Goal: Task Accomplishment & Management: Manage account settings

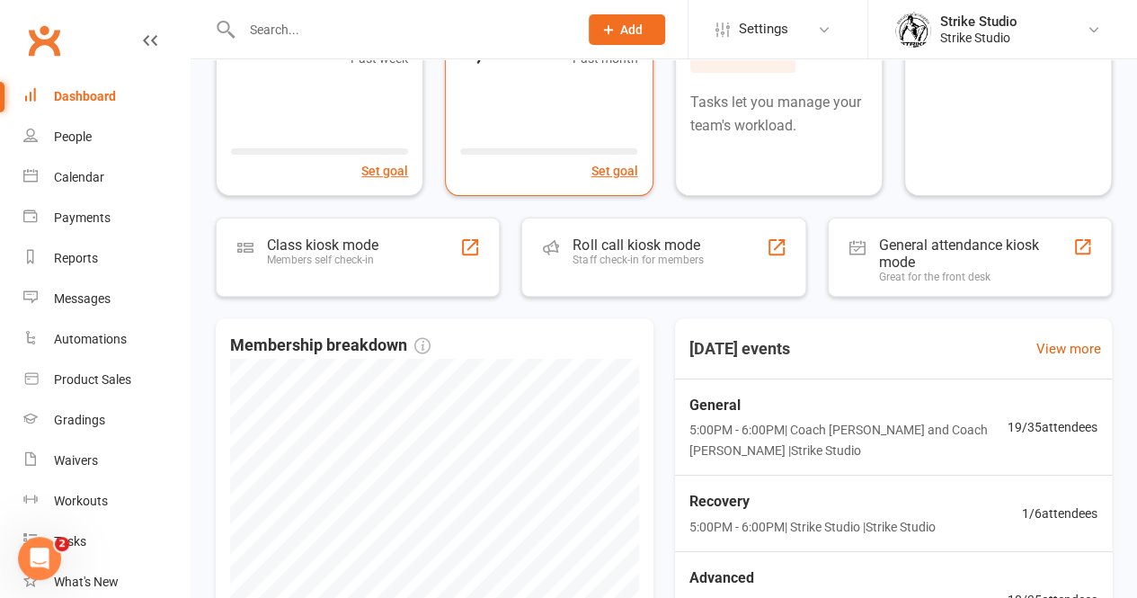
scroll to position [179, 0]
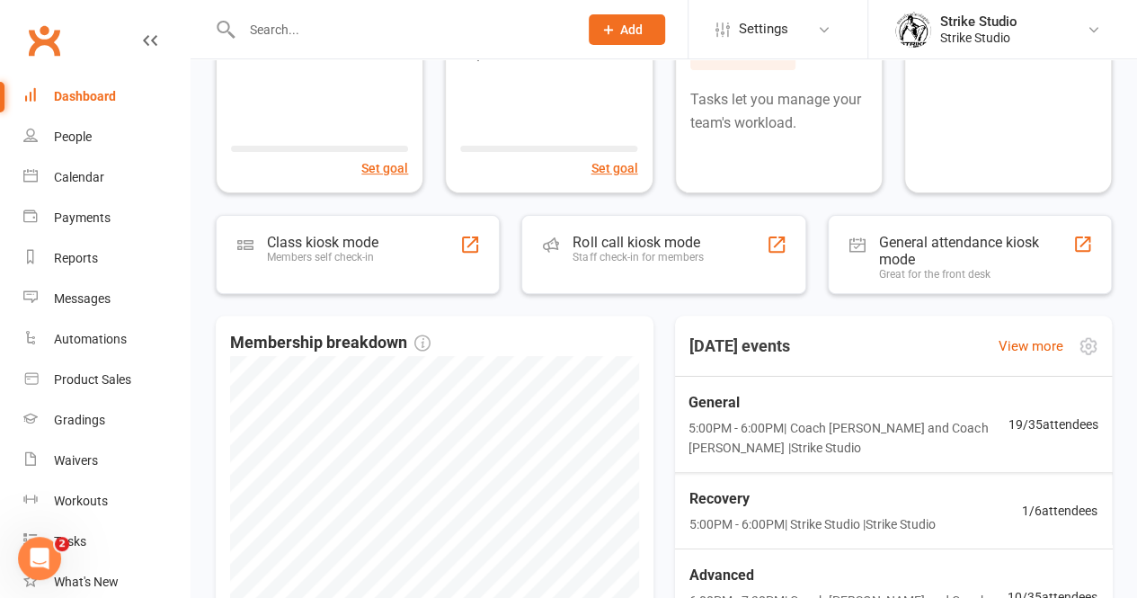
click at [757, 411] on span "General" at bounding box center [848, 402] width 320 height 23
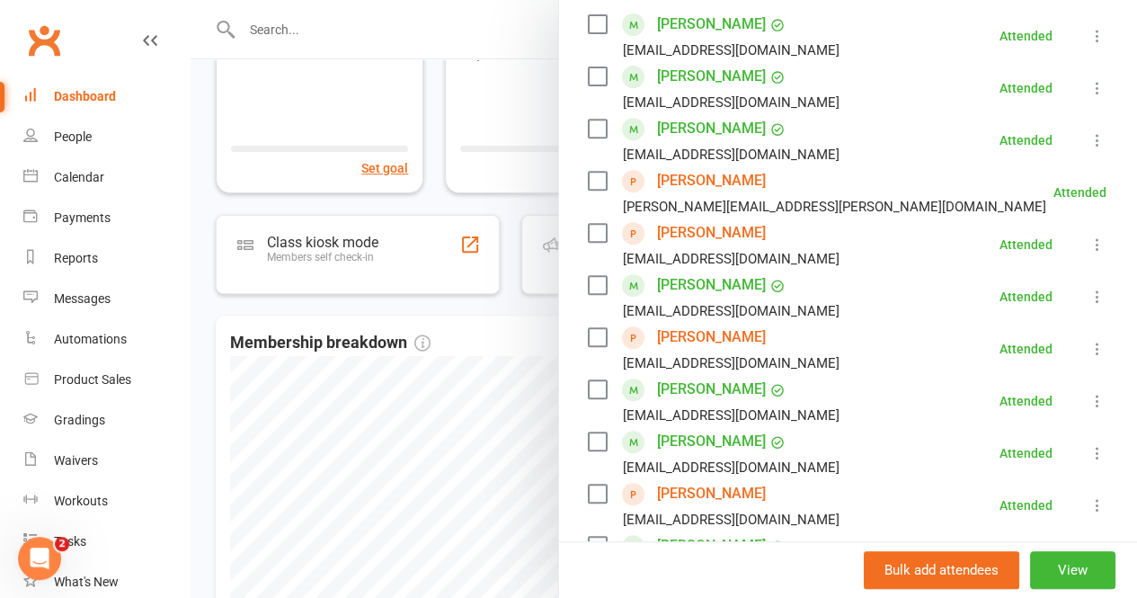
scroll to position [359, 0]
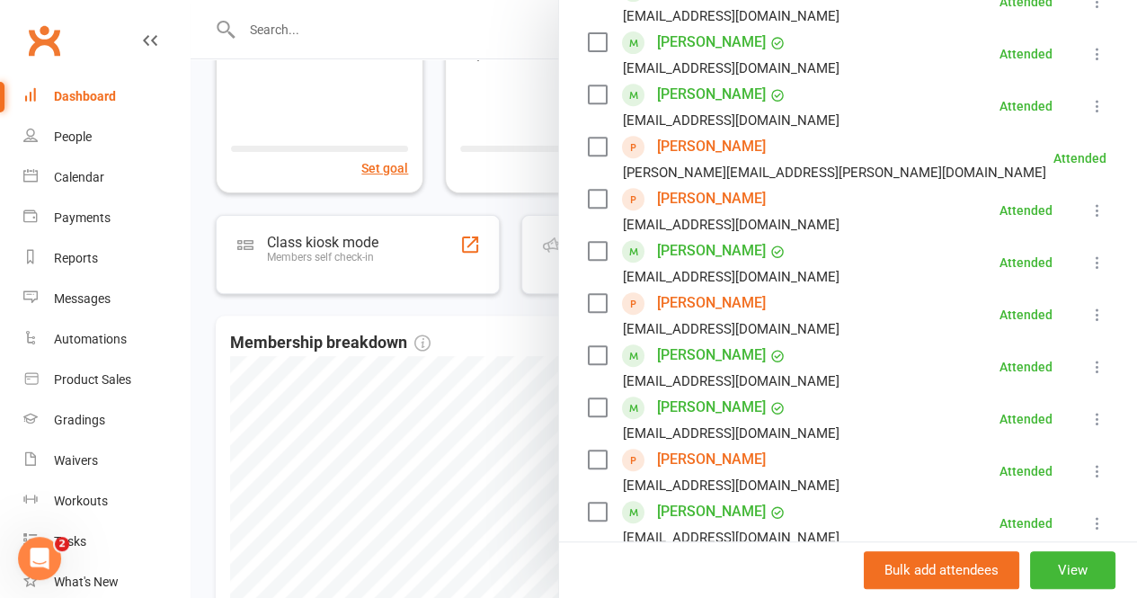
click at [517, 310] on div at bounding box center [663, 299] width 946 height 598
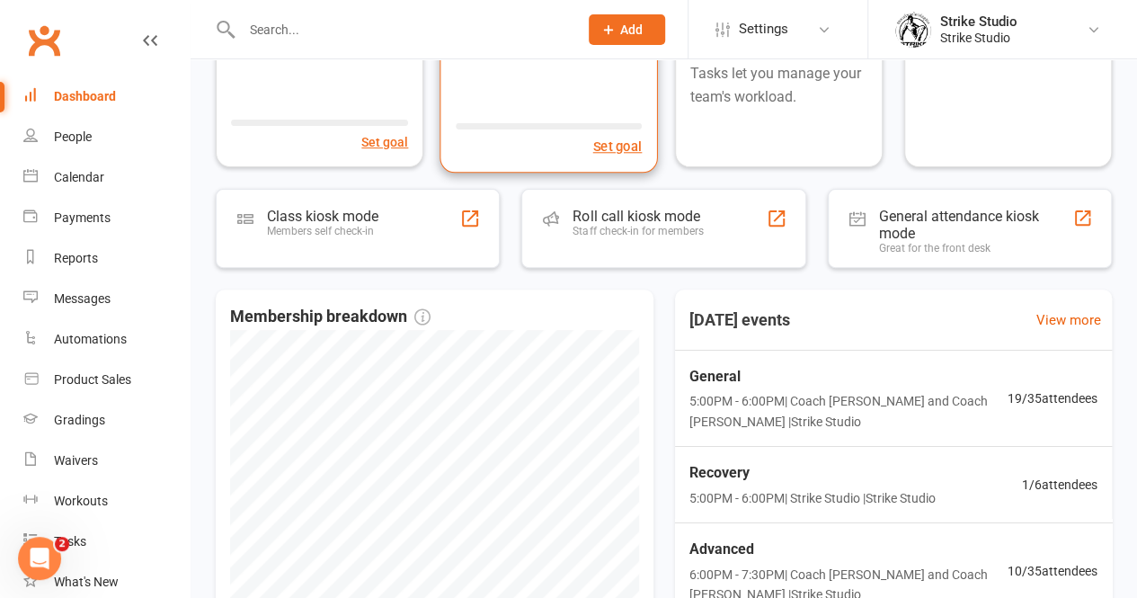
scroll to position [208, 0]
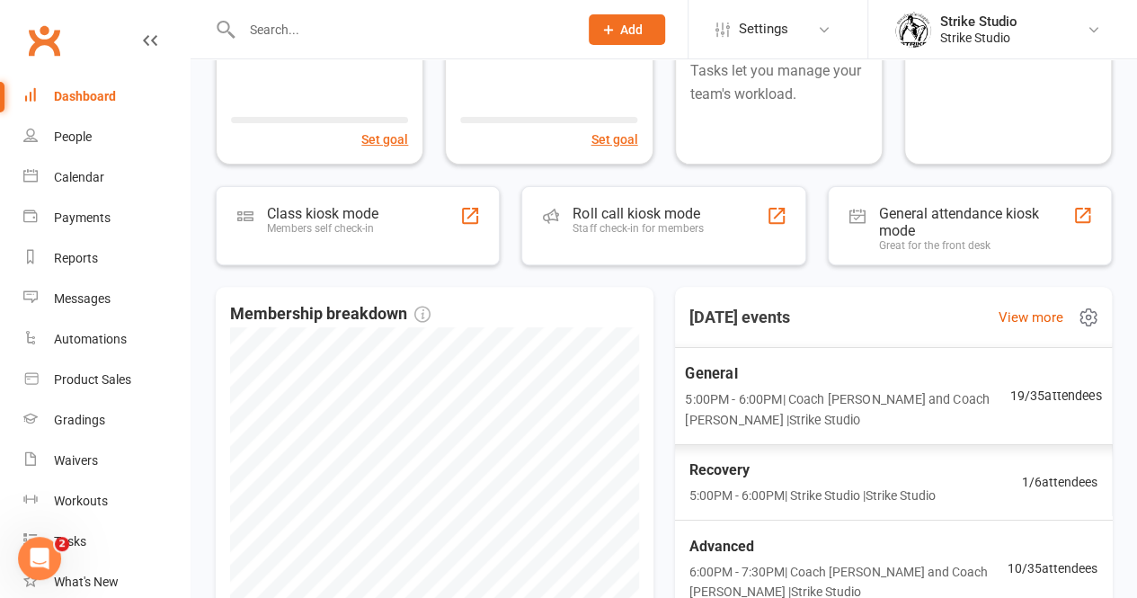
click at [837, 405] on span "5:00PM - 6:00PM | Coach Bella and Coach Quang | Strike Studio" at bounding box center [847, 408] width 324 height 41
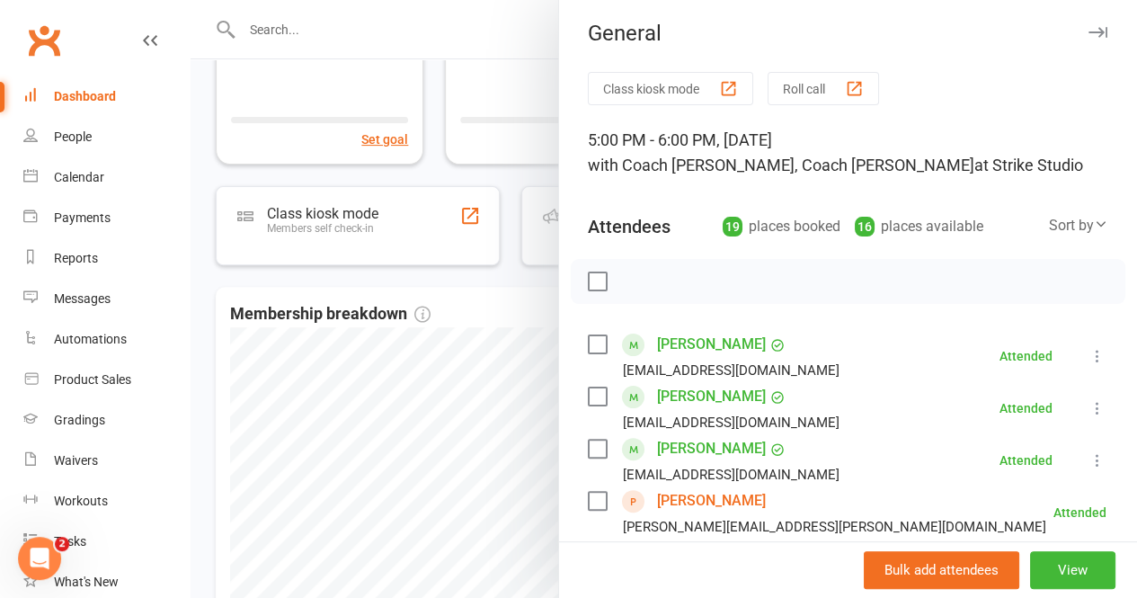
scroll to position [4, 0]
click at [94, 179] on div "Calendar" at bounding box center [79, 177] width 50 height 14
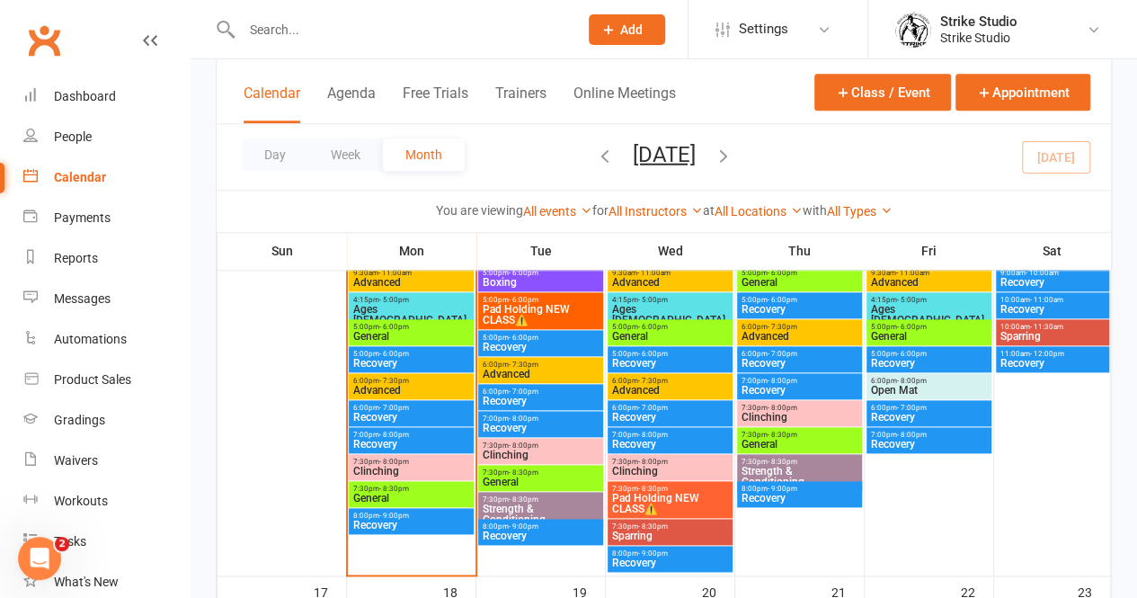
scroll to position [895, 0]
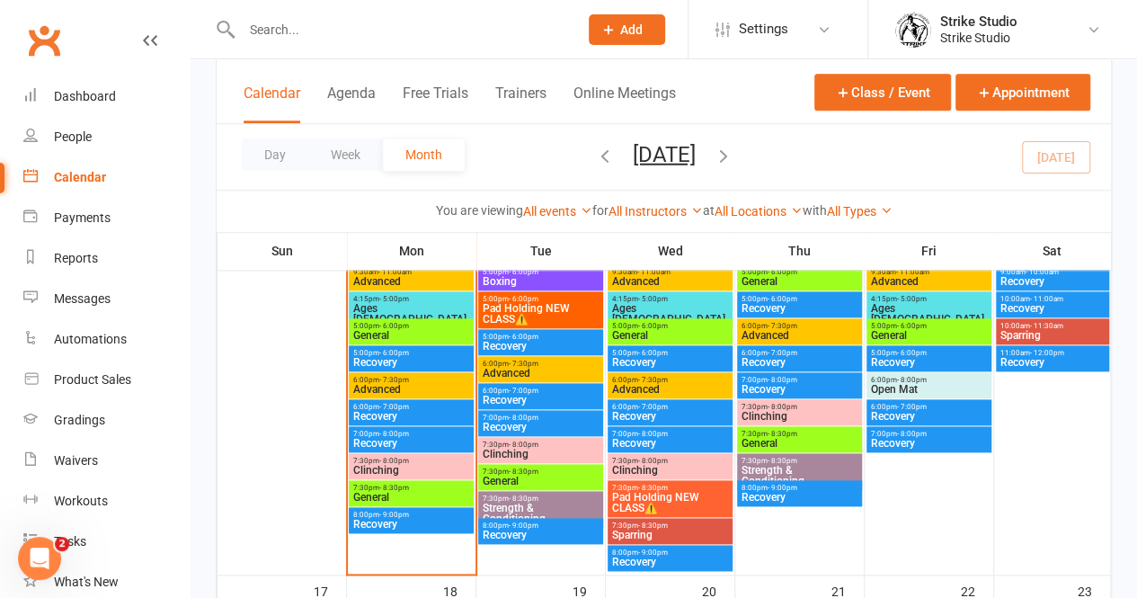
click at [785, 283] on span "General" at bounding box center [799, 281] width 118 height 11
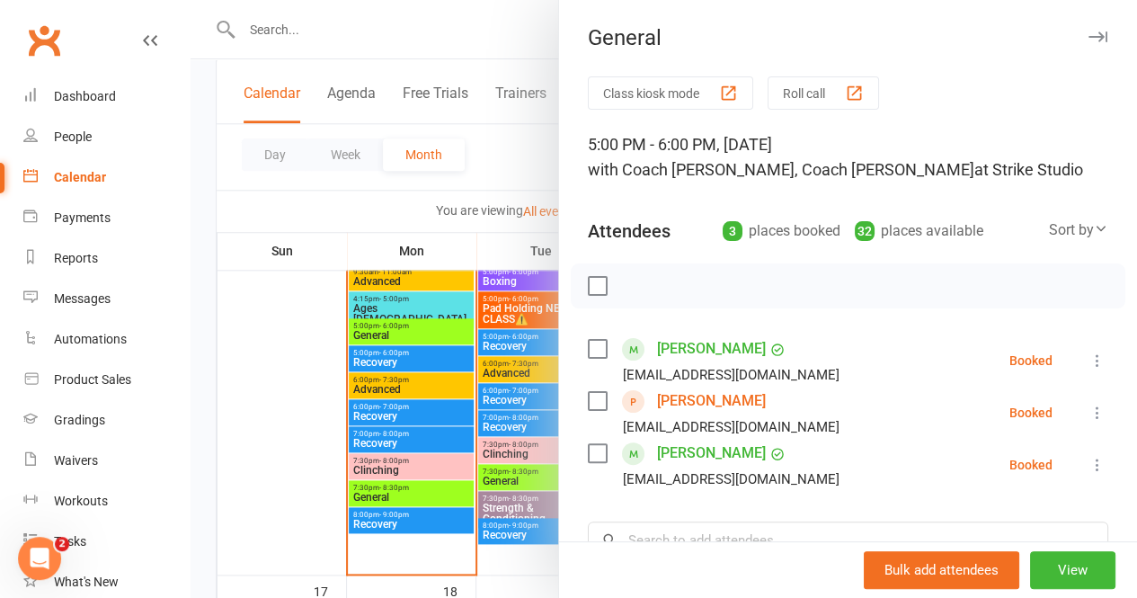
click at [502, 303] on div at bounding box center [663, 299] width 946 height 598
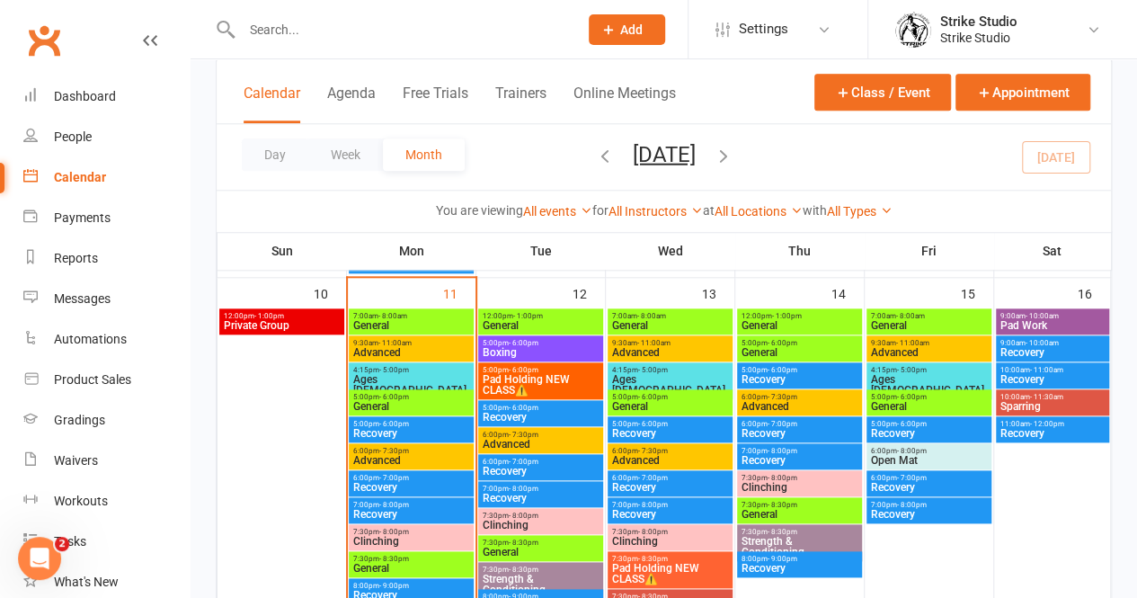
scroll to position [818, 0]
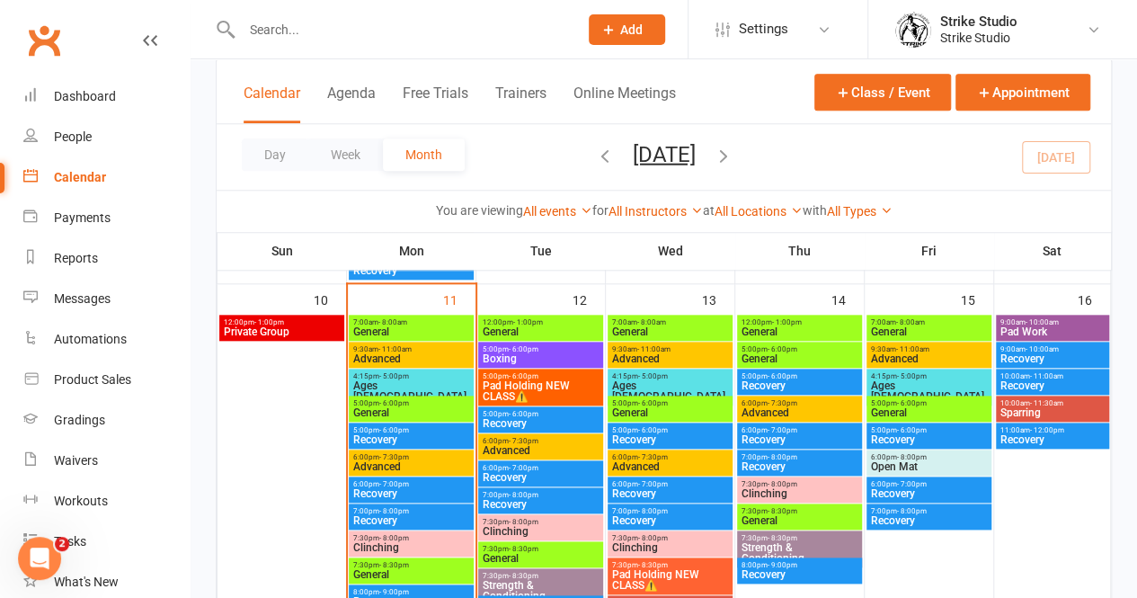
click at [789, 318] on span "- 1:00pm" at bounding box center [787, 322] width 30 height 8
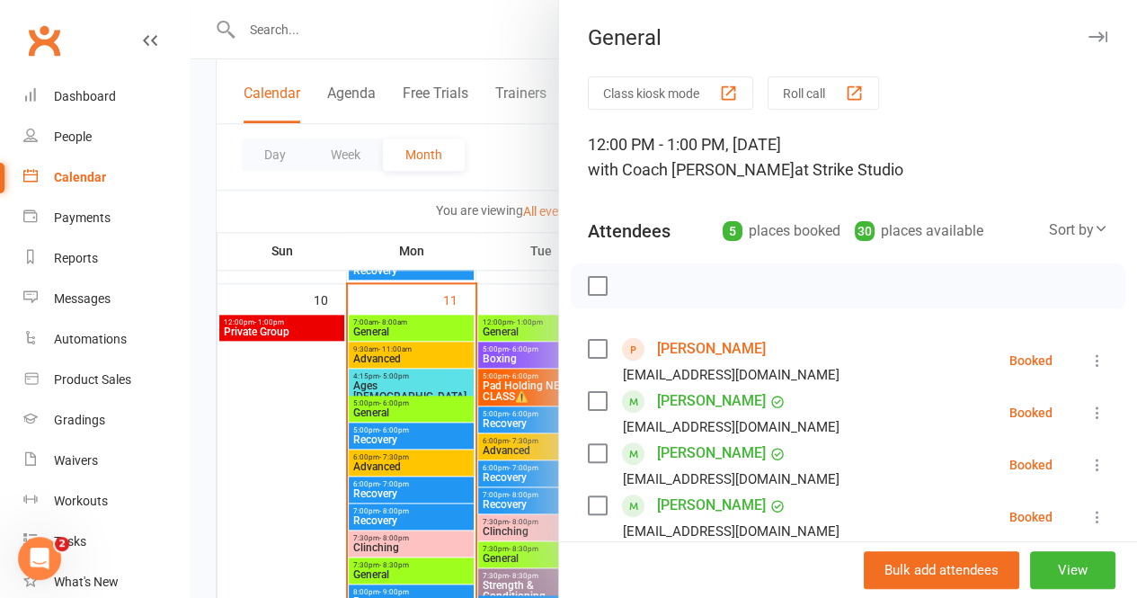
click at [458, 231] on div at bounding box center [663, 299] width 946 height 598
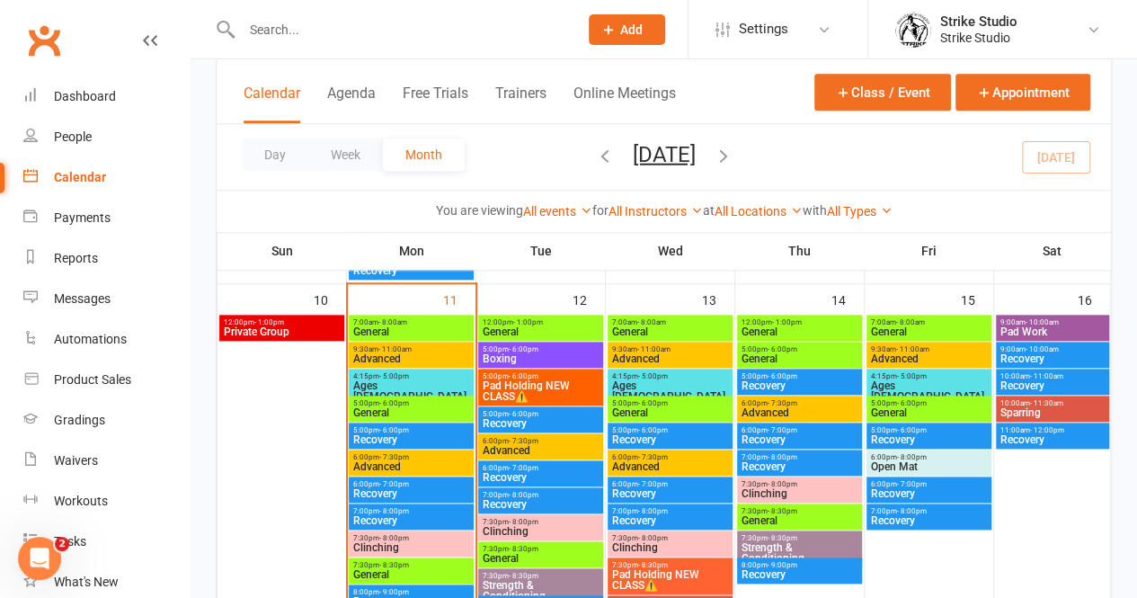
click at [764, 355] on span "General" at bounding box center [799, 358] width 118 height 11
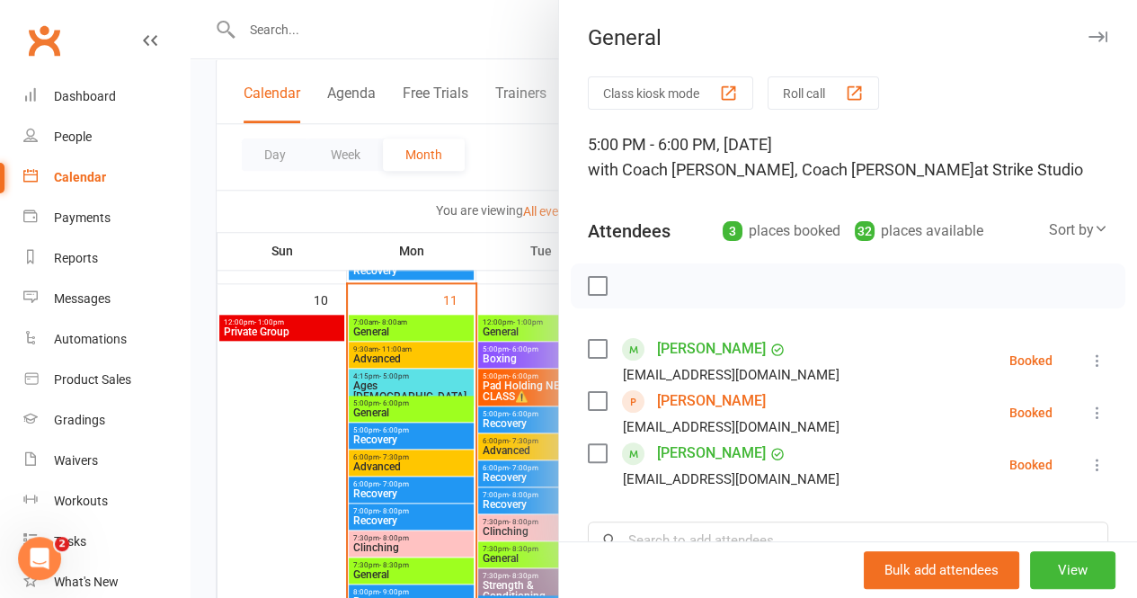
drag, startPoint x: 680, startPoint y: 407, endPoint x: 525, endPoint y: 171, distance: 282.8
click at [525, 171] on div at bounding box center [663, 299] width 946 height 598
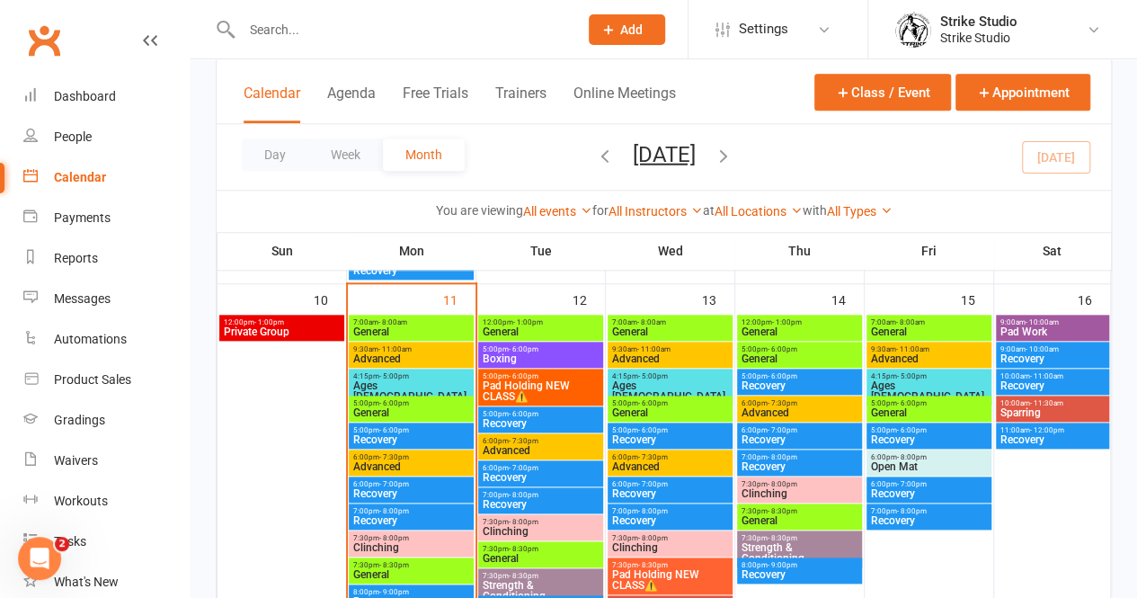
click at [787, 356] on span "General" at bounding box center [799, 358] width 118 height 11
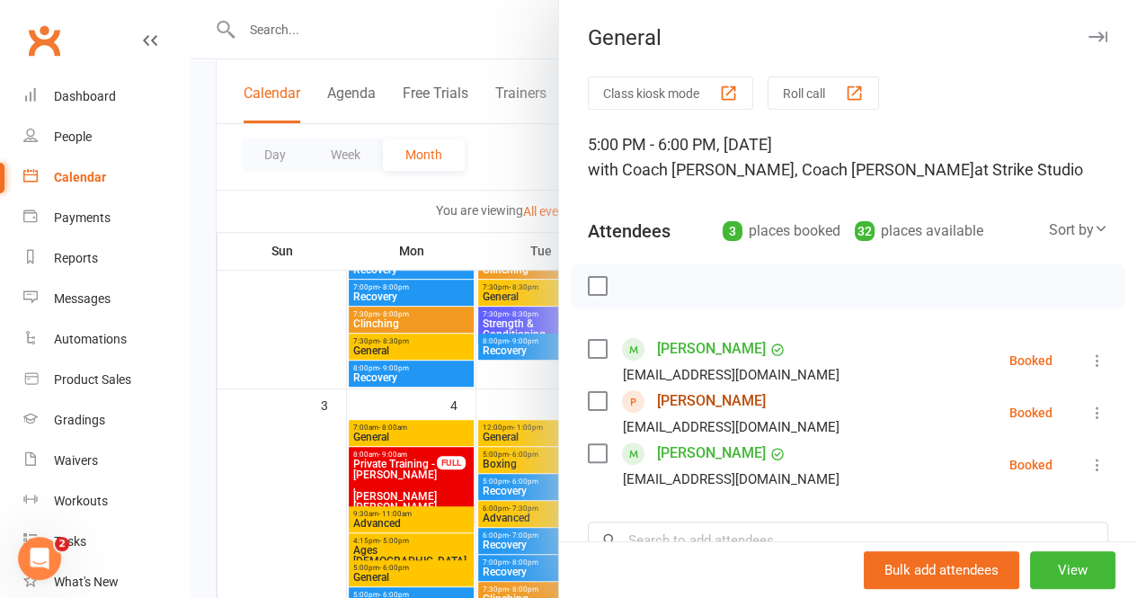
scroll to position [46, 0]
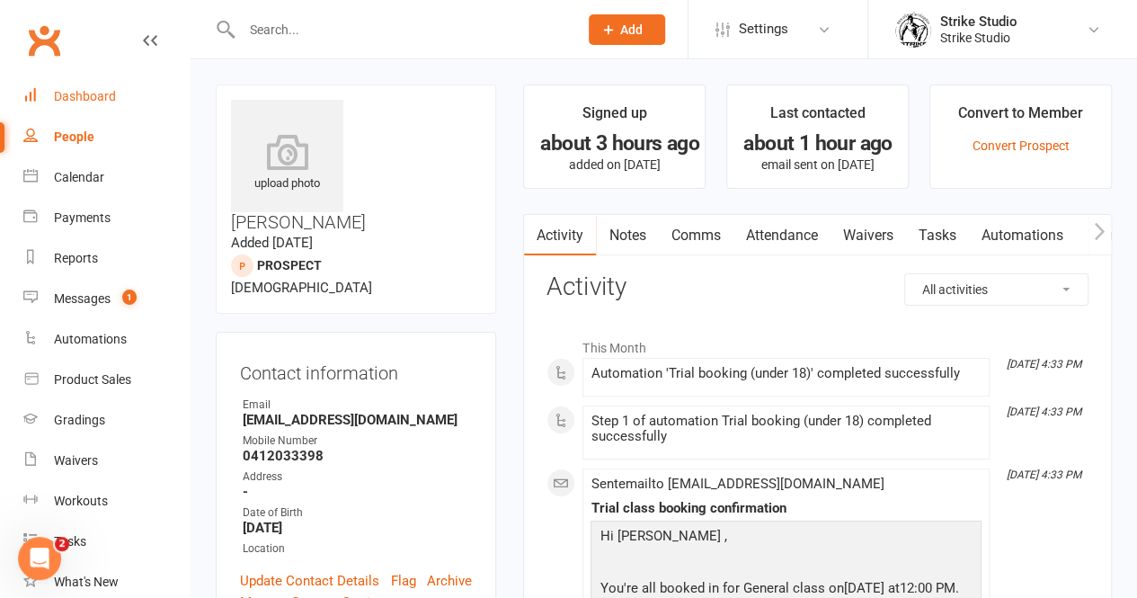
click at [127, 102] on link "Dashboard" at bounding box center [106, 96] width 166 height 40
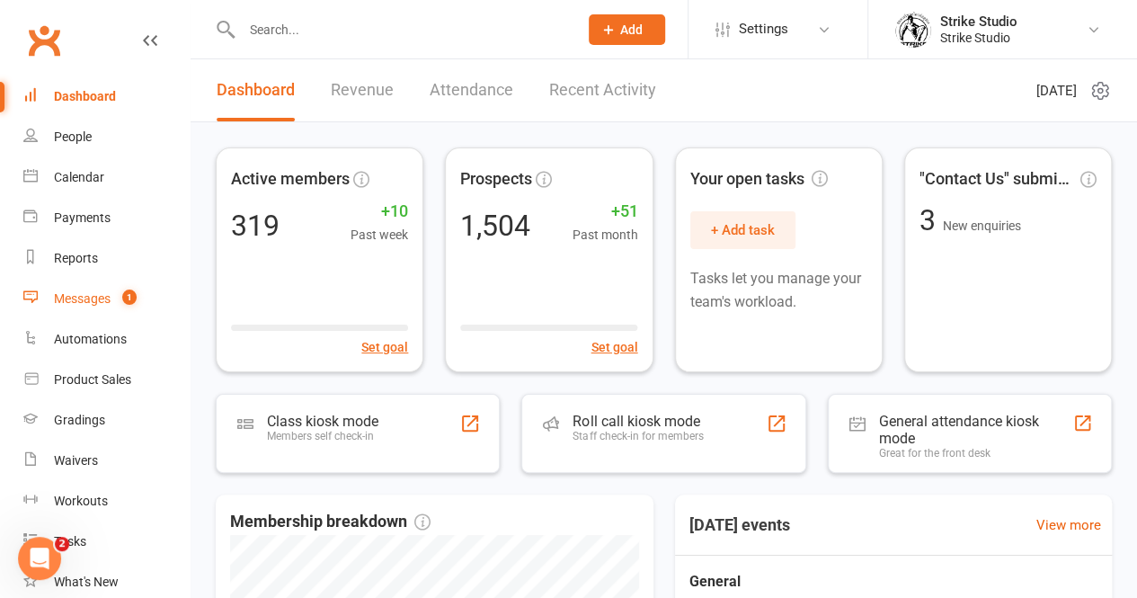
click at [93, 297] on div "Messages" at bounding box center [82, 298] width 57 height 14
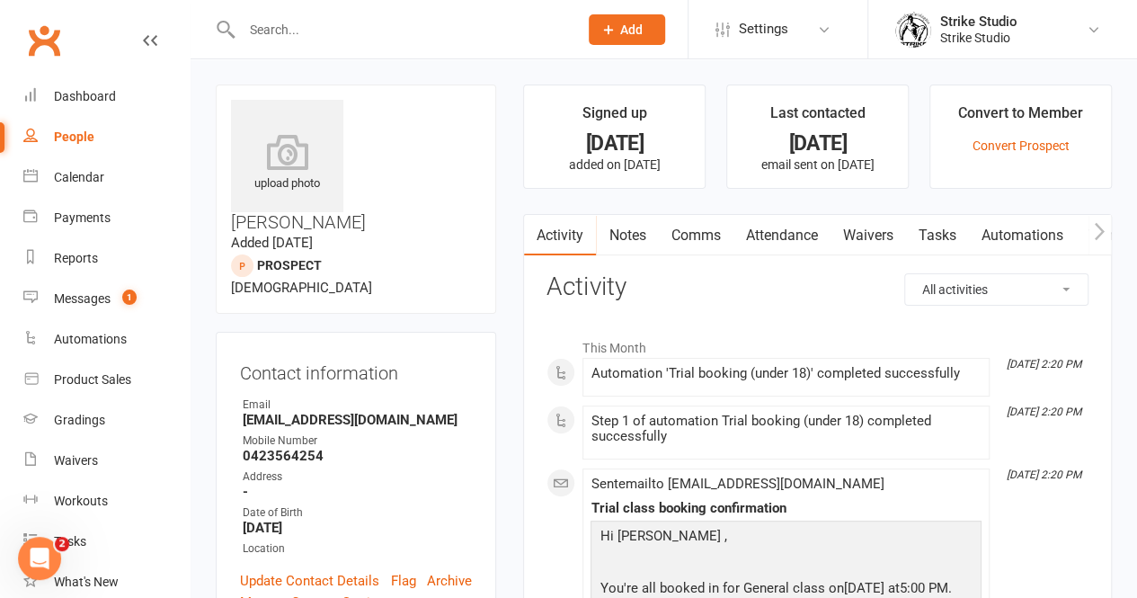
click at [873, 226] on link "Waivers" at bounding box center [866, 235] width 75 height 41
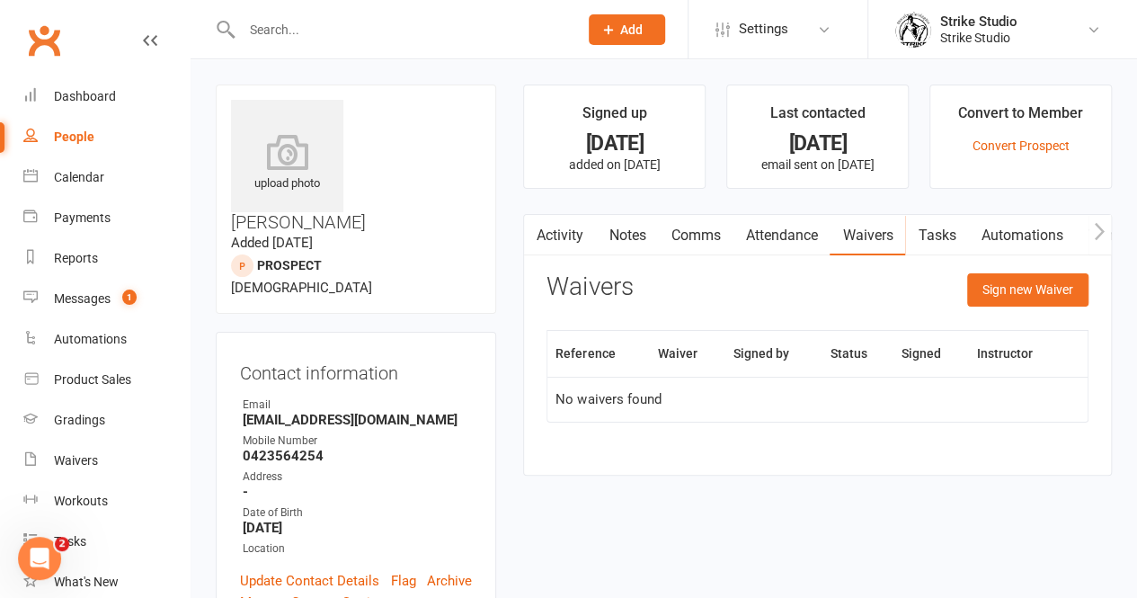
click at [1010, 229] on link "Automations" at bounding box center [1021, 235] width 107 height 41
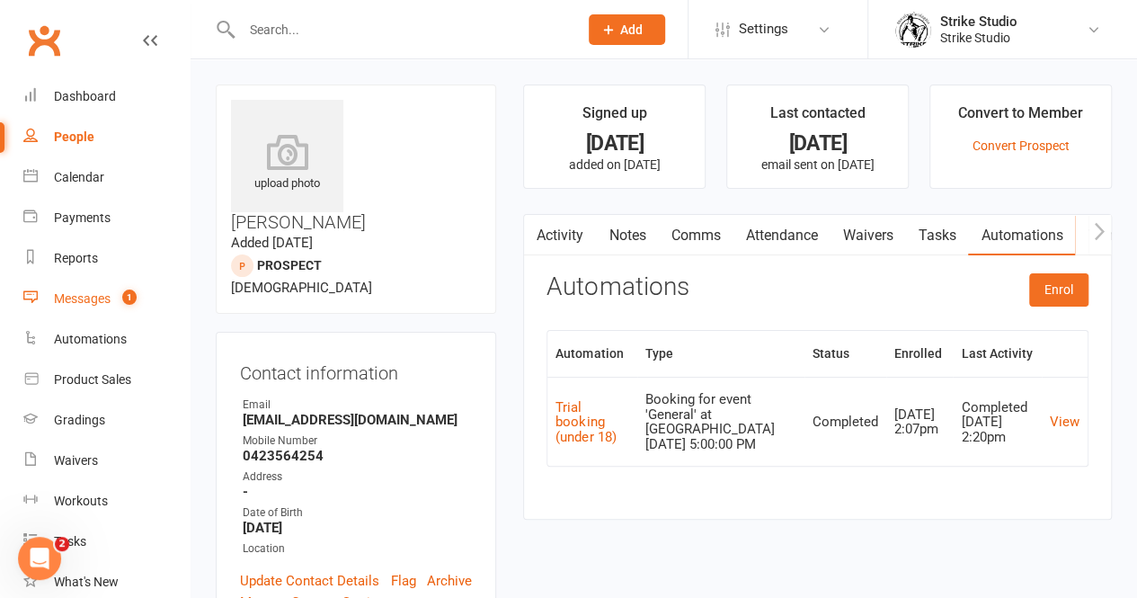
click at [71, 305] on div "Messages" at bounding box center [82, 298] width 57 height 14
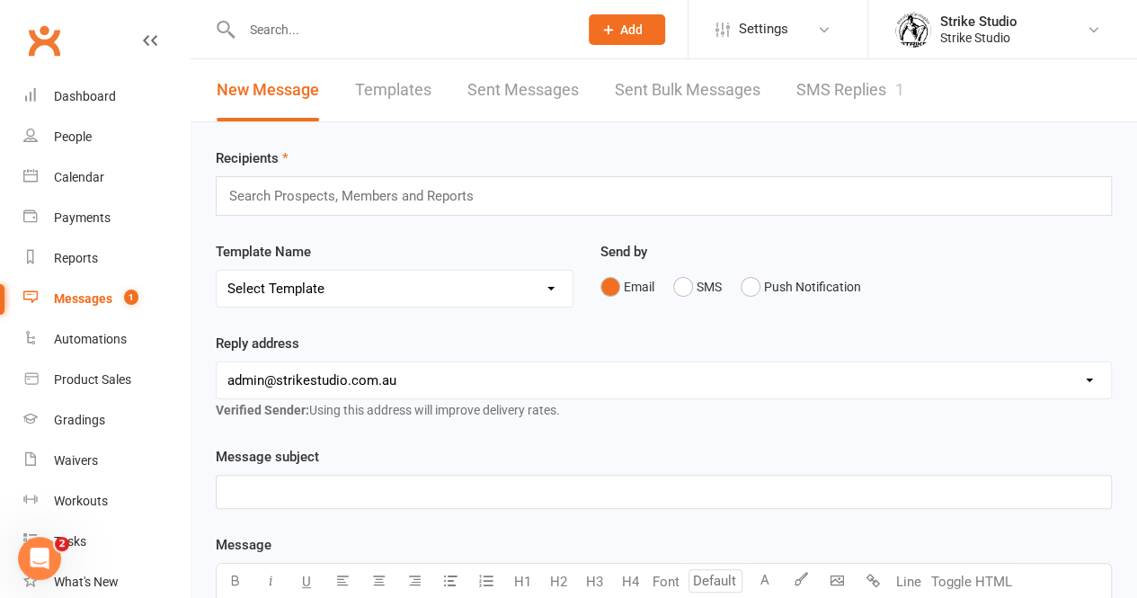
click at [864, 89] on link "SMS Replies 1" at bounding box center [850, 90] width 108 height 62
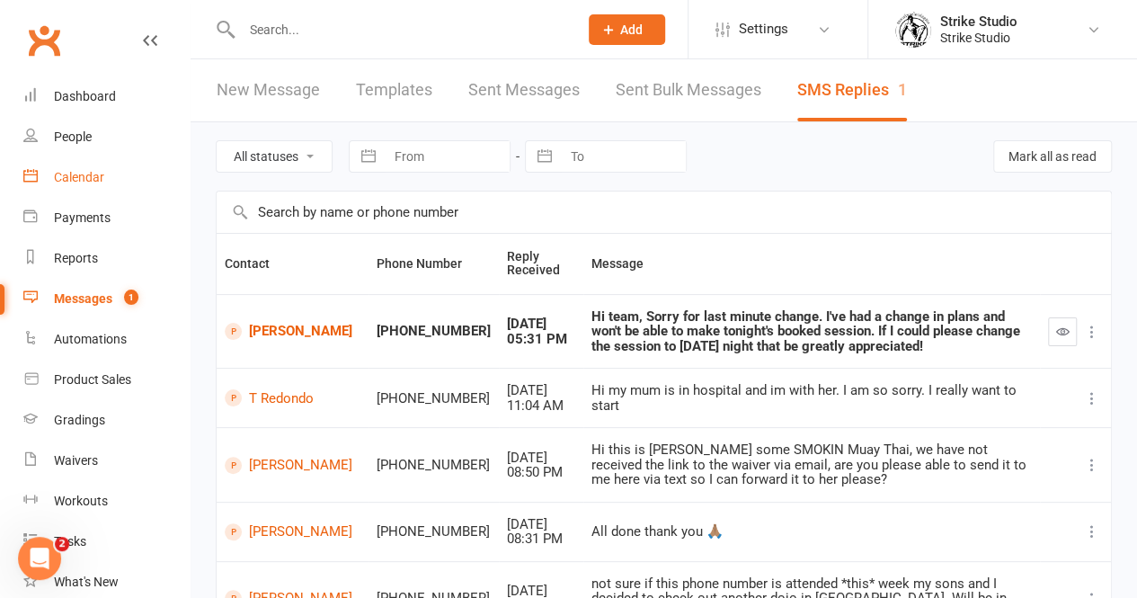
click at [97, 180] on div "Calendar" at bounding box center [79, 177] width 50 height 14
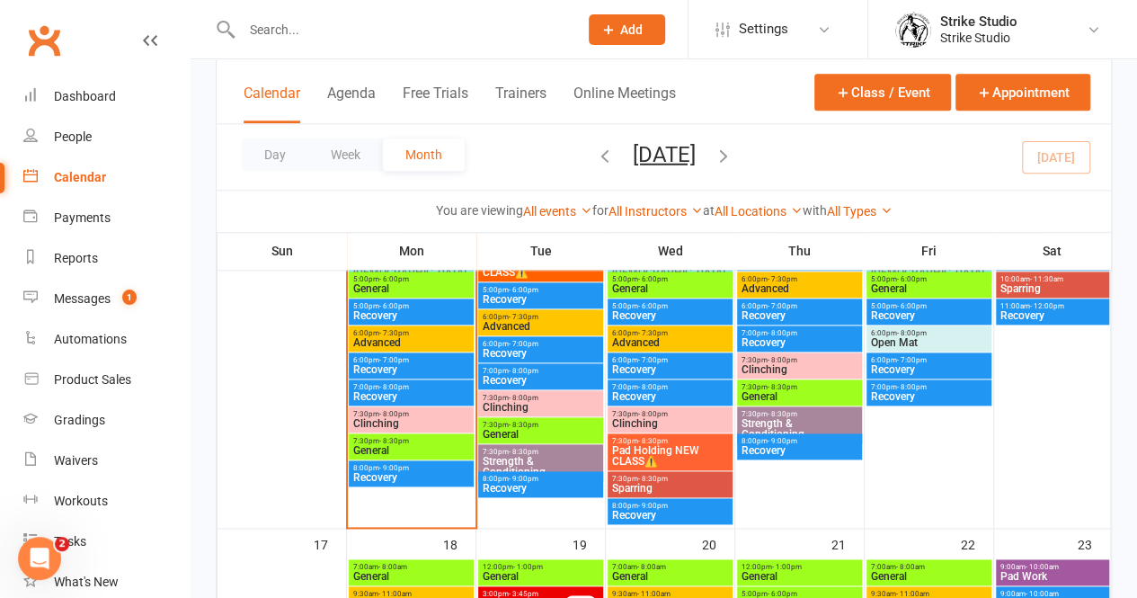
scroll to position [943, 0]
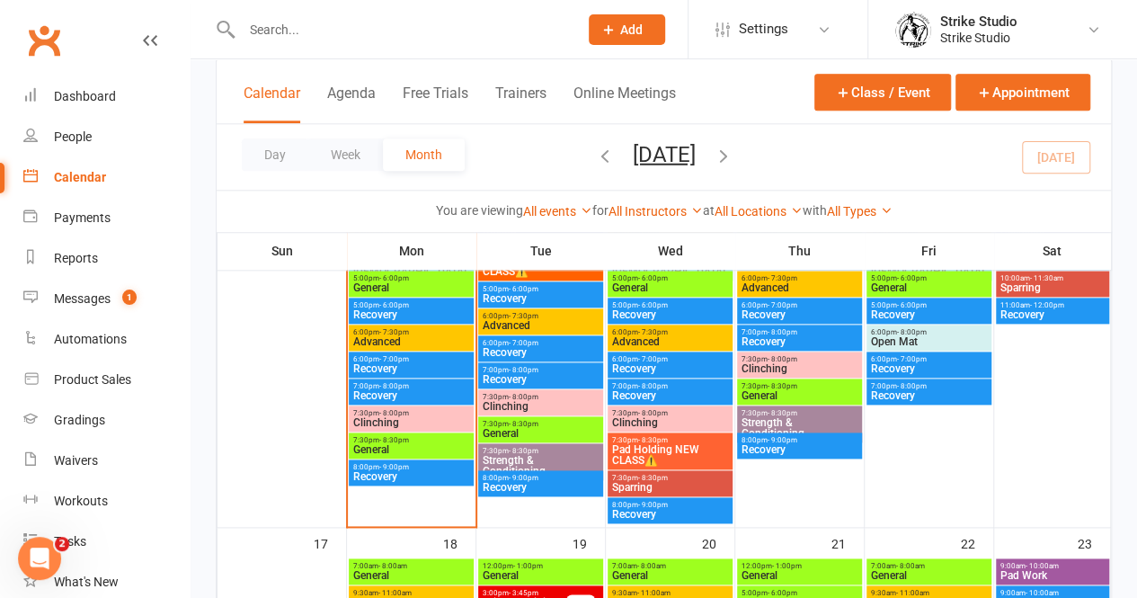
click at [530, 428] on span "General" at bounding box center [541, 433] width 118 height 11
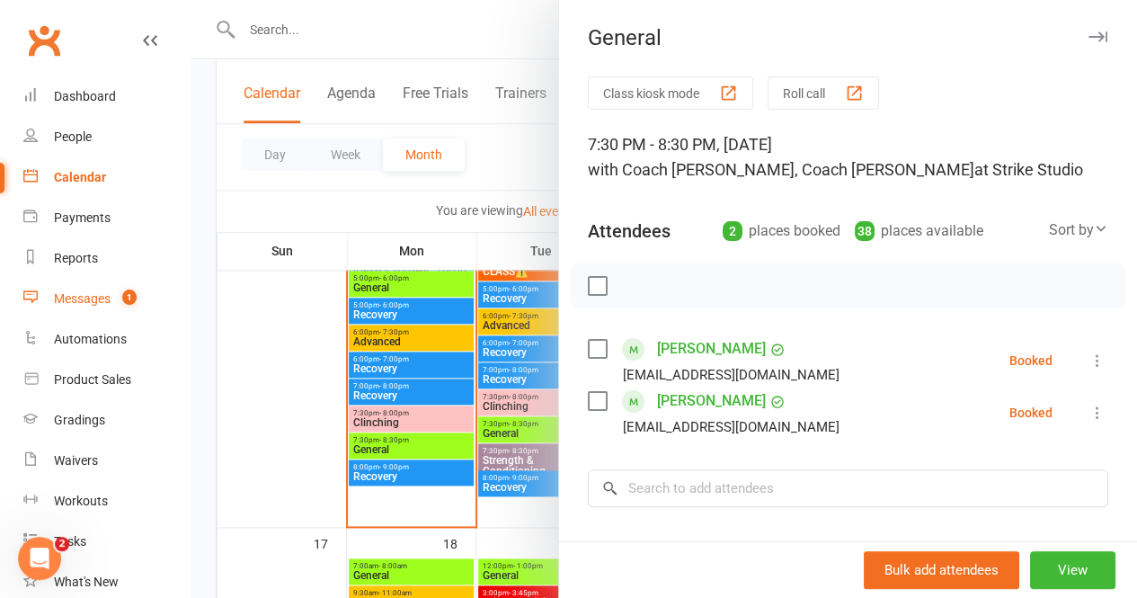
click at [101, 297] on div "Messages" at bounding box center [82, 298] width 57 height 14
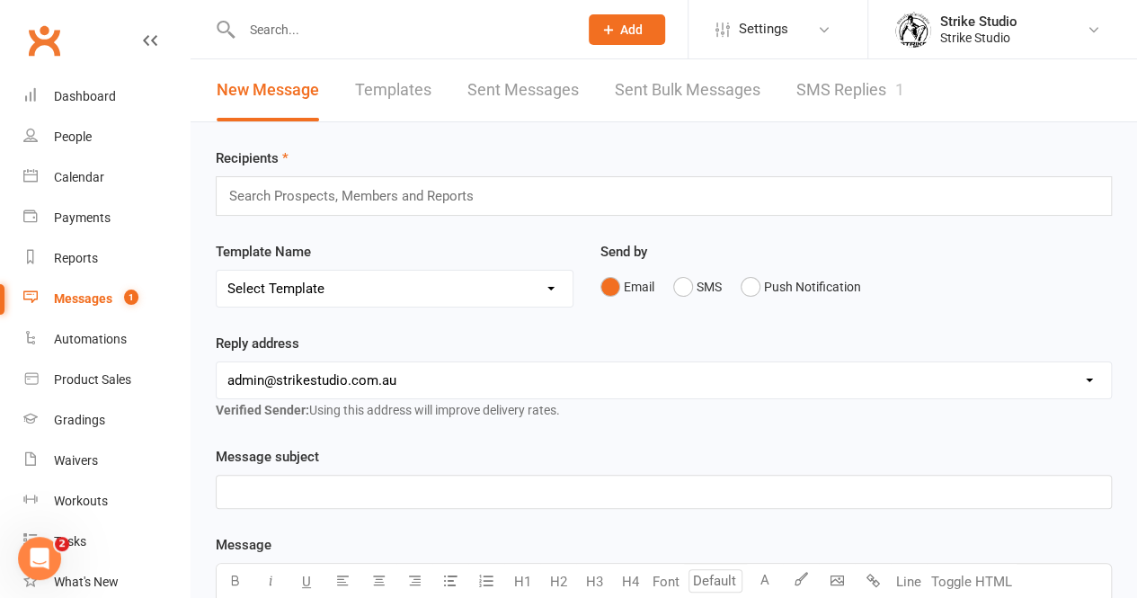
click at [879, 95] on link "SMS Replies 1" at bounding box center [850, 90] width 108 height 62
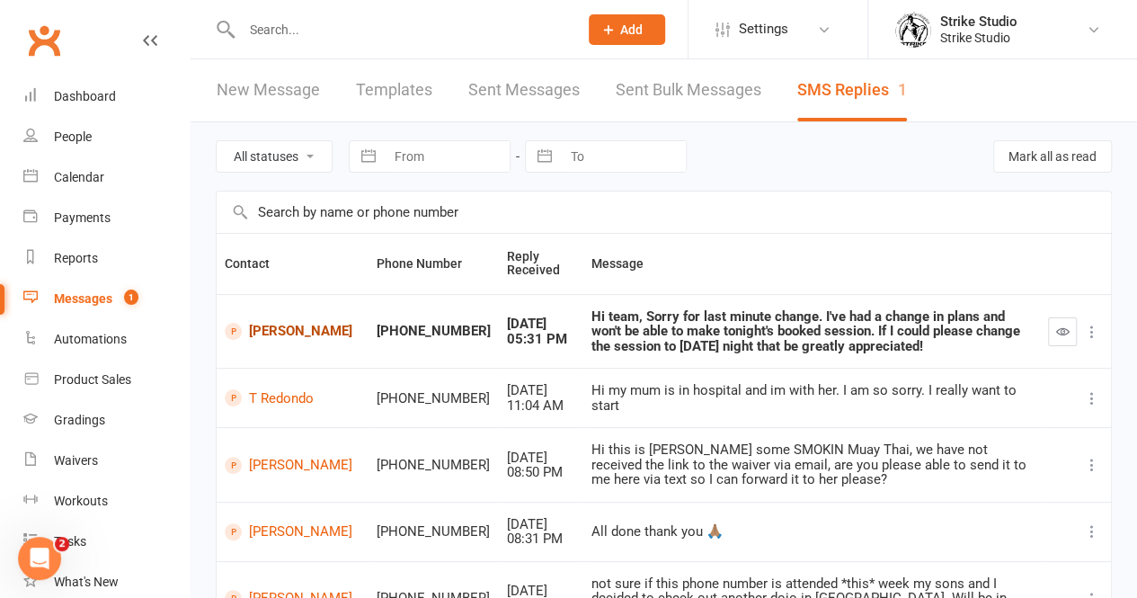
click at [273, 337] on link "Lauren Siciliano" at bounding box center [293, 331] width 136 height 17
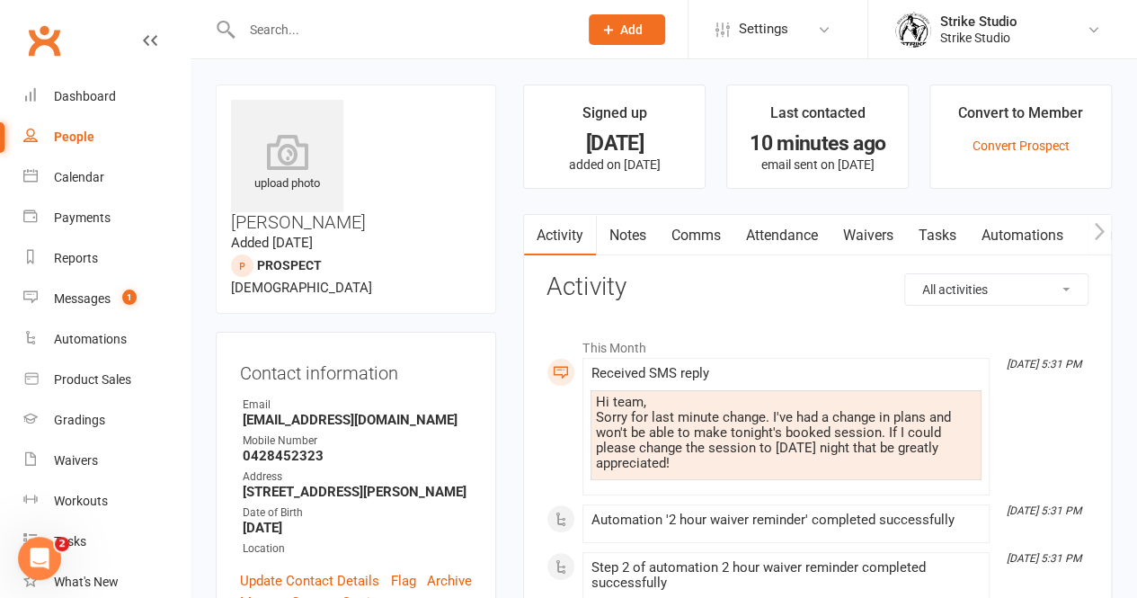
click at [701, 231] on link "Comms" at bounding box center [695, 235] width 75 height 41
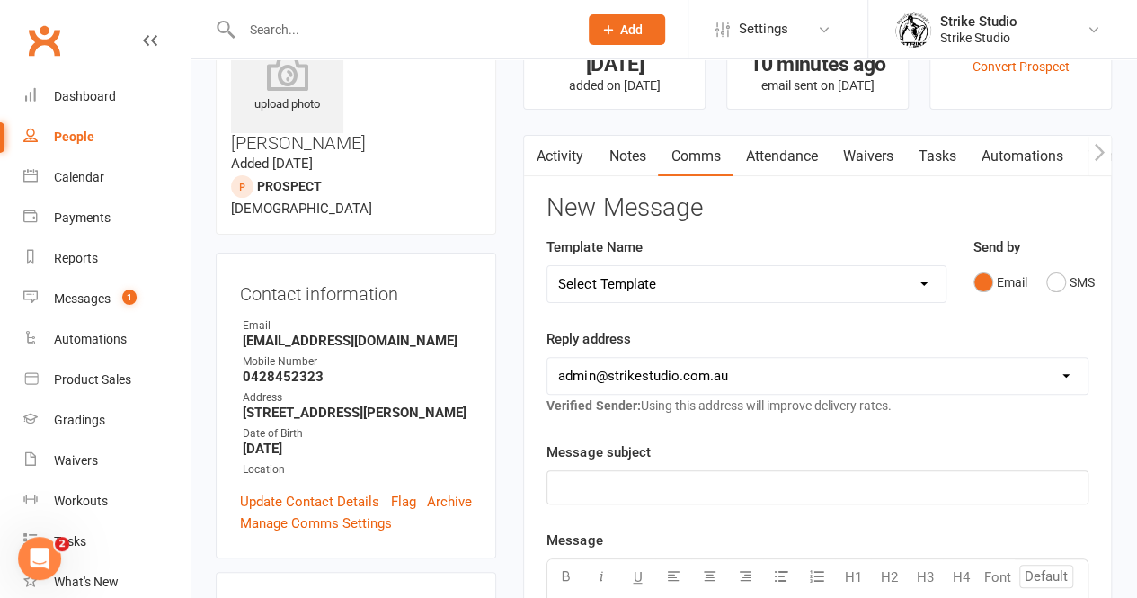
scroll to position [201, 0]
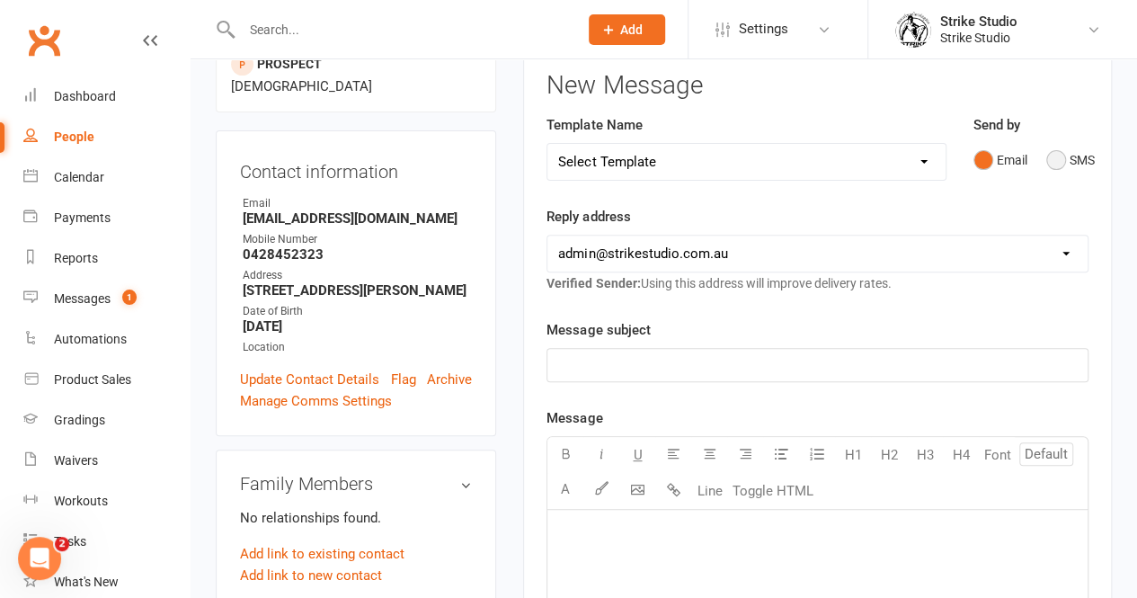
click at [1057, 164] on button "SMS" at bounding box center [1070, 160] width 49 height 34
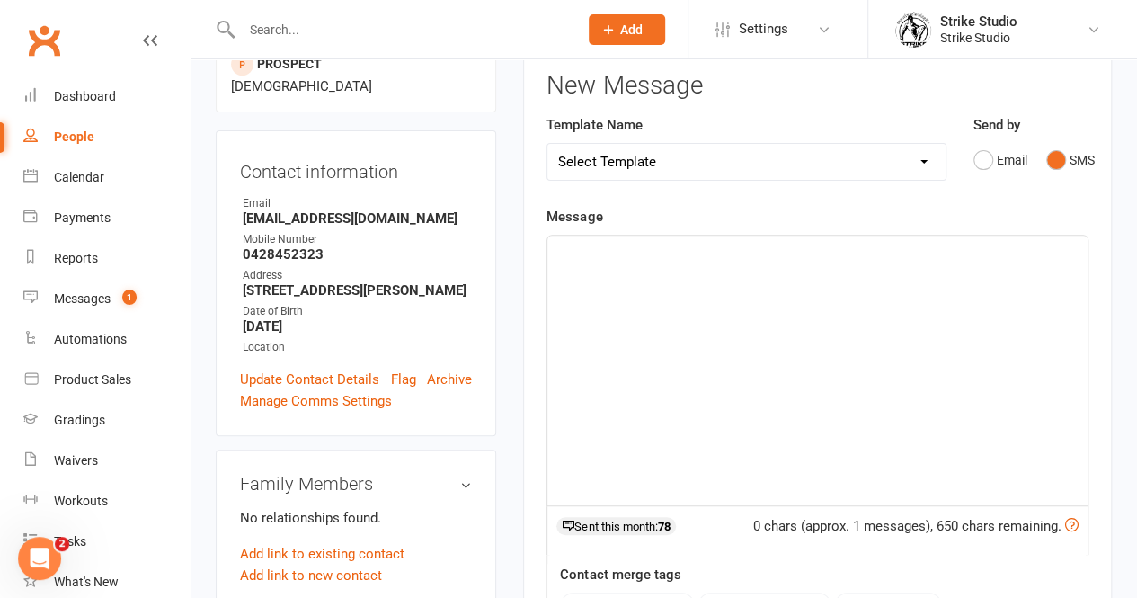
click at [757, 292] on div "﻿" at bounding box center [817, 370] width 540 height 270
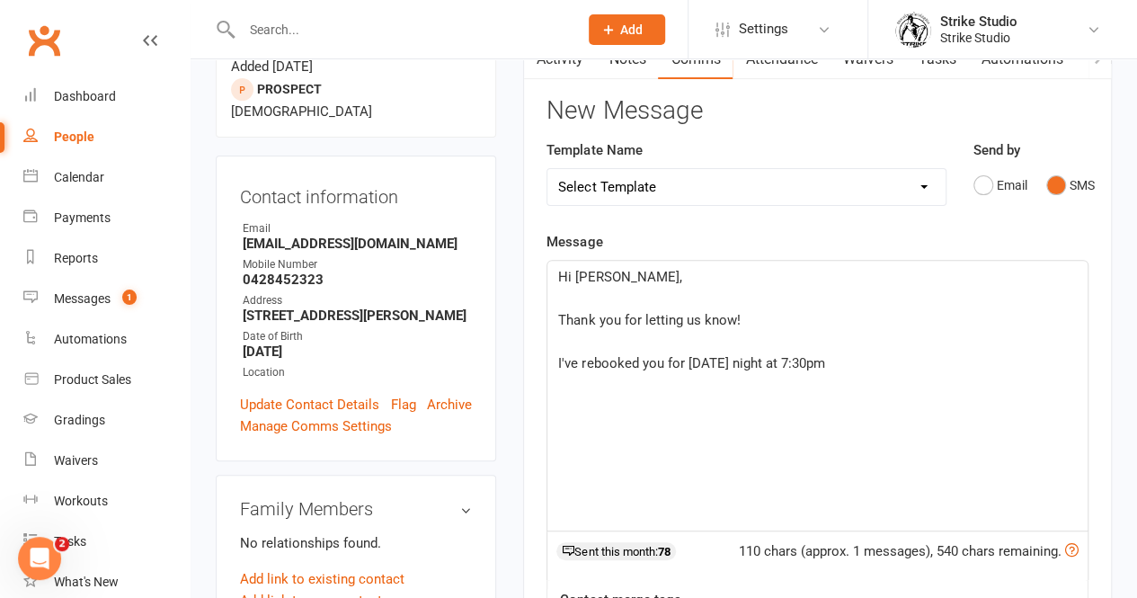
scroll to position [177, 0]
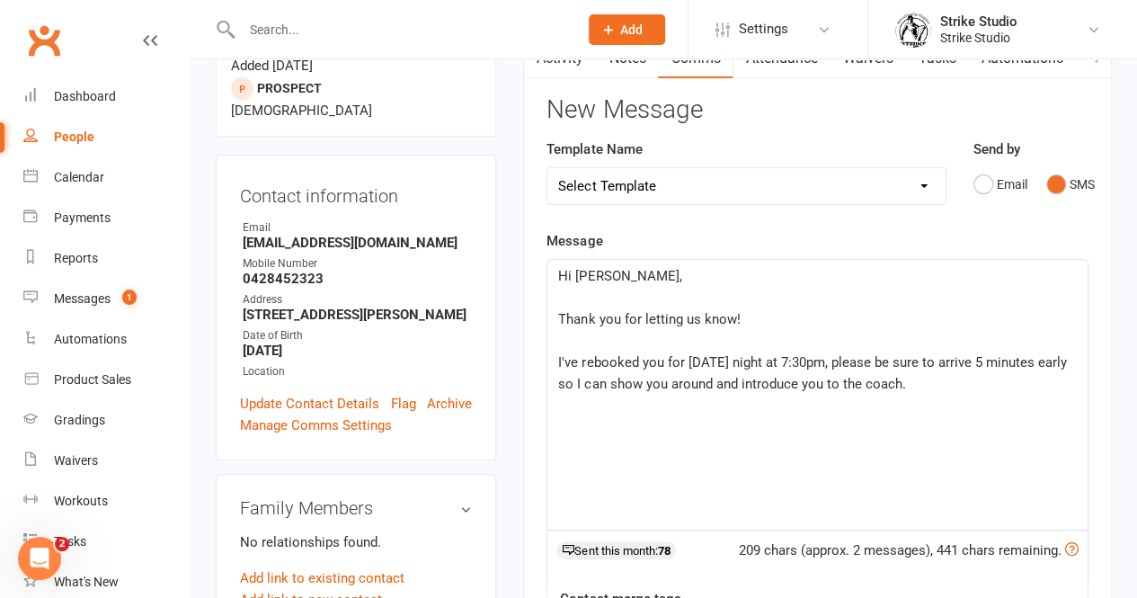
click at [555, 356] on div "Hi Lauren, ﻿ Thank you for letting us know! ﻿ I've rebooked you for tomorrow ni…" at bounding box center [817, 395] width 540 height 270
click at [1005, 382] on p "No worries - I've rebooked you for tomorrow night at 7:30pm, please be sure to …" at bounding box center [817, 372] width 518 height 43
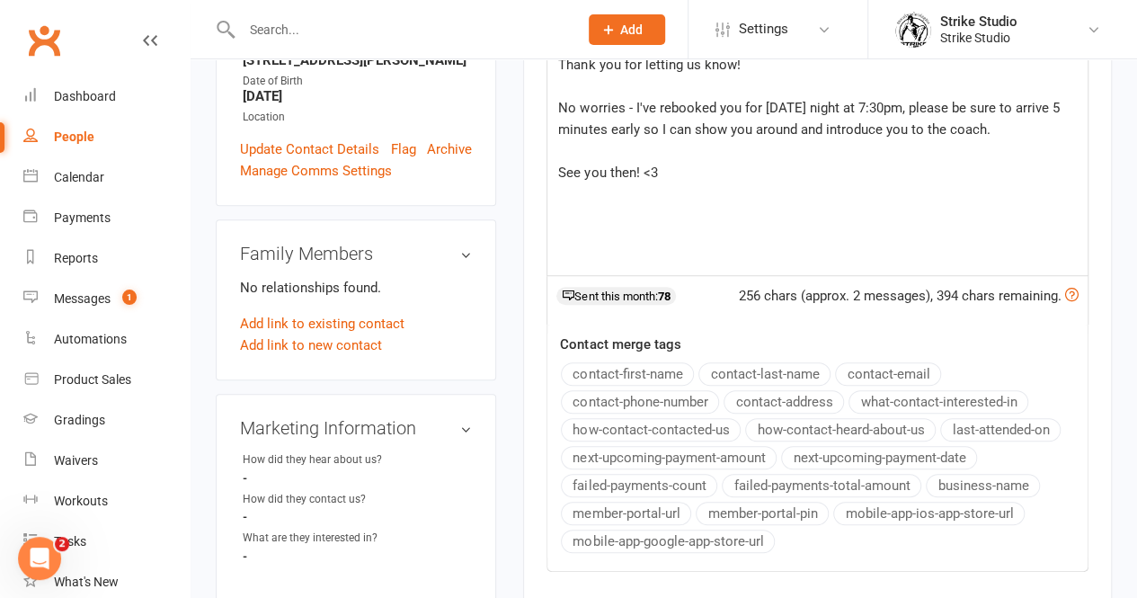
scroll to position [432, 0]
click at [950, 480] on button "business-name" at bounding box center [982, 484] width 114 height 23
click at [704, 161] on p "See you then! <3" at bounding box center [817, 172] width 518 height 22
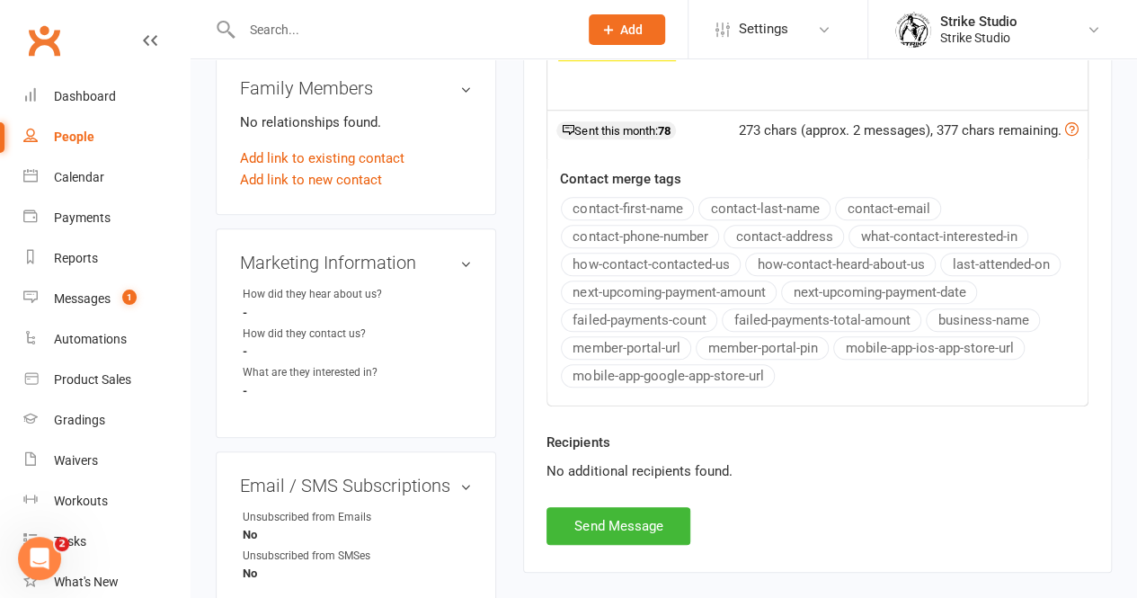
scroll to position [598, 0]
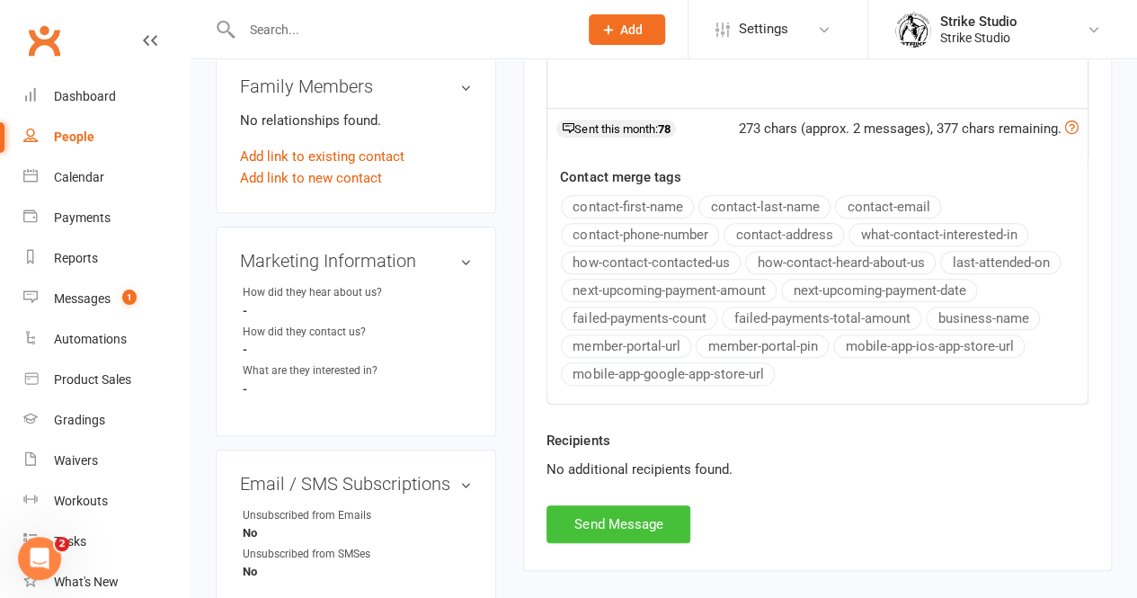
click at [613, 509] on button "Send Message" at bounding box center [618, 524] width 144 height 38
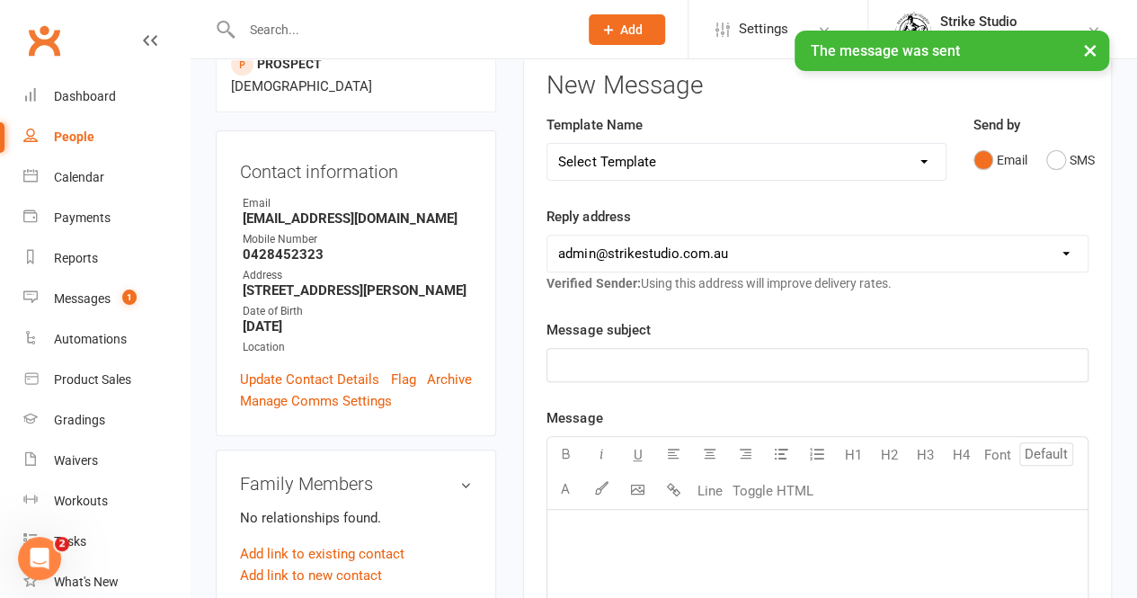
scroll to position [37, 0]
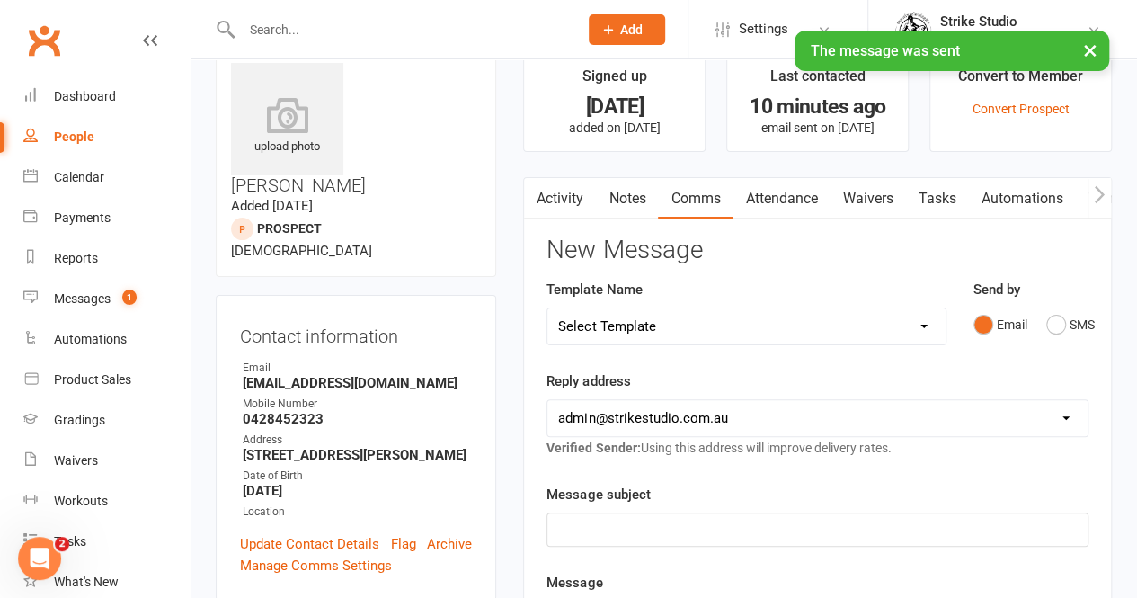
click at [563, 193] on link "Activity" at bounding box center [560, 198] width 72 height 41
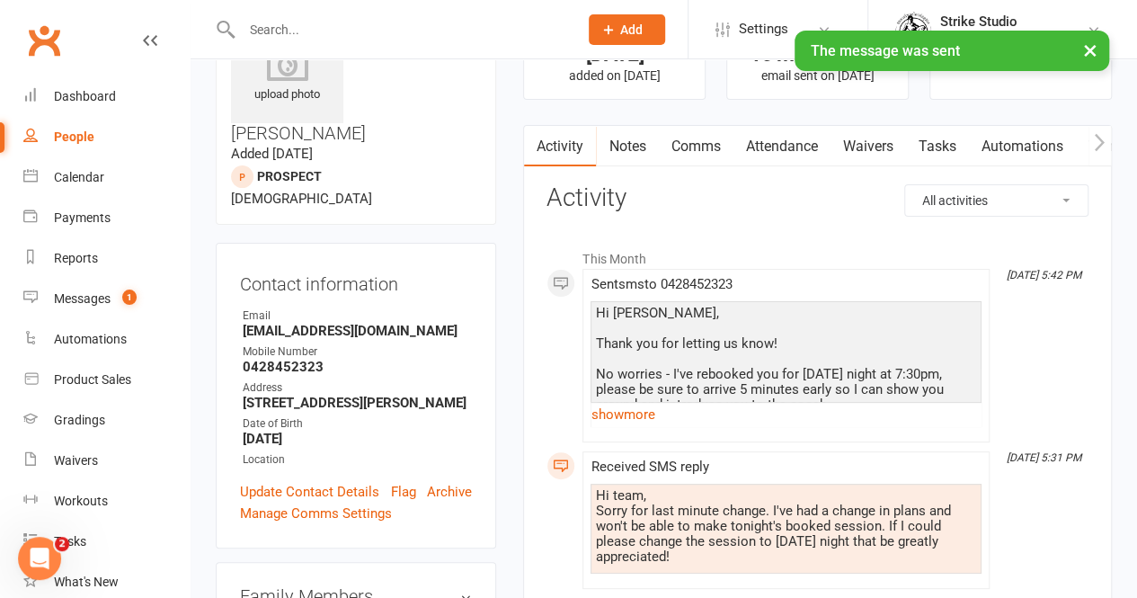
scroll to position [93, 0]
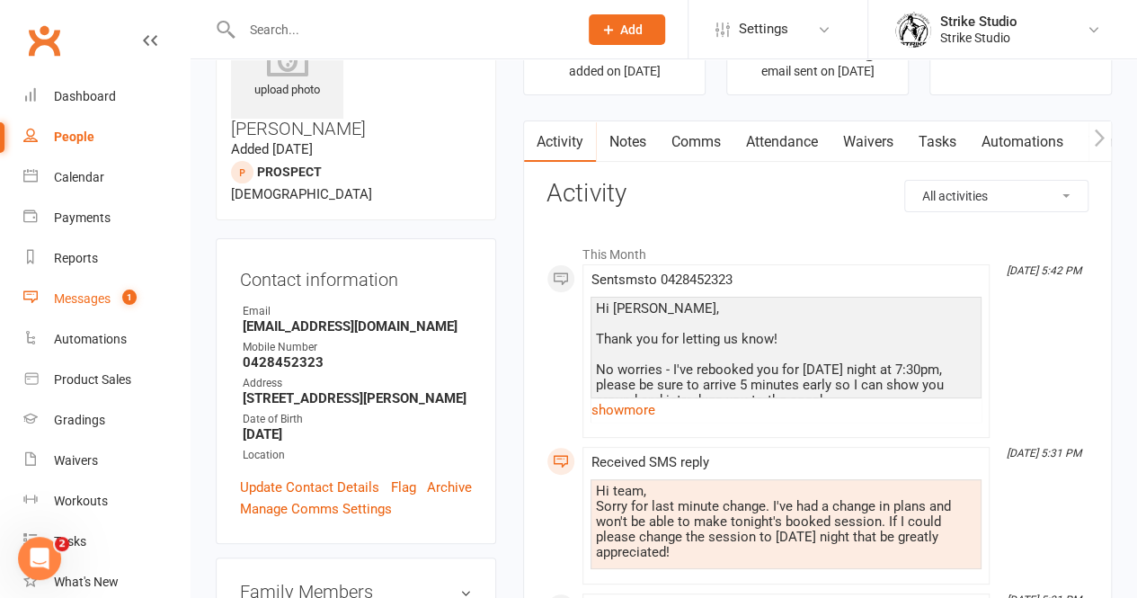
click at [58, 300] on div "Messages" at bounding box center [82, 298] width 57 height 14
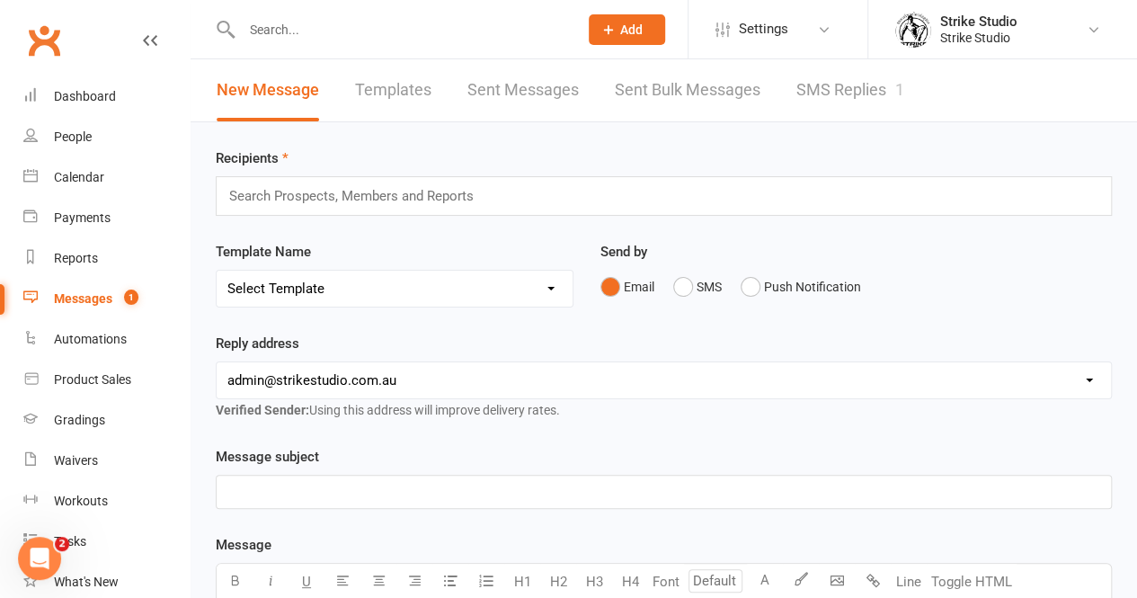
click at [851, 94] on link "SMS Replies 1" at bounding box center [850, 90] width 108 height 62
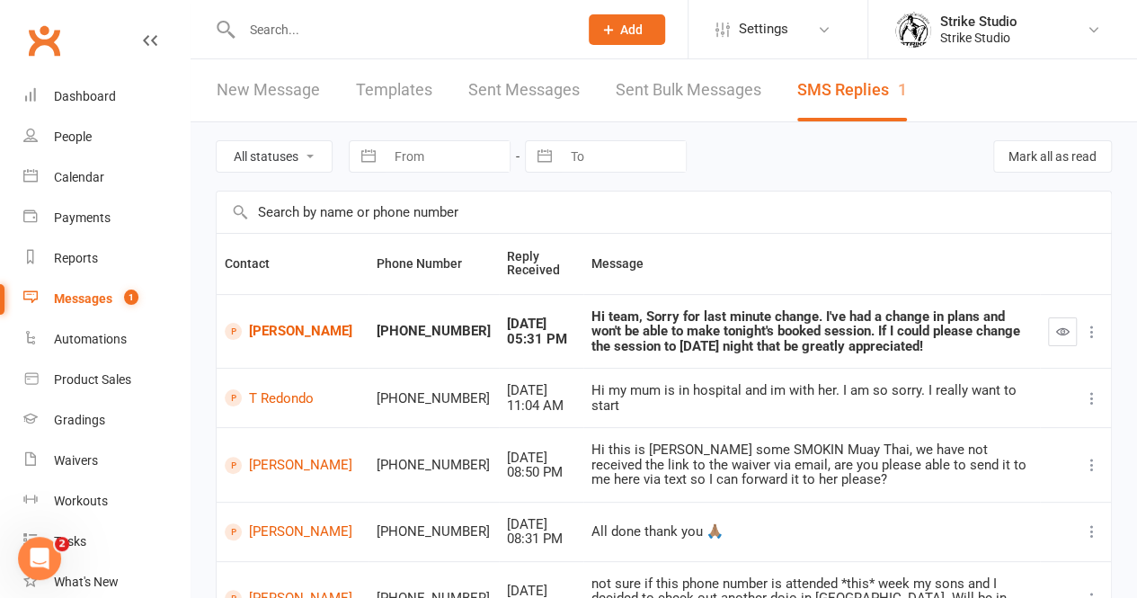
click at [1058, 332] on icon "button" at bounding box center [1062, 330] width 13 height 13
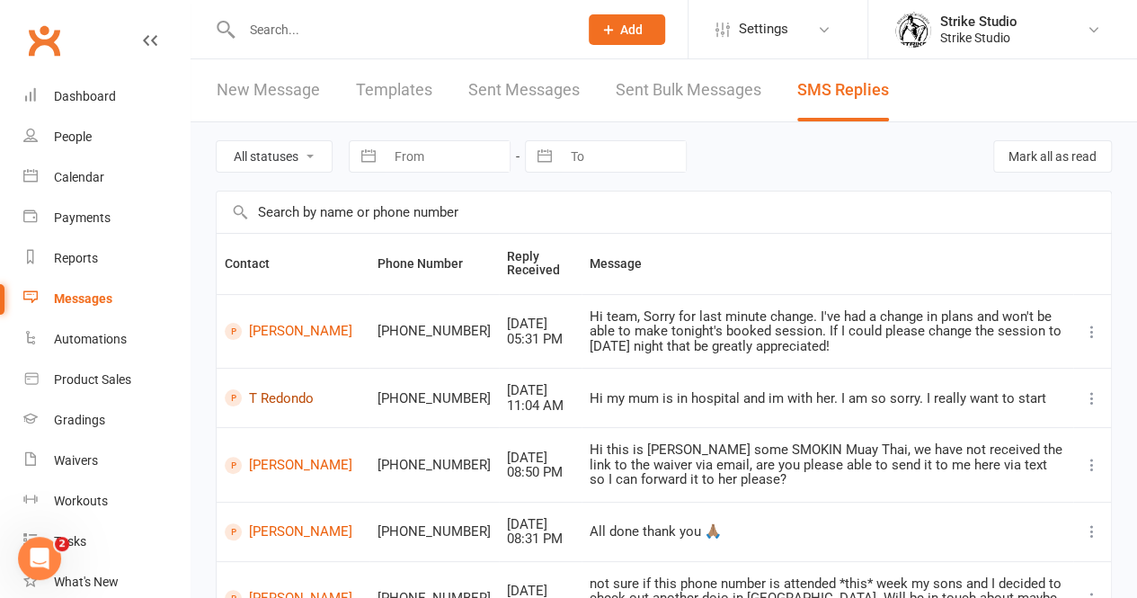
click at [280, 402] on link "T Redondo" at bounding box center [293, 397] width 137 height 17
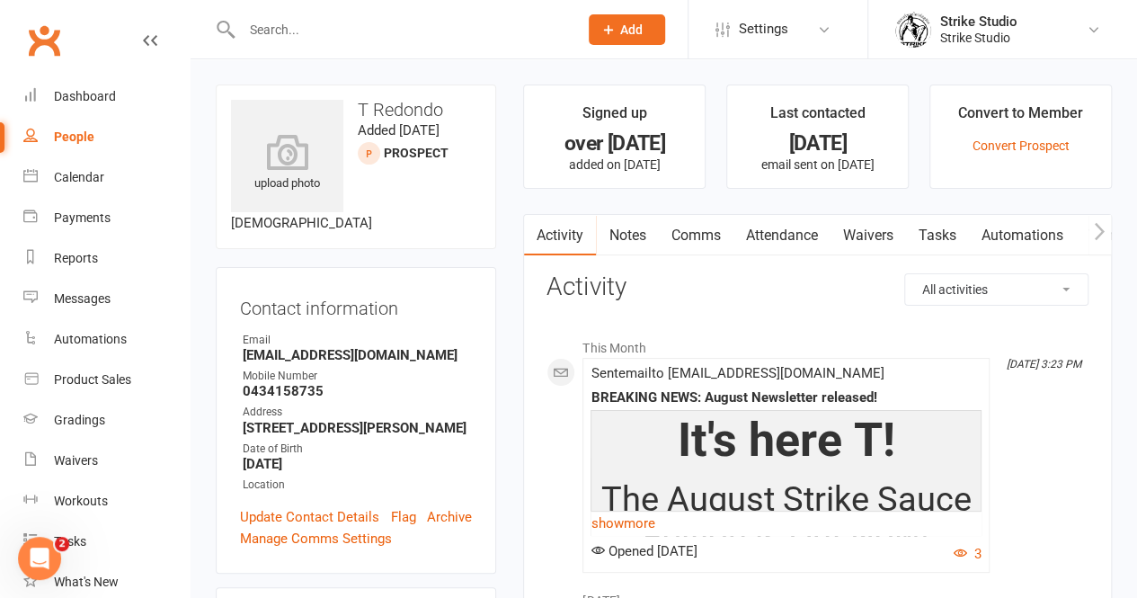
click at [766, 235] on link "Attendance" at bounding box center [780, 235] width 97 height 41
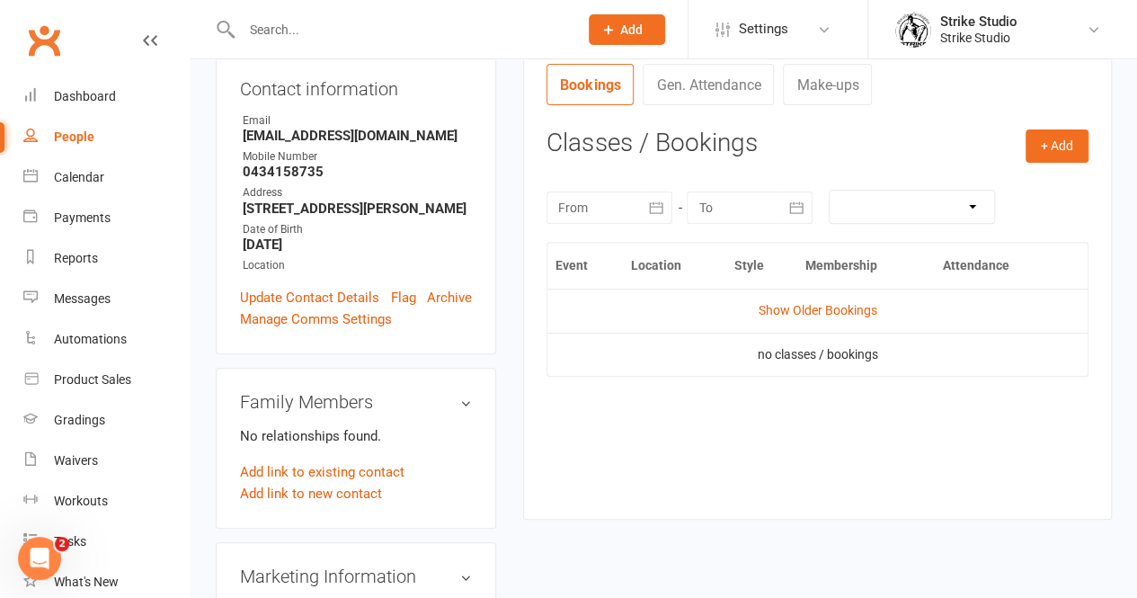
scroll to position [217, 0]
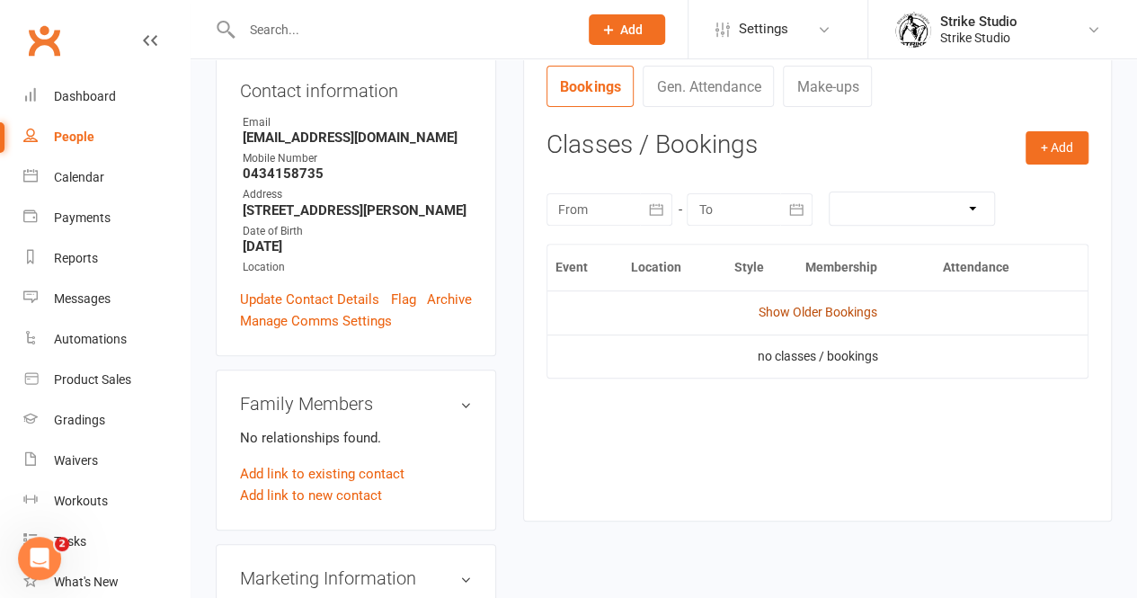
click at [801, 311] on link "Show Older Bookings" at bounding box center [817, 312] width 119 height 14
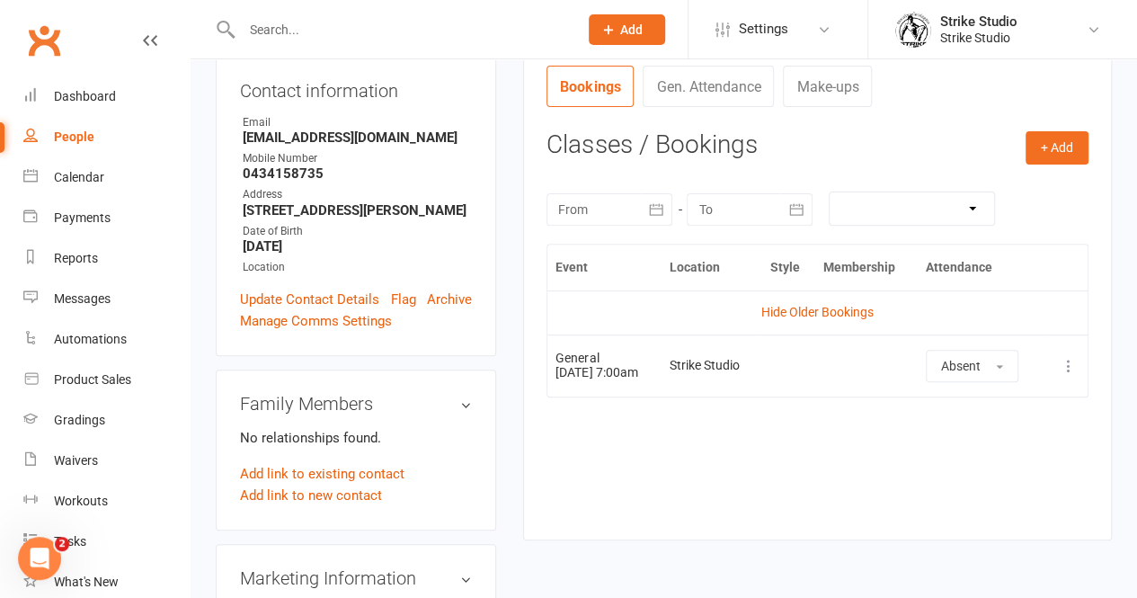
scroll to position [0, 0]
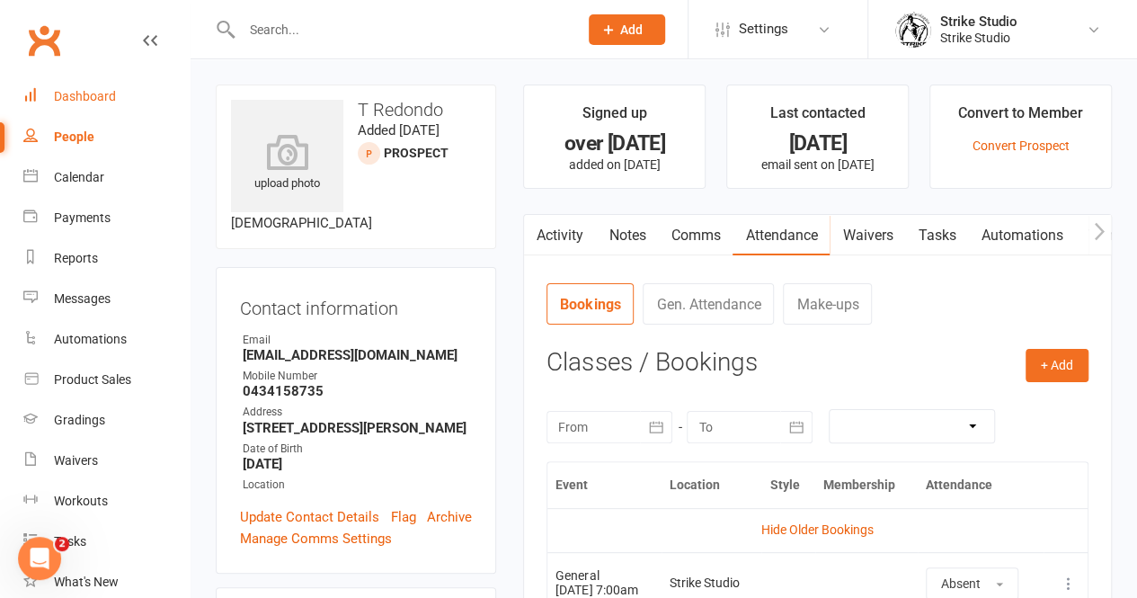
click at [106, 94] on div "Dashboard" at bounding box center [85, 96] width 62 height 14
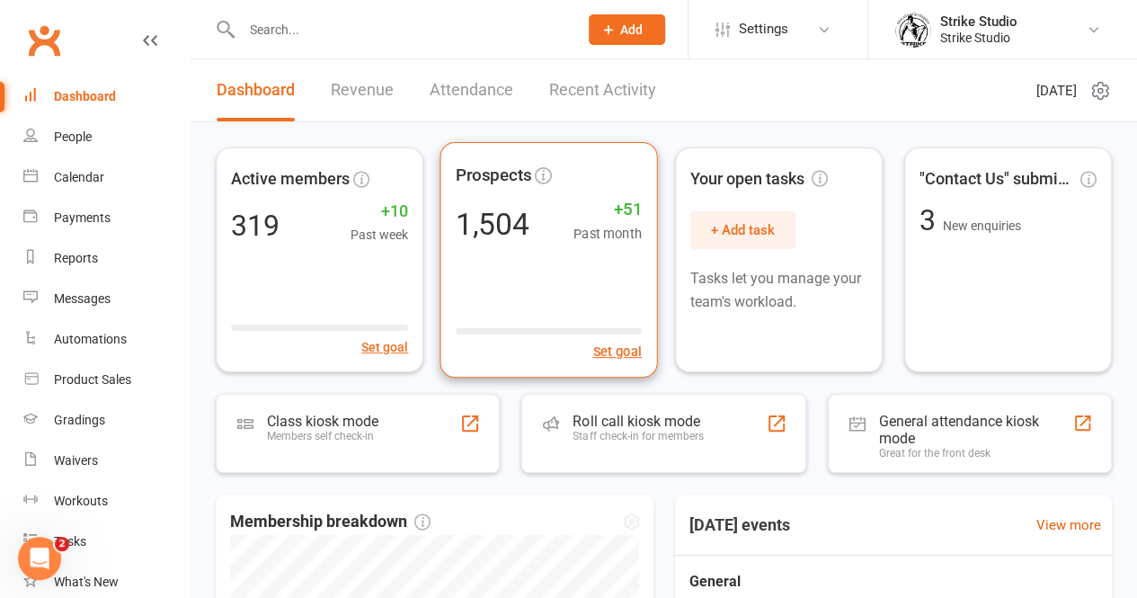
scroll to position [320, 0]
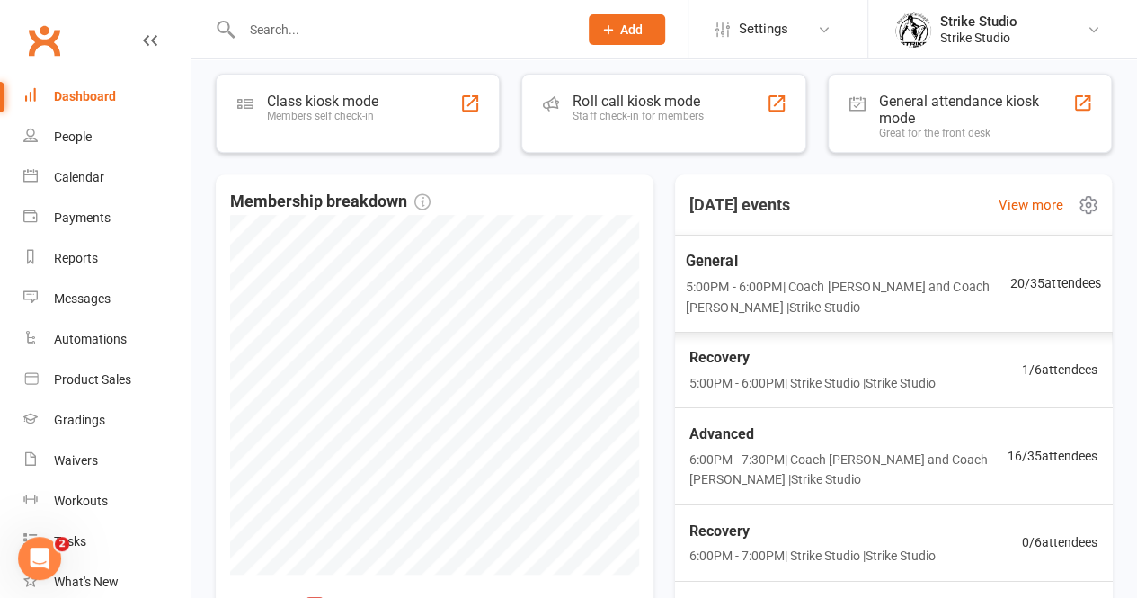
click at [786, 269] on span "General" at bounding box center [848, 260] width 324 height 23
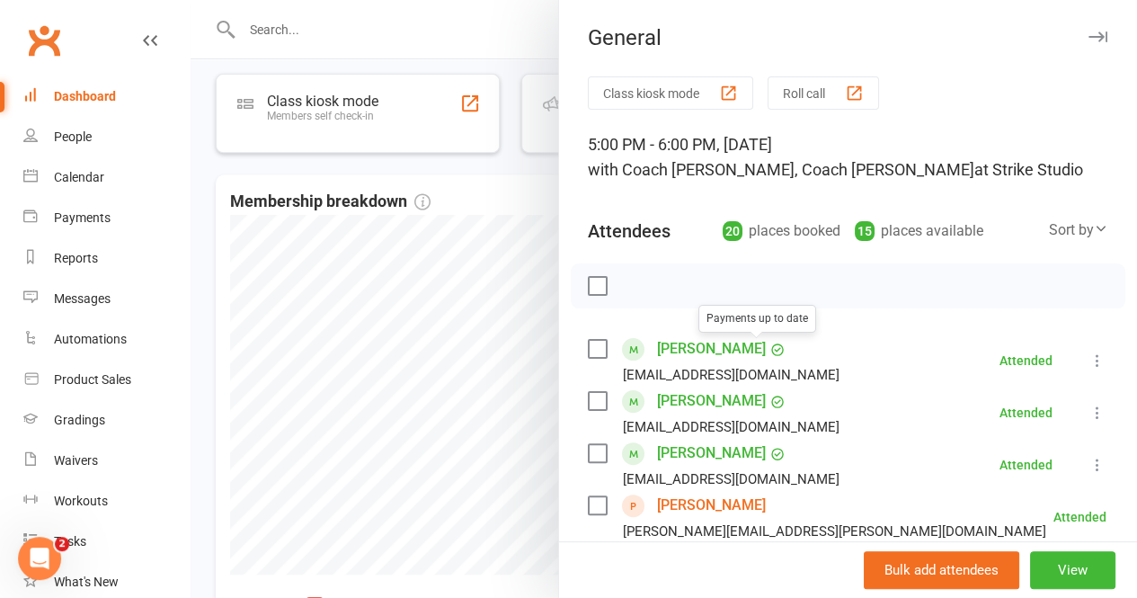
click at [500, 247] on div at bounding box center [663, 299] width 946 height 598
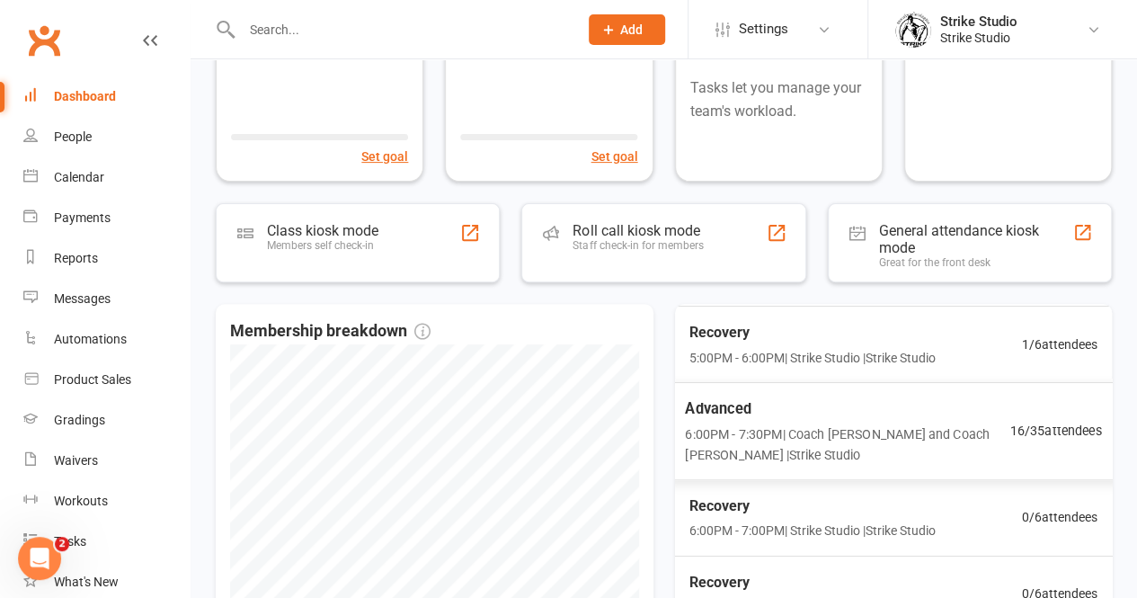
scroll to position [0, 0]
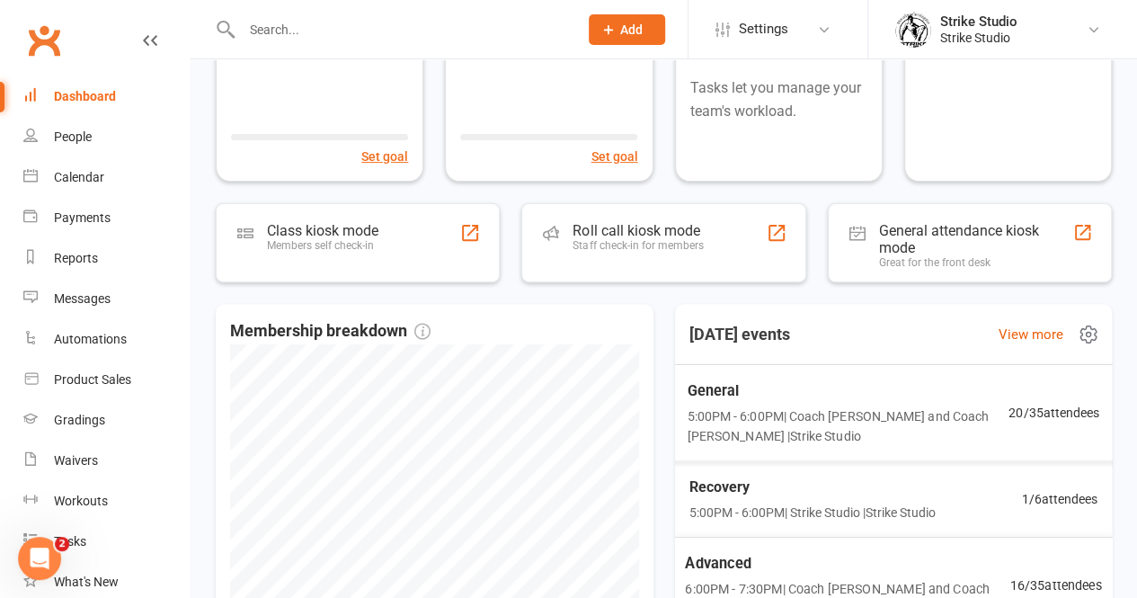
click at [772, 394] on span "General" at bounding box center [848, 389] width 322 height 23
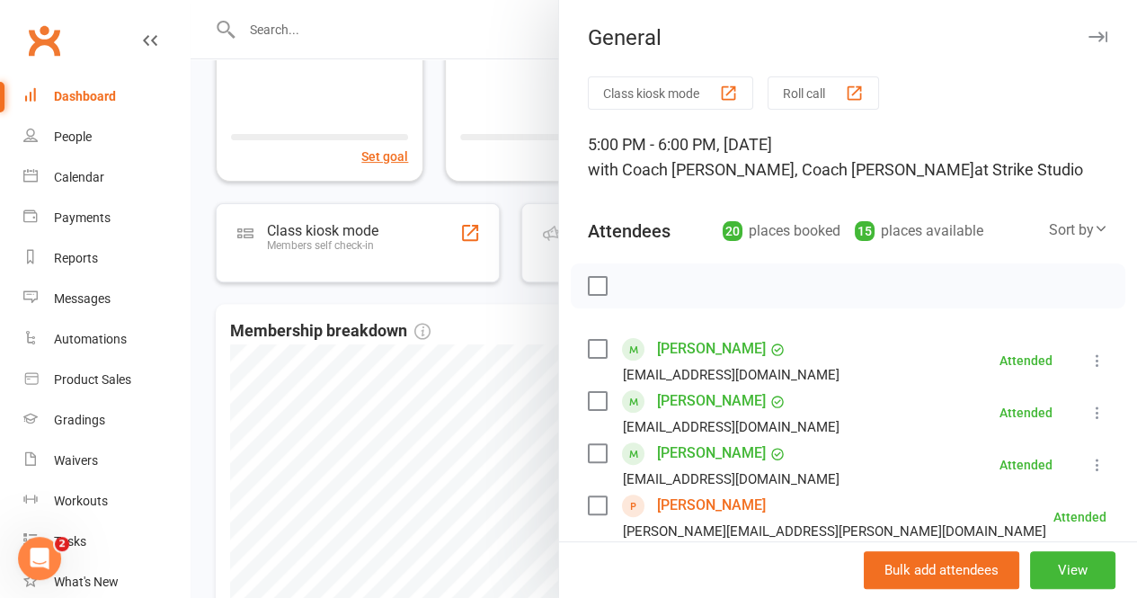
click at [528, 361] on div at bounding box center [663, 299] width 946 height 598
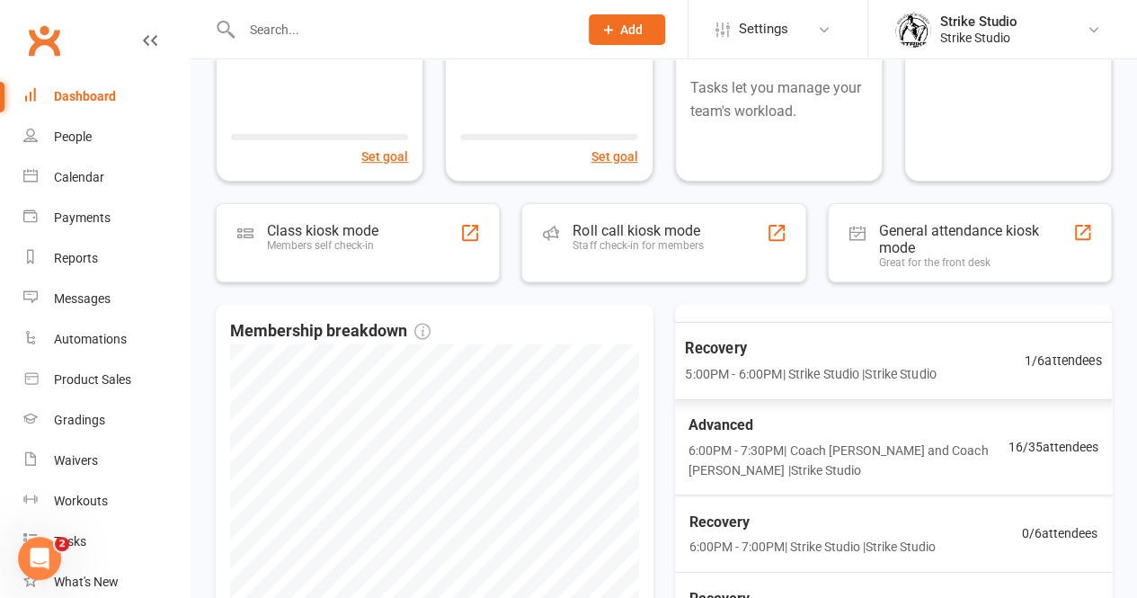
scroll to position [155, 0]
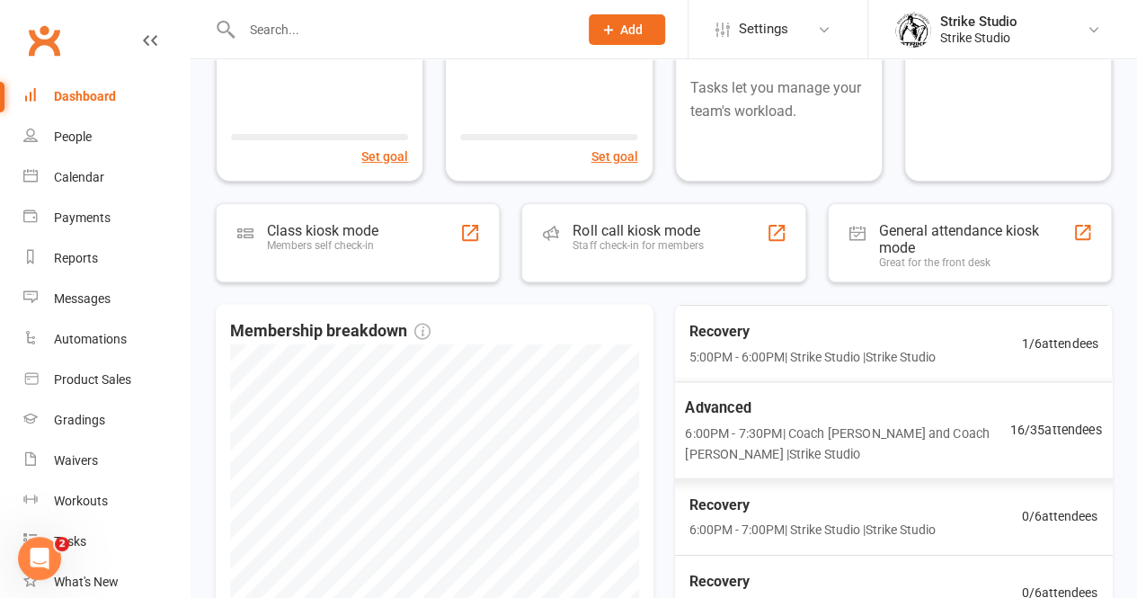
click at [748, 423] on span "6:00PM - 7:30PM | Coach Chris and Coach Bella | Strike Studio" at bounding box center [847, 443] width 324 height 41
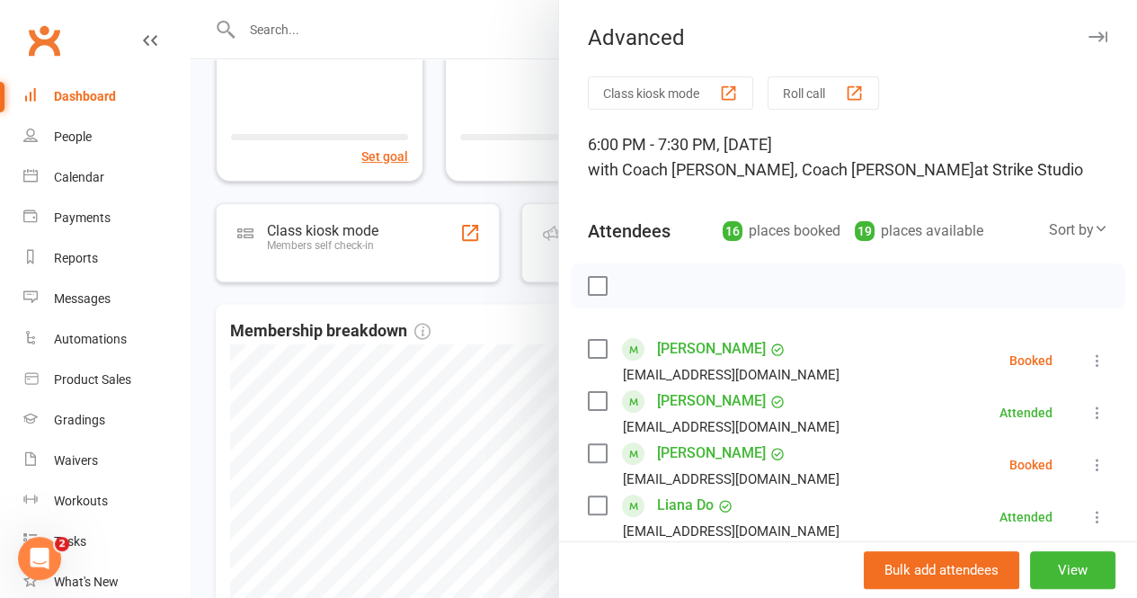
click at [518, 364] on div at bounding box center [663, 299] width 946 height 598
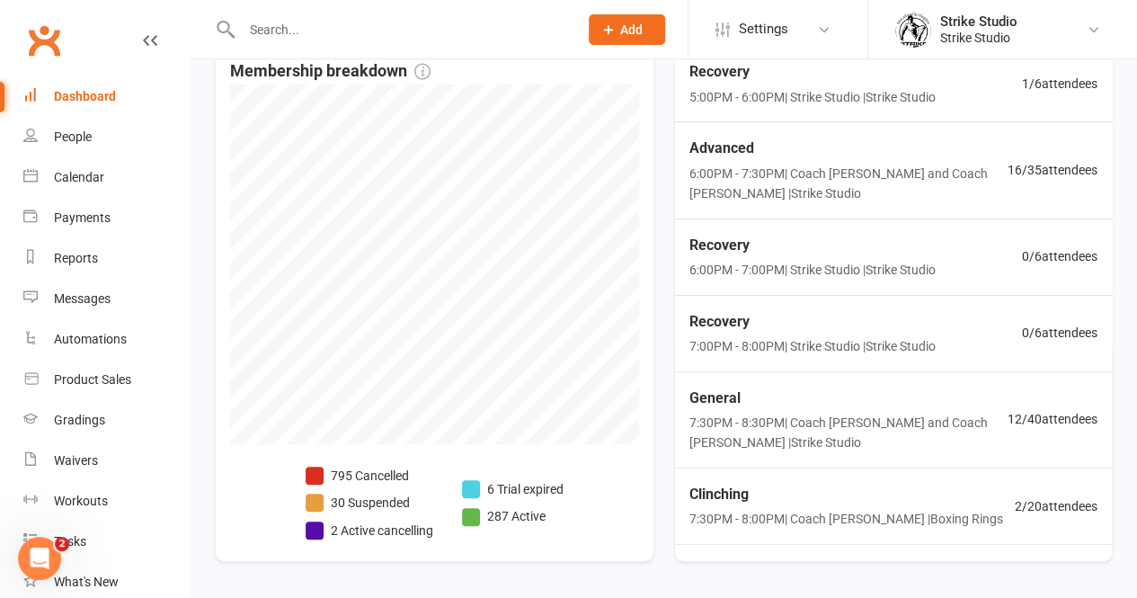
scroll to position [507, 0]
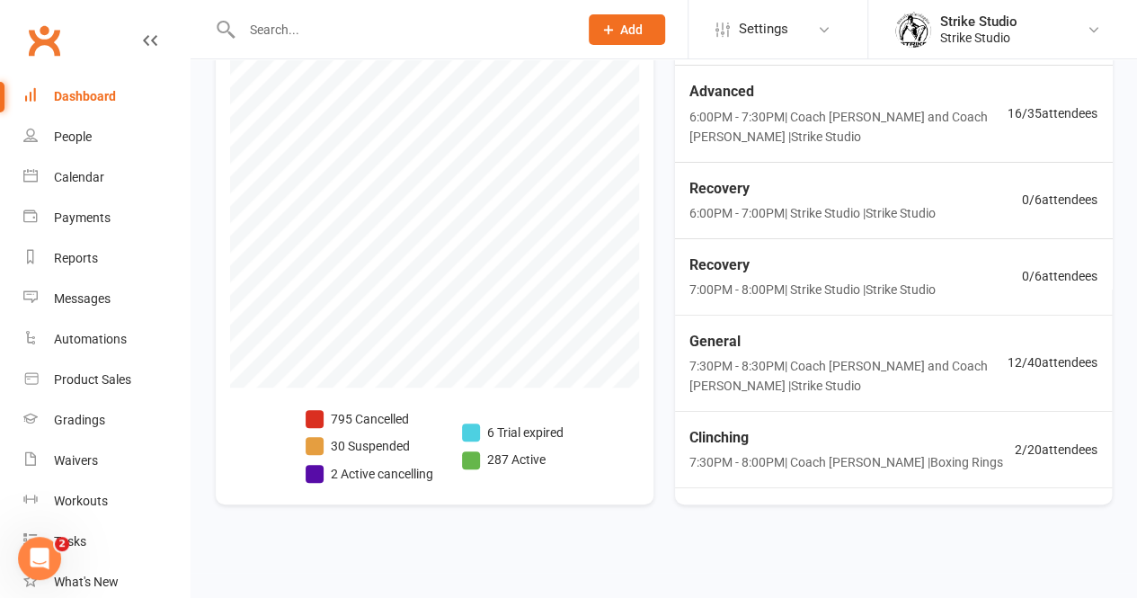
click at [54, 87] on link "Dashboard" at bounding box center [106, 96] width 166 height 40
click at [309, 33] on input "text" at bounding box center [401, 29] width 330 height 25
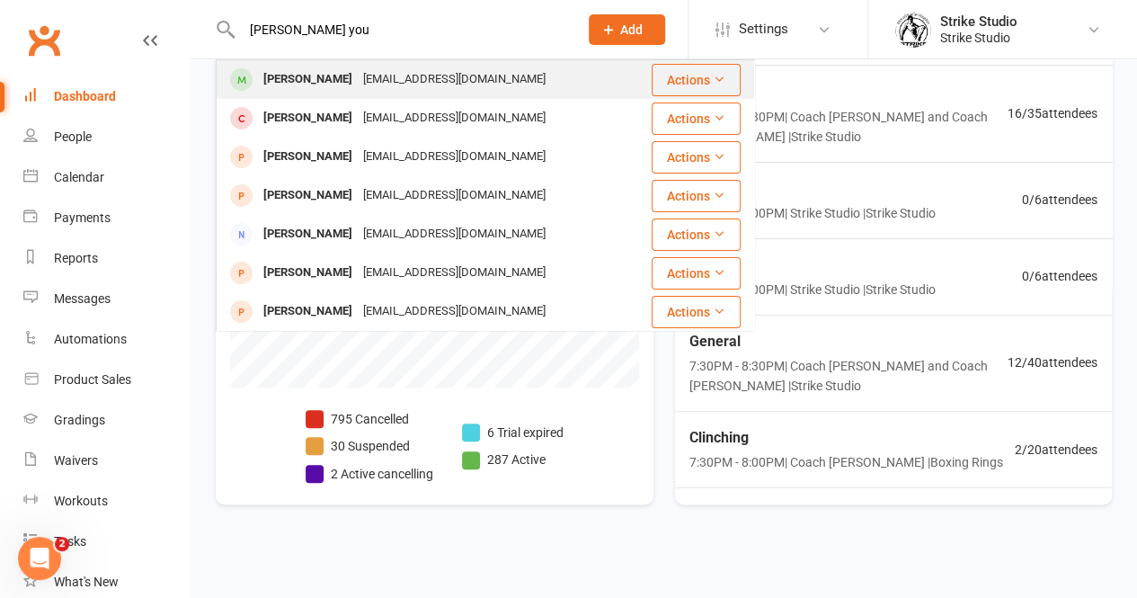
type input "albert you"
click at [332, 94] on div "Albert Young albertdavidyoung@gmail.com" at bounding box center [432, 79] width 431 height 37
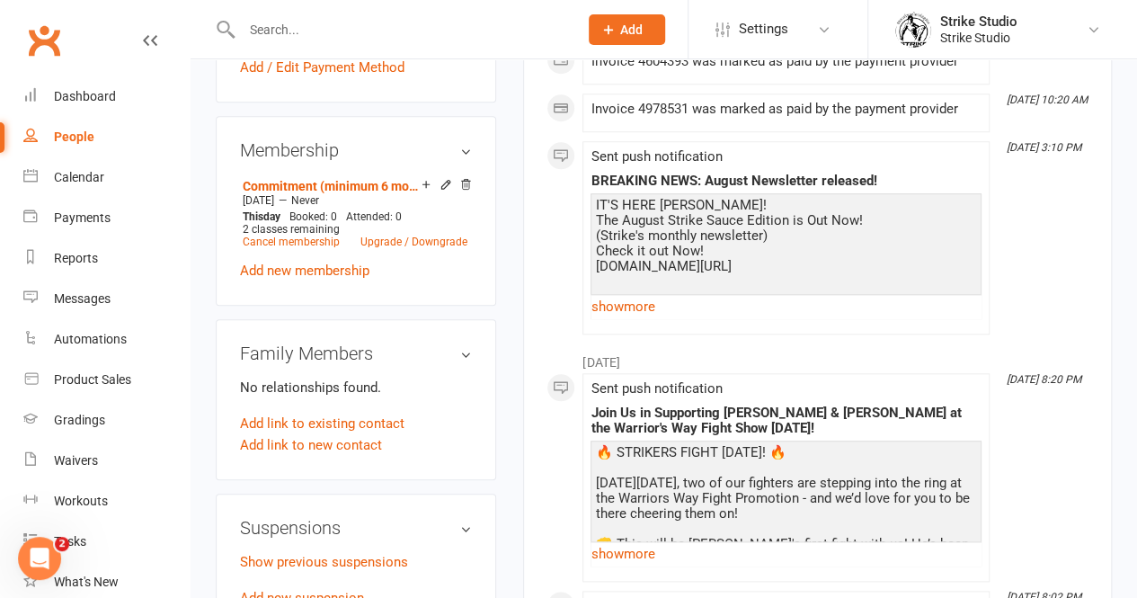
scroll to position [769, 0]
click at [449, 177] on icon at bounding box center [445, 183] width 13 height 13
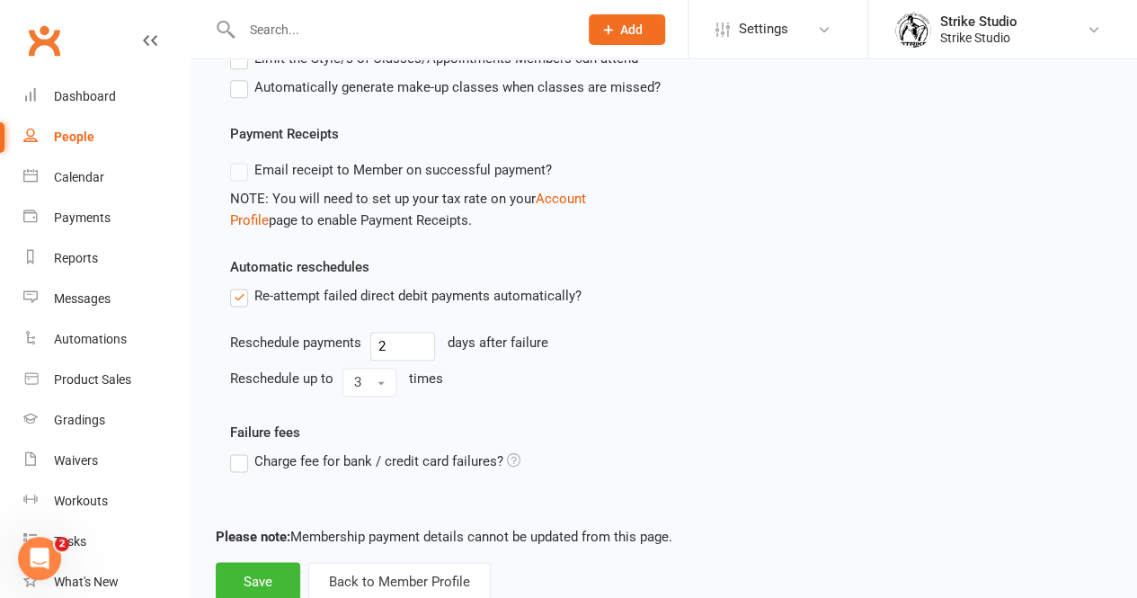
scroll to position [1187, 0]
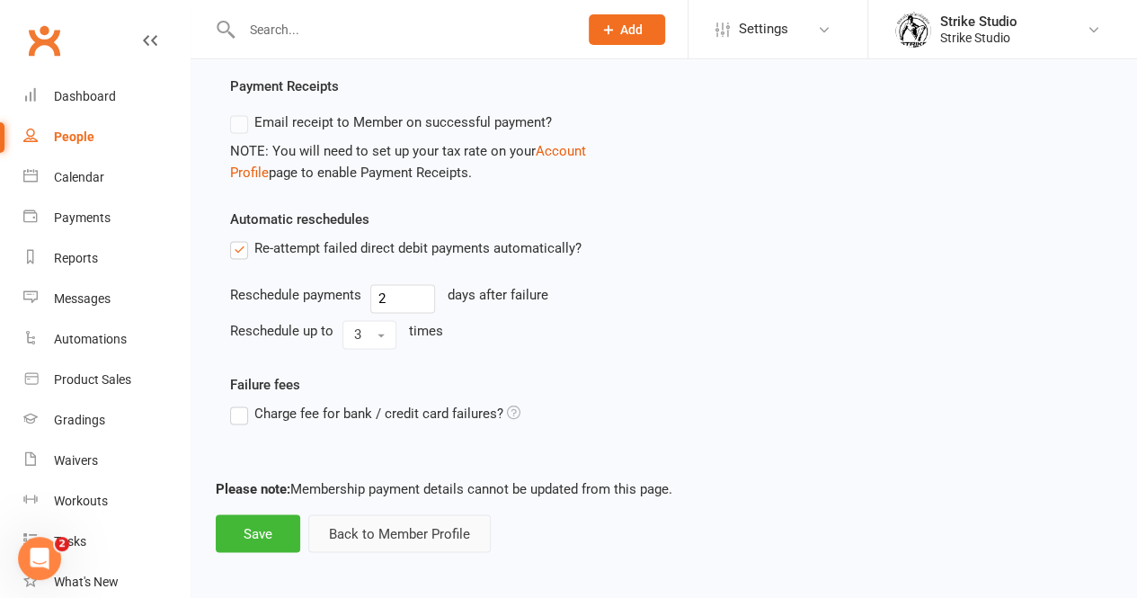
click at [376, 527] on button "Back to Member Profile" at bounding box center [399, 533] width 182 height 38
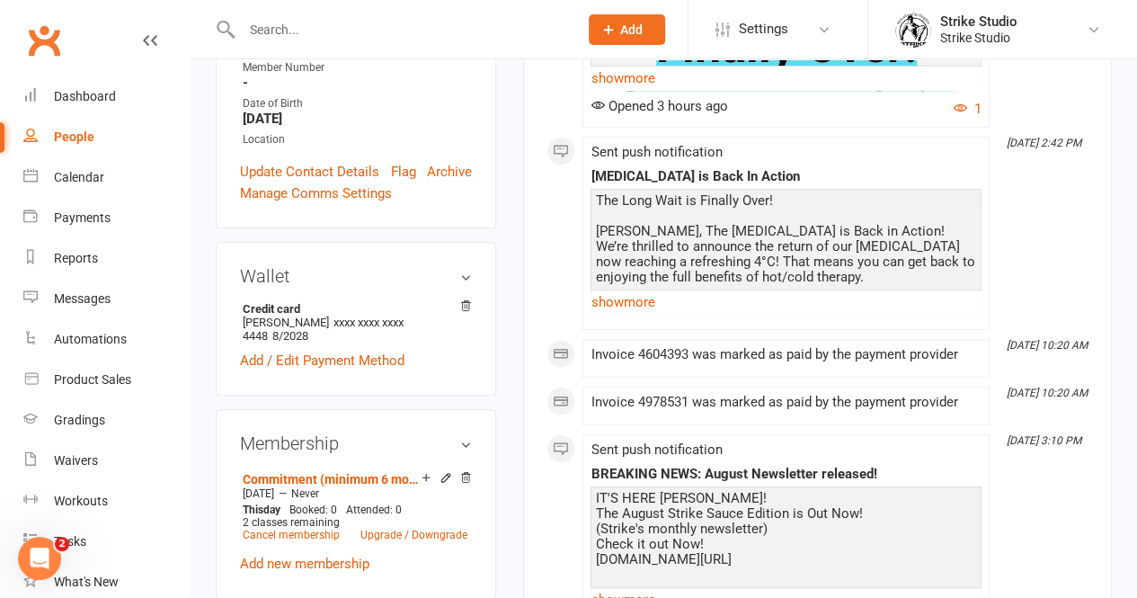
scroll to position [534, 0]
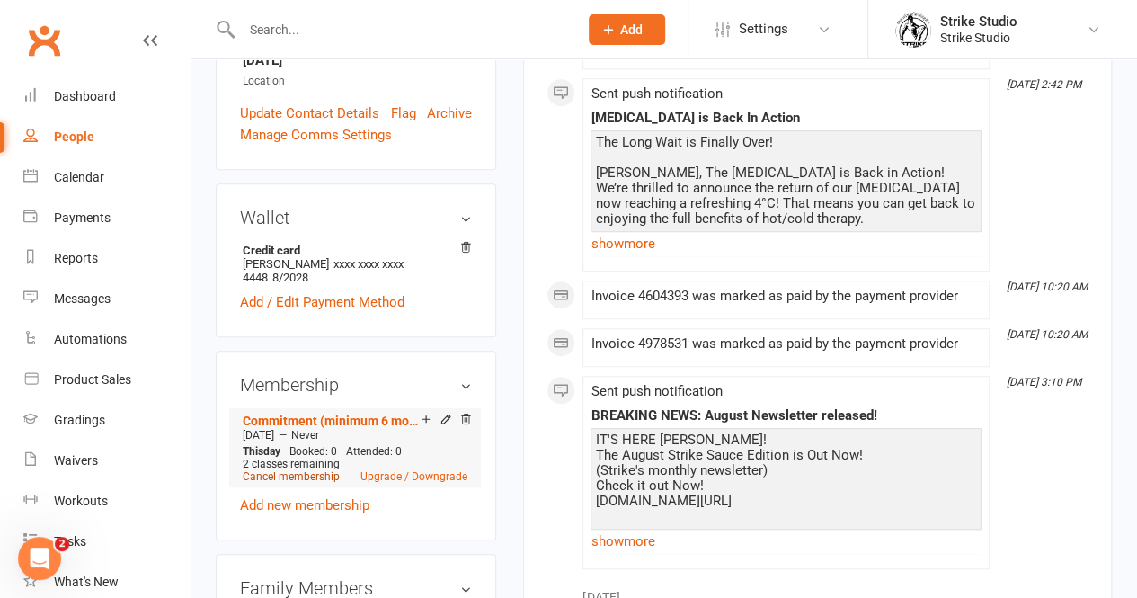
click at [302, 470] on link "Cancel membership" at bounding box center [291, 476] width 97 height 13
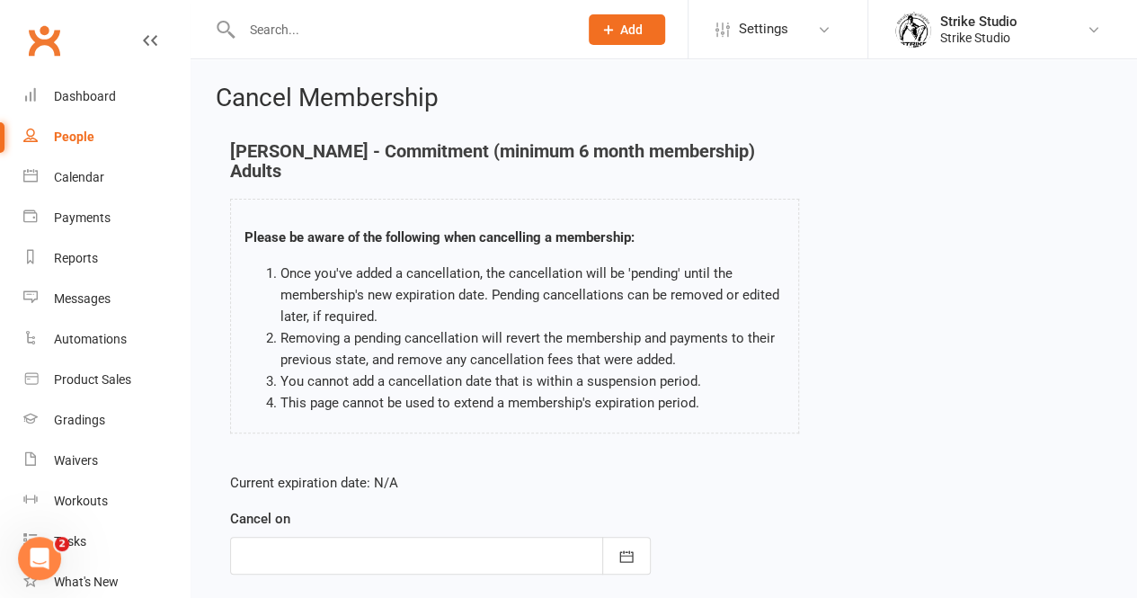
scroll to position [198, 0]
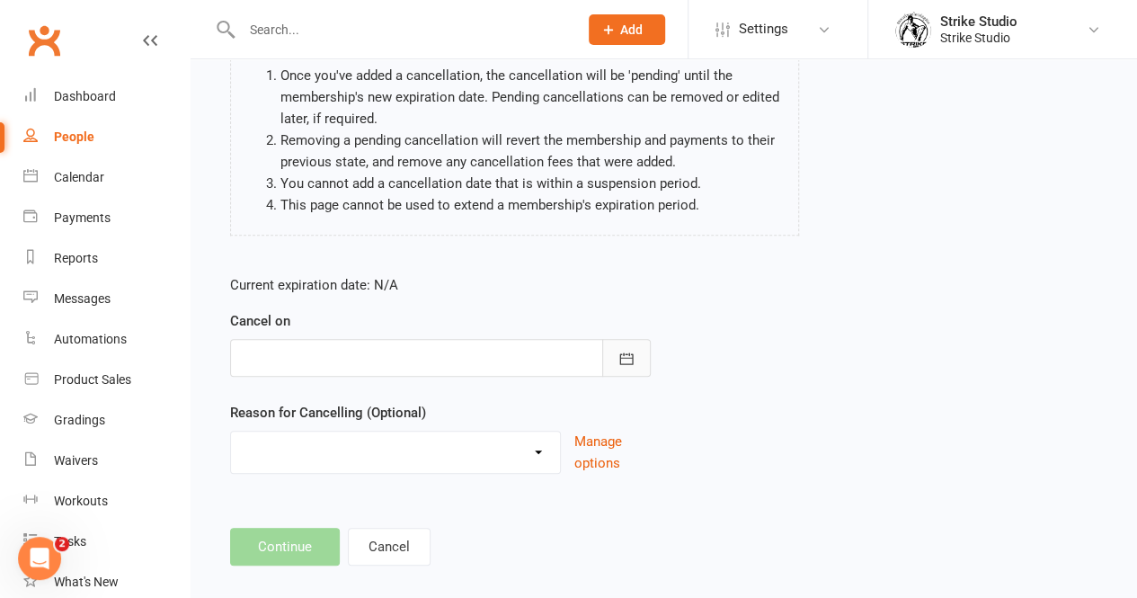
click at [618, 350] on icon "button" at bounding box center [626, 359] width 18 height 18
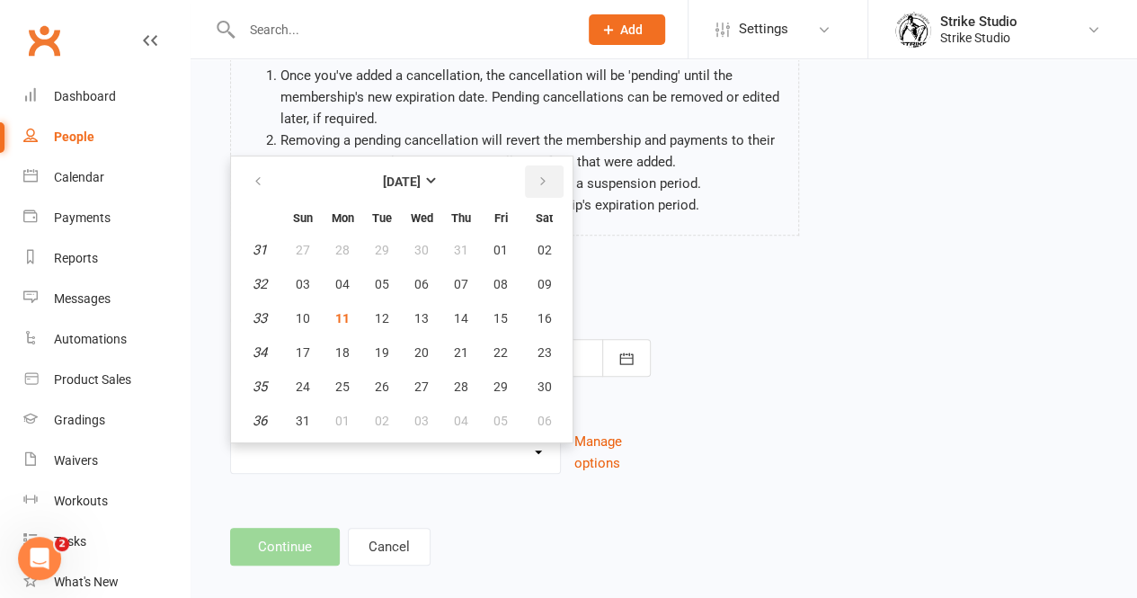
click at [541, 174] on icon "button" at bounding box center [542, 181] width 13 height 14
click at [421, 277] on span "10" at bounding box center [421, 284] width 14 height 14
type input "10 Sep 2025"
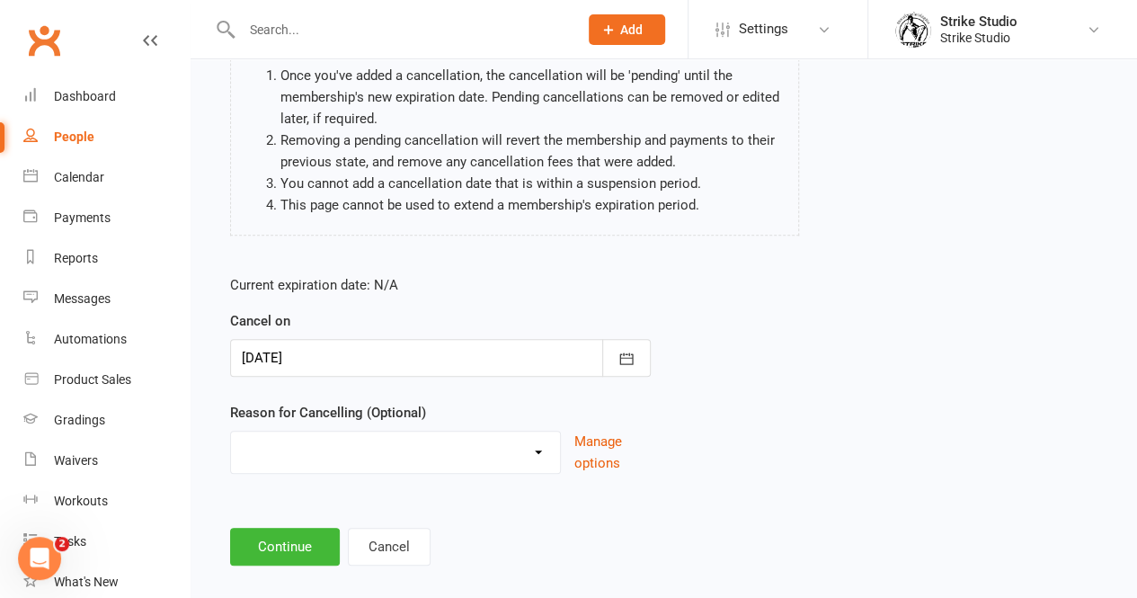
click at [407, 438] on select "Commitment Exceeded Suspension Period Failed Payments Finance Holiday Injury Mo…" at bounding box center [395, 449] width 329 height 36
select select "6"
click at [231, 431] on select "Commitment Exceeded Suspension Period Failed Payments Finance Holiday Injury Mo…" at bounding box center [395, 449] width 329 height 36
click at [300, 527] on button "Continue" at bounding box center [285, 546] width 110 height 38
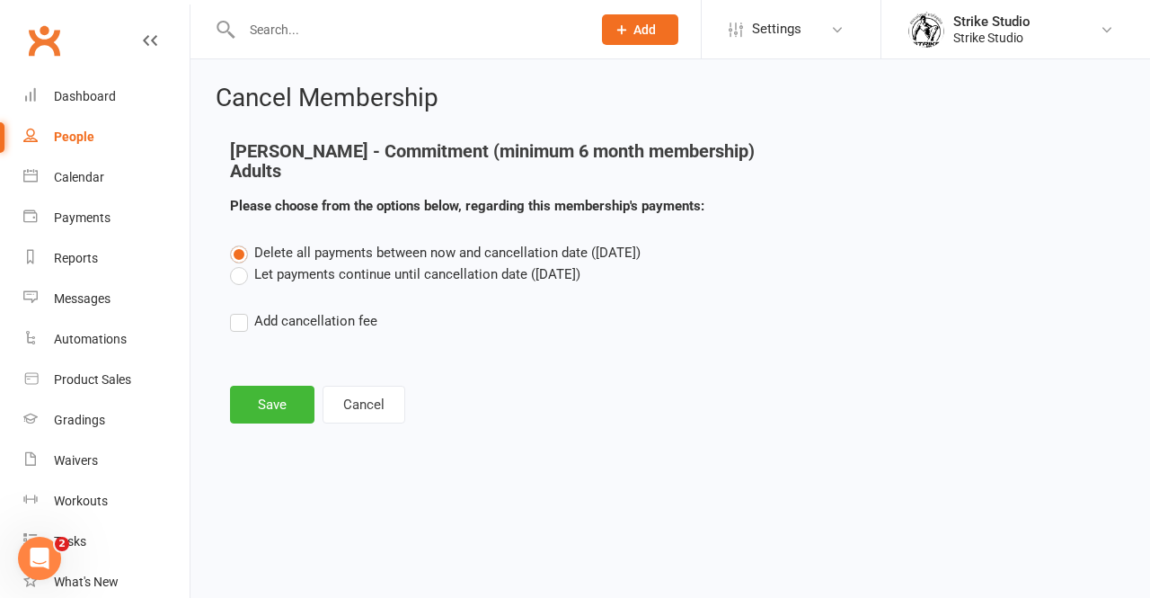
click at [243, 263] on label "Let payments continue until cancellation date (Sep 10, 2025)" at bounding box center [405, 274] width 350 height 22
click at [242, 263] on input "Let payments continue until cancellation date (Sep 10, 2025)" at bounding box center [236, 263] width 12 height 0
click at [279, 385] on button "Save" at bounding box center [272, 404] width 84 height 38
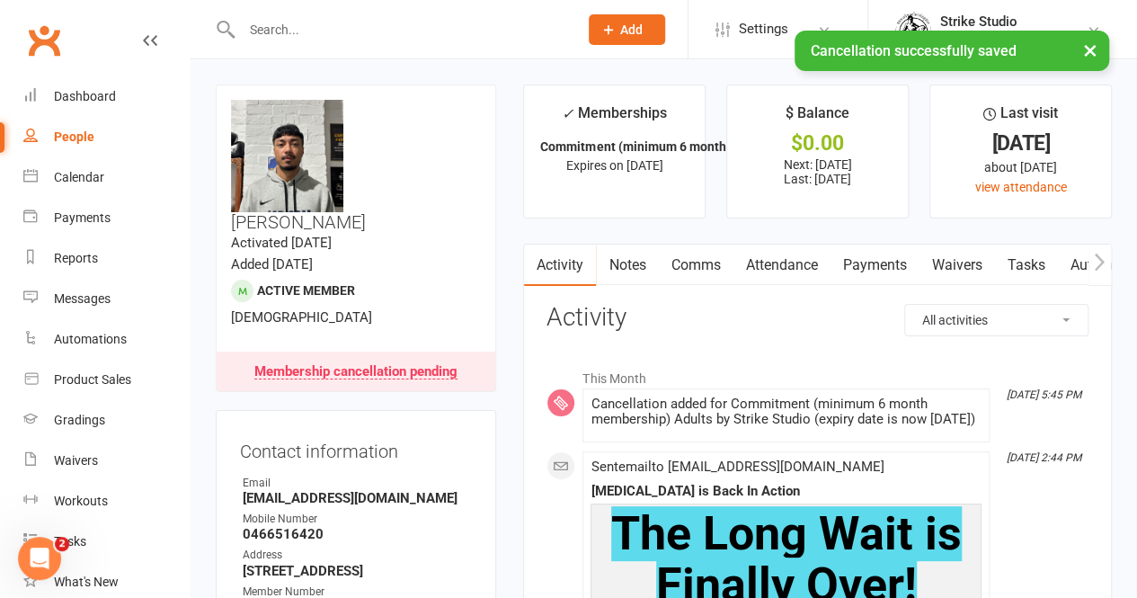
click at [861, 256] on link "Payments" at bounding box center [873, 264] width 89 height 41
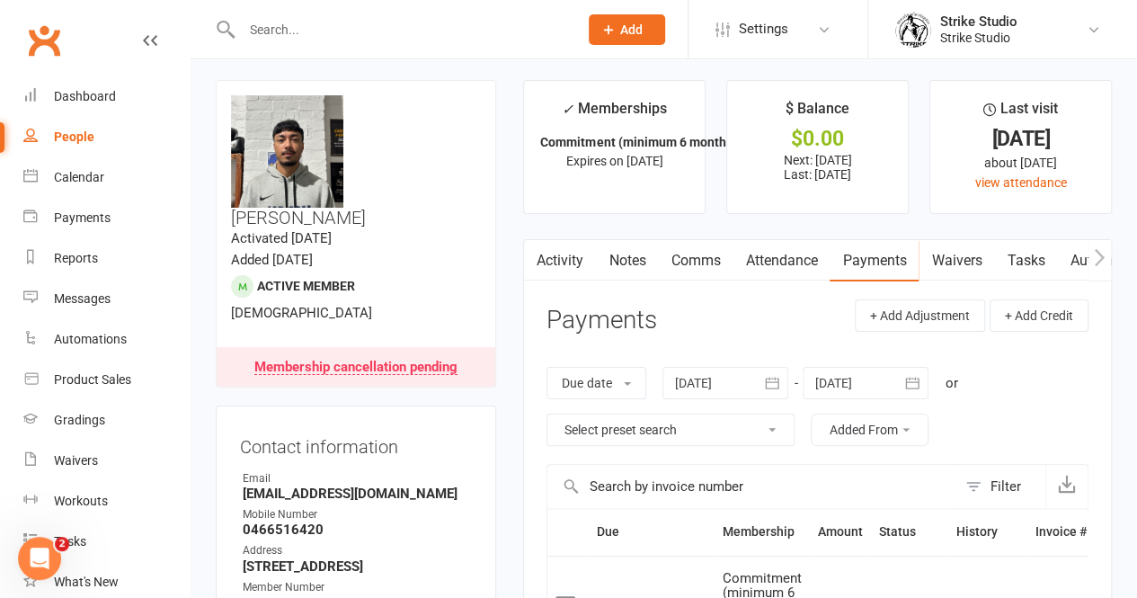
scroll to position [3, 0]
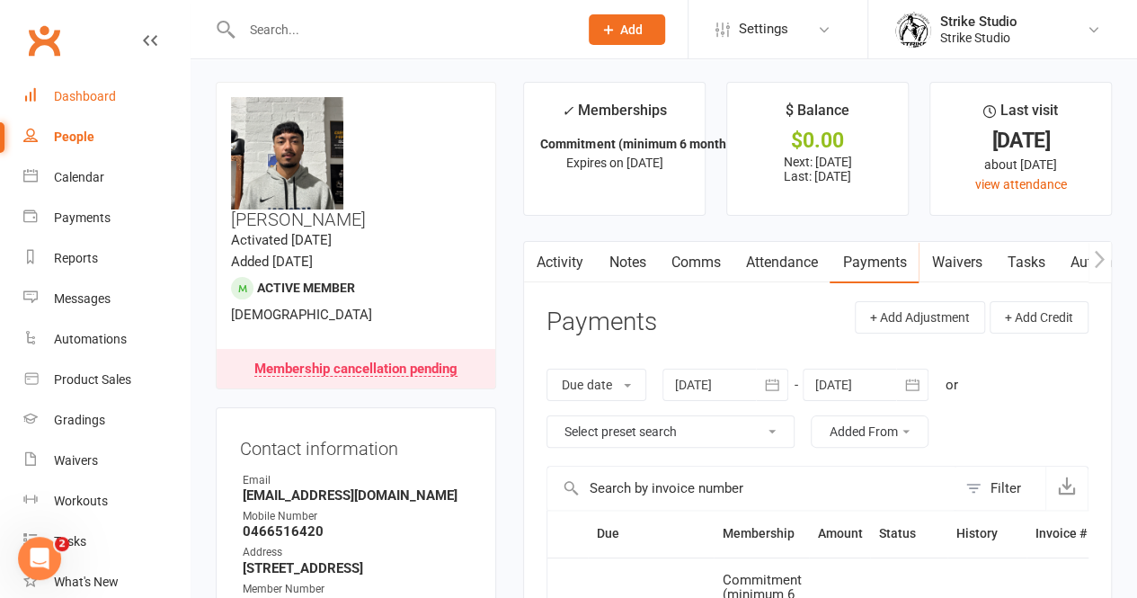
click at [102, 101] on div "Dashboard" at bounding box center [85, 96] width 62 height 14
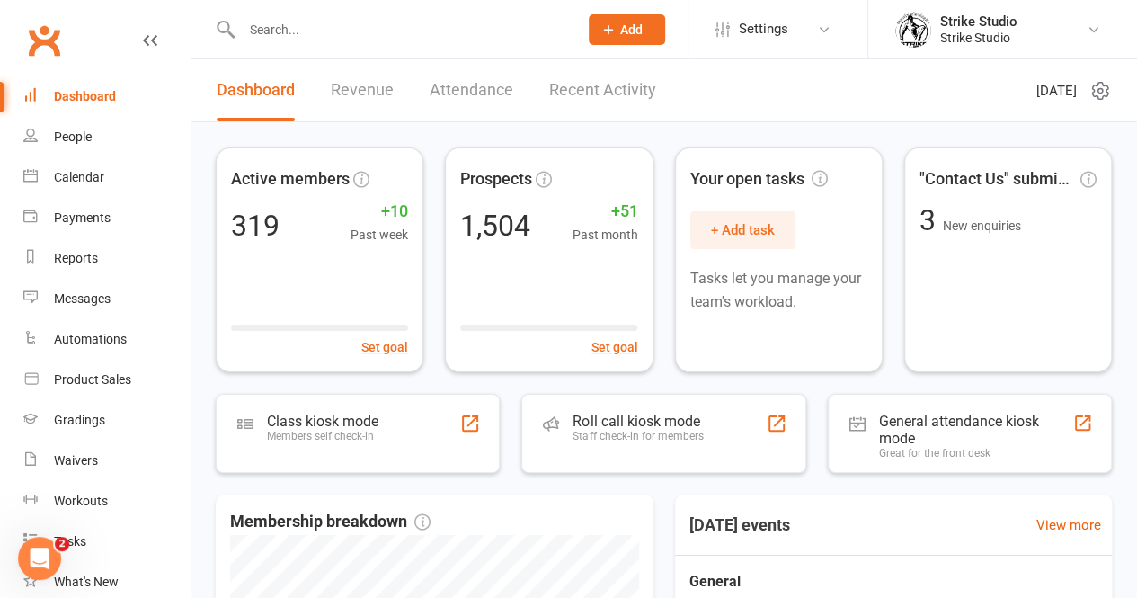
click at [381, 29] on input "text" at bounding box center [401, 29] width 330 height 25
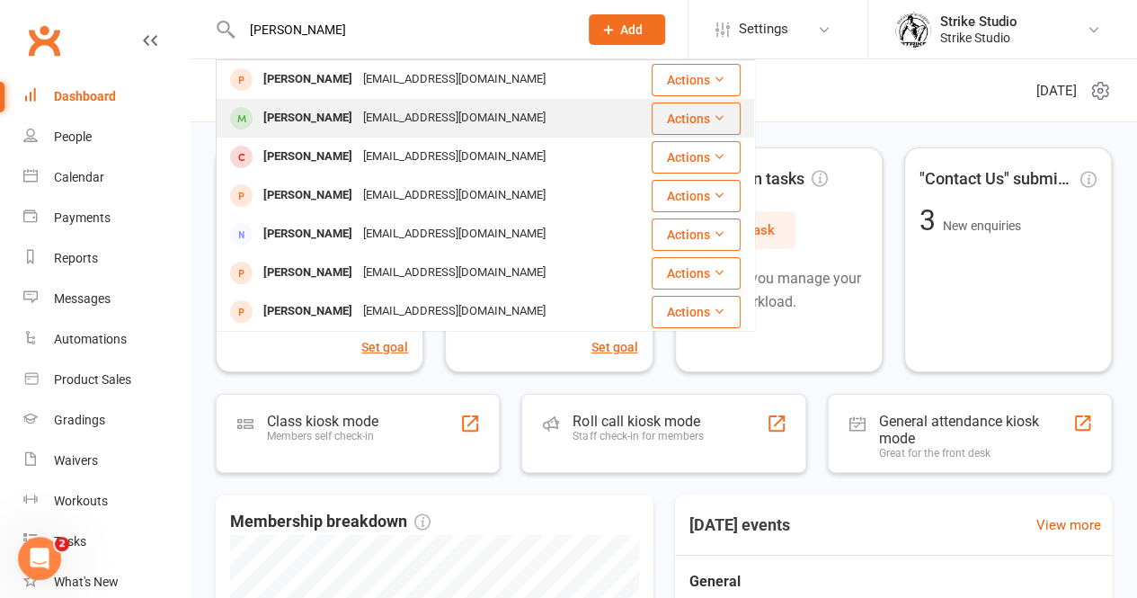
type input "albert"
click at [395, 120] on div "albertdavidyoung@gmail.com" at bounding box center [454, 118] width 193 height 26
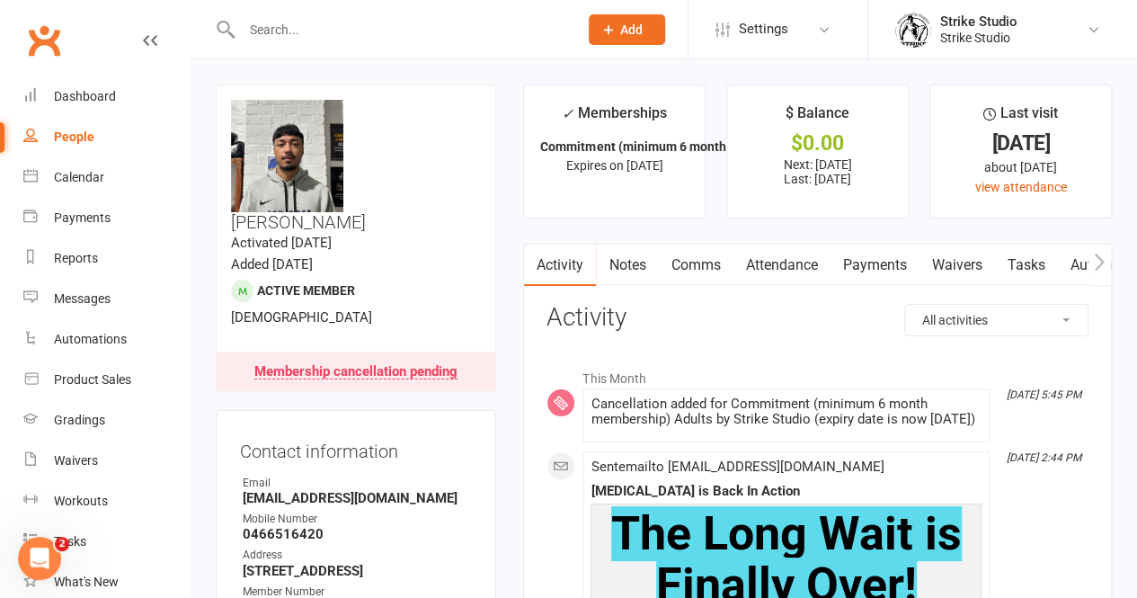
click at [1074, 263] on link "Automations" at bounding box center [1110, 264] width 107 height 41
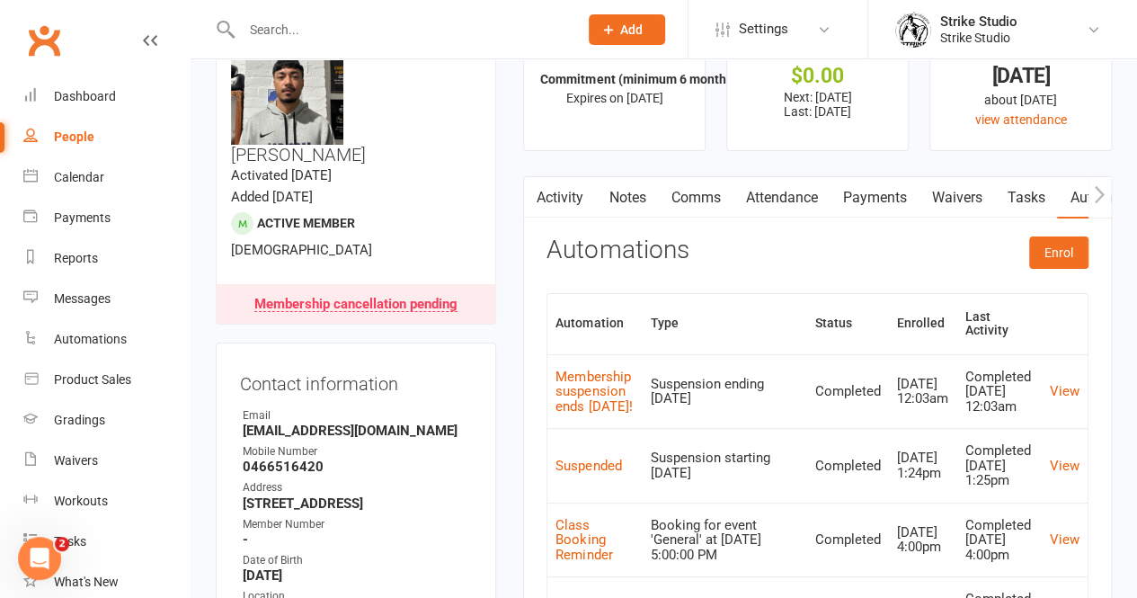
scroll to position [68, 0]
click at [92, 350] on link "Automations" at bounding box center [106, 339] width 166 height 40
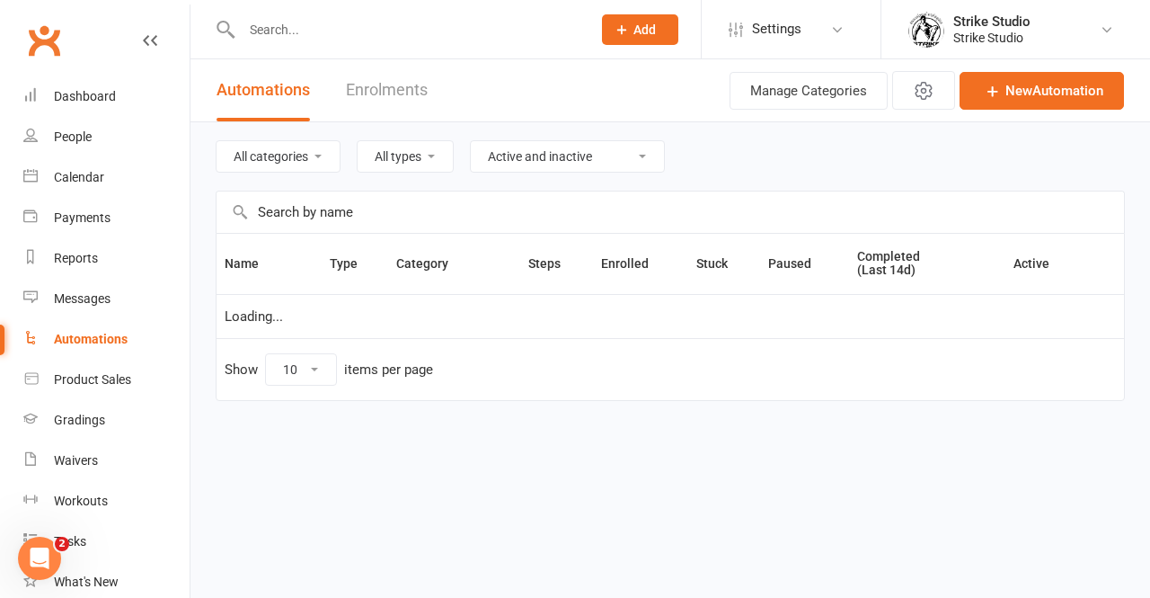
select select "100"
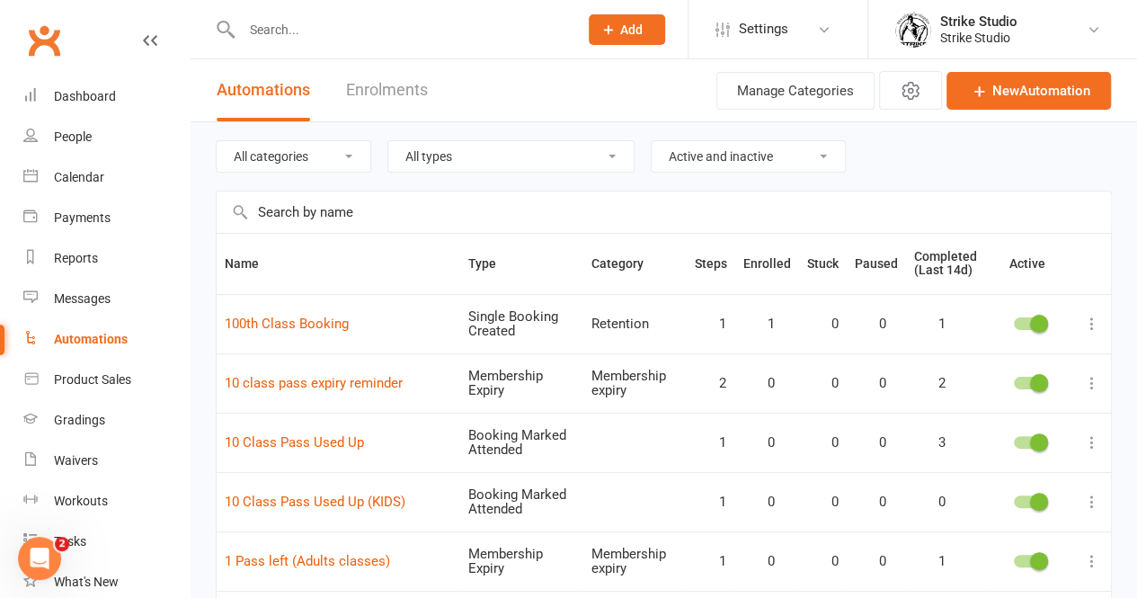
click at [318, 208] on input "text" at bounding box center [664, 211] width 894 height 41
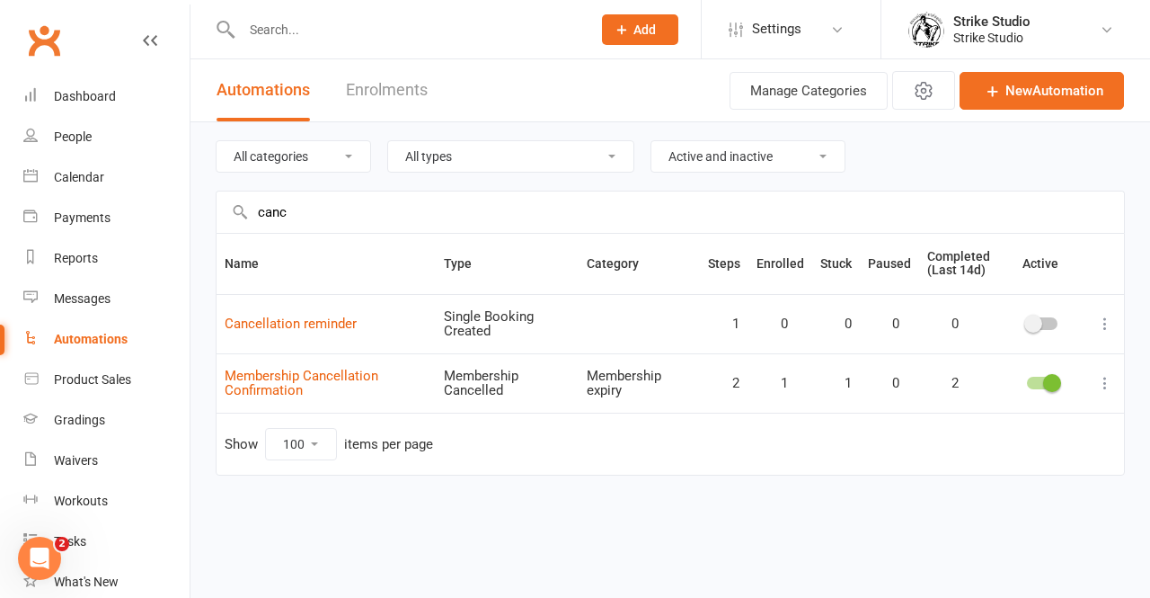
type input "canc"
click at [310, 32] on input "text" at bounding box center [407, 29] width 342 height 25
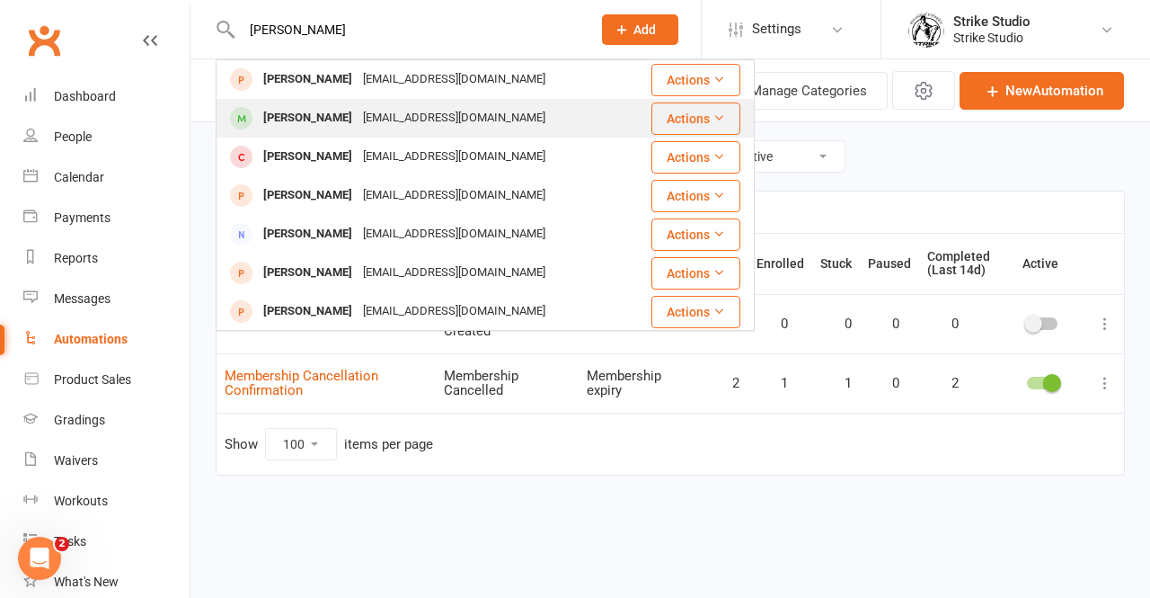
type input "albert"
click at [325, 112] on div "Albert Young" at bounding box center [308, 118] width 100 height 26
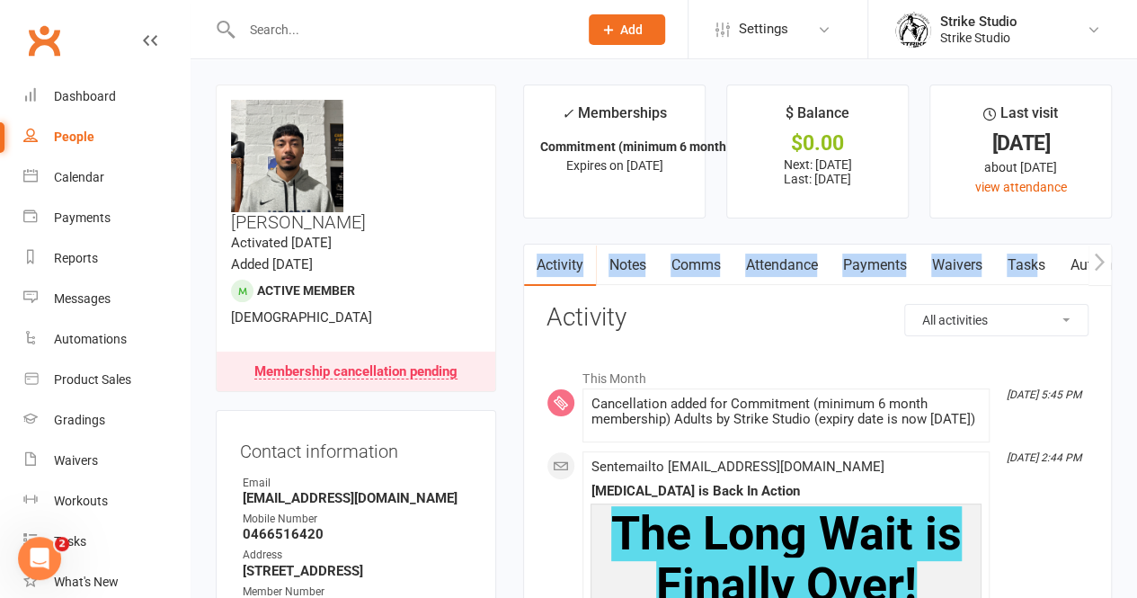
drag, startPoint x: 503, startPoint y: 167, endPoint x: 1040, endPoint y: 260, distance: 545.2
click at [1079, 268] on link "Automations" at bounding box center [1110, 264] width 107 height 41
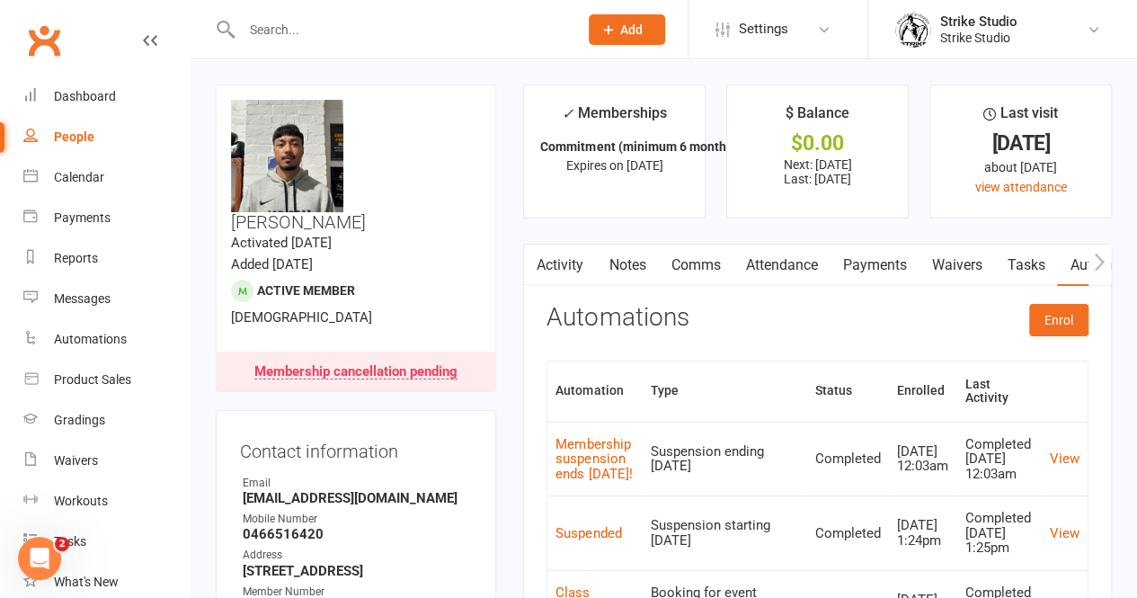
click at [395, 19] on input "text" at bounding box center [401, 29] width 330 height 25
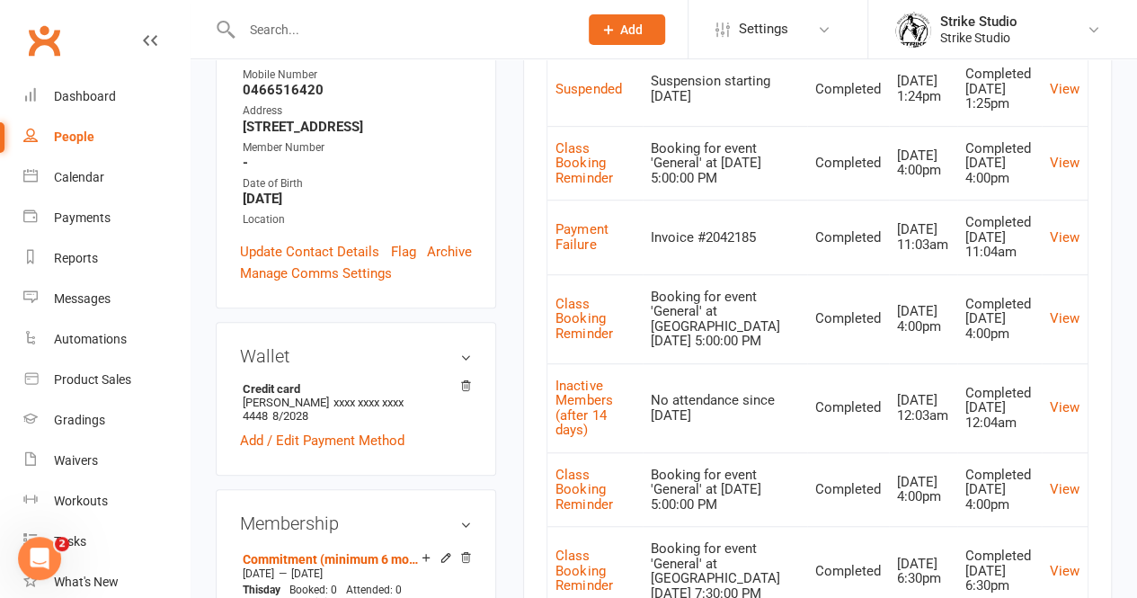
scroll to position [754, 0]
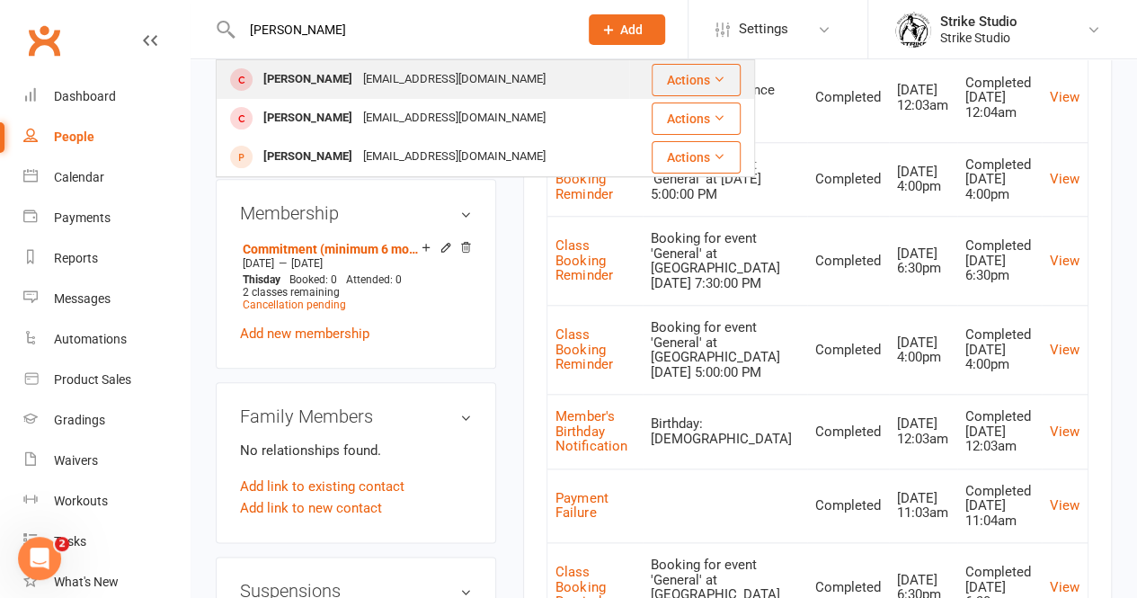
type input "pedro"
click at [319, 96] on div "Pedro Young albertdavidyoung@gmail.com" at bounding box center [422, 79] width 411 height 37
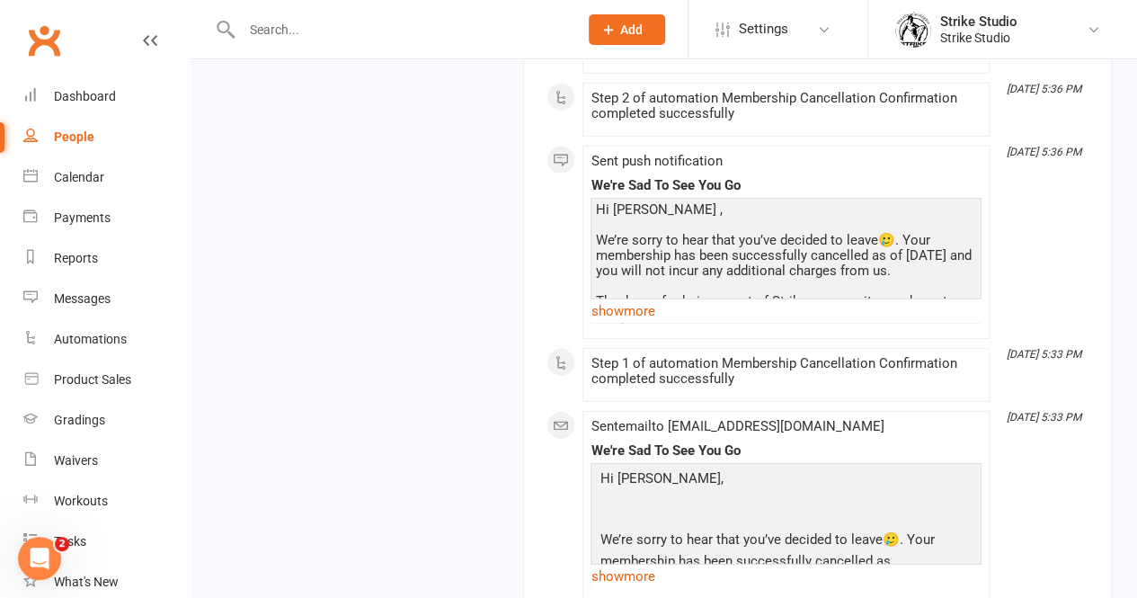
scroll to position [2607, 0]
click at [372, 21] on input "text" at bounding box center [401, 29] width 330 height 25
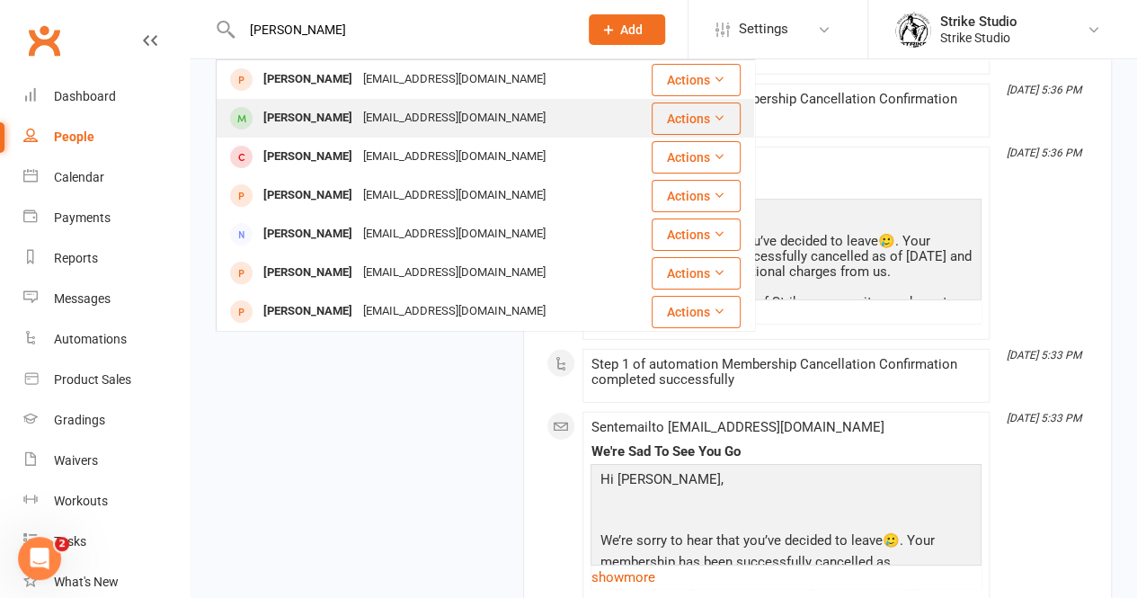
type input "albert"
click at [358, 116] on div "albertdavidyoung@gmail.com" at bounding box center [454, 118] width 193 height 26
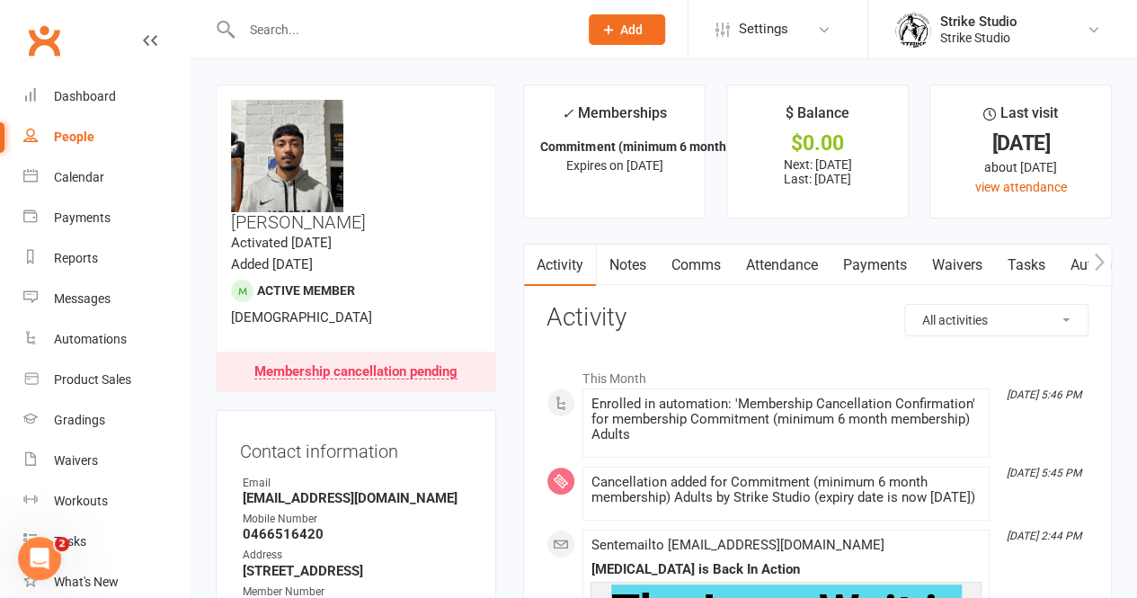
click at [1076, 263] on link "Automations" at bounding box center [1110, 264] width 107 height 41
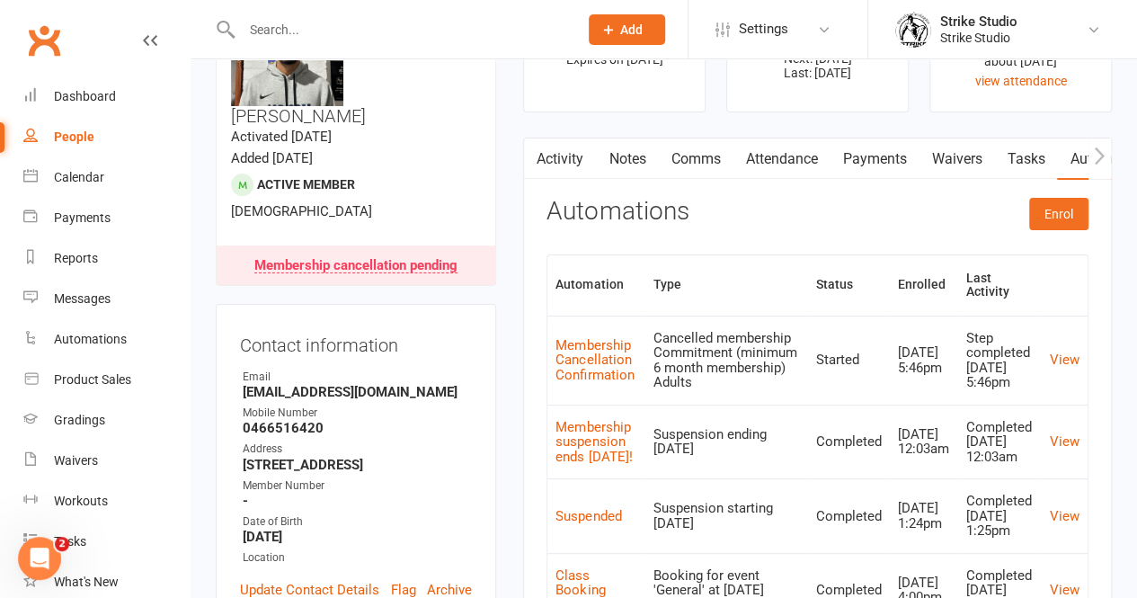
scroll to position [108, 0]
click at [1067, 354] on link "View" at bounding box center [1064, 358] width 30 height 16
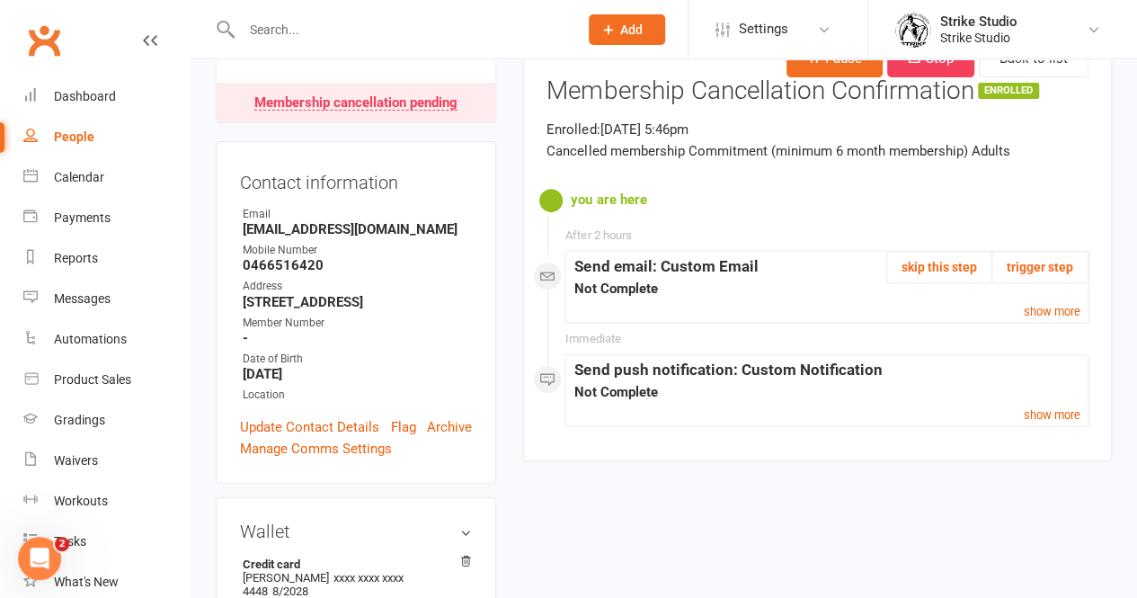
scroll to position [188, 0]
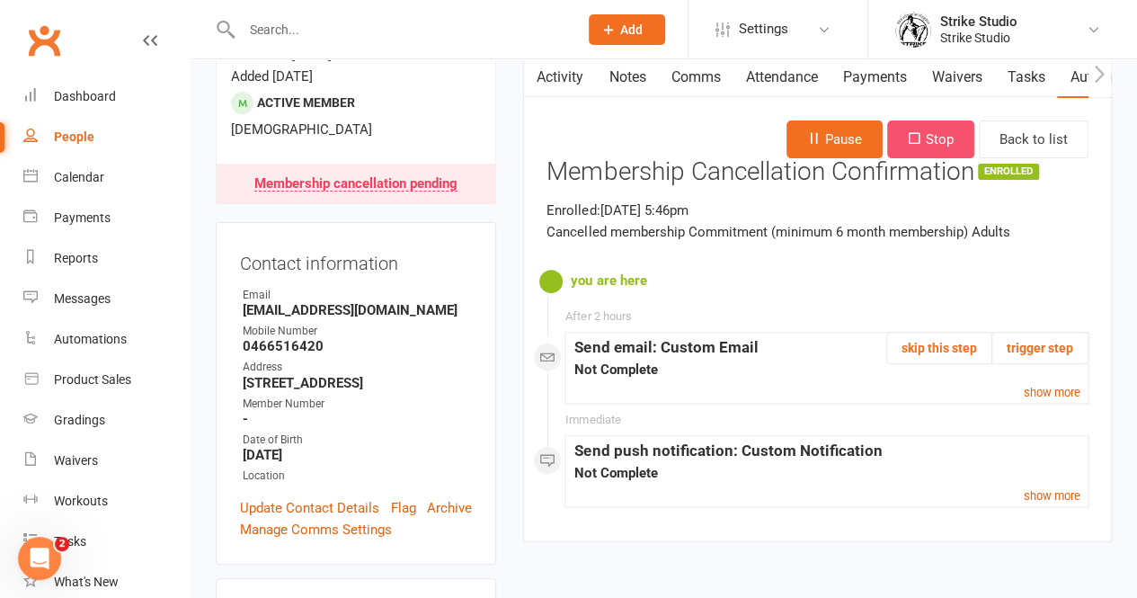
click at [948, 134] on button "Stop" at bounding box center [930, 139] width 87 height 38
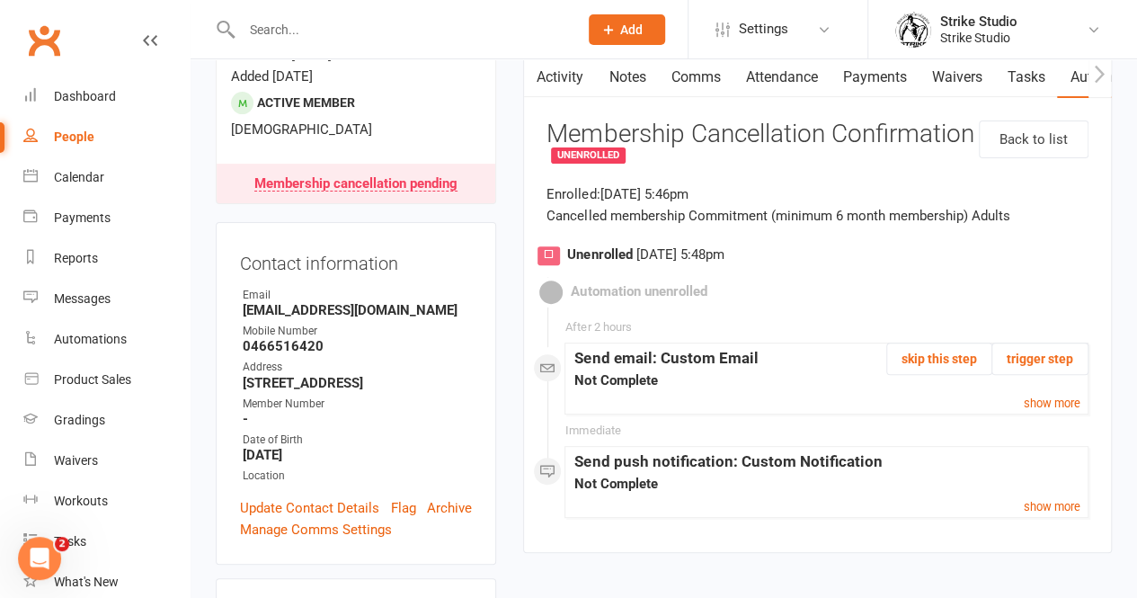
scroll to position [0, 0]
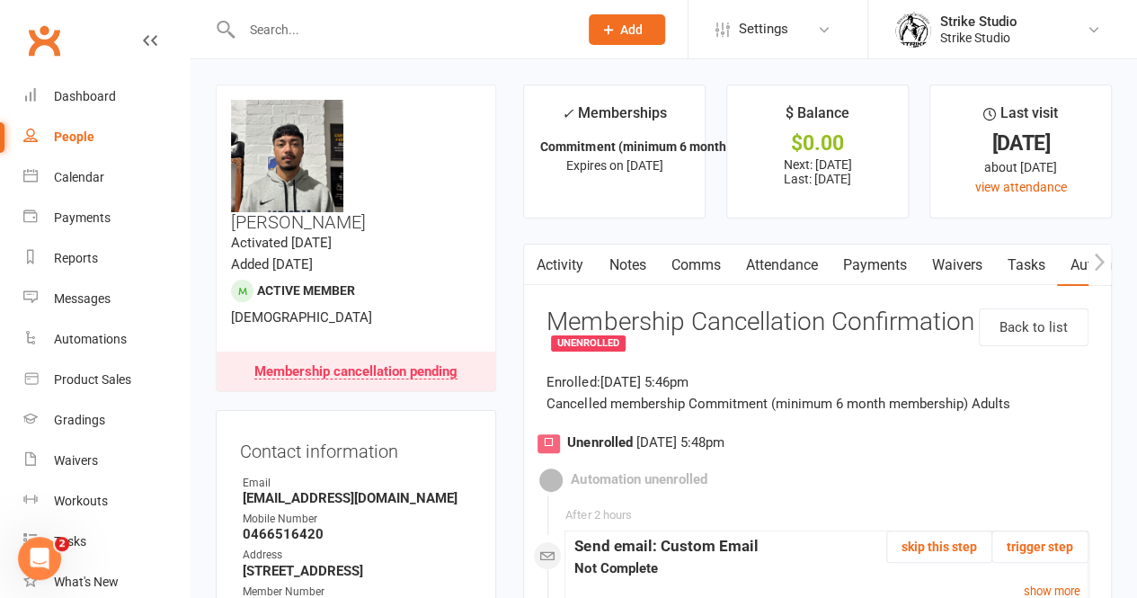
click at [428, 365] on div "Membership cancellation pending" at bounding box center [355, 372] width 203 height 14
drag, startPoint x: 225, startPoint y: 243, endPoint x: 250, endPoint y: 243, distance: 25.2
click at [250, 243] on div "upload photo change photo Albert Young Activated 26 March, 2025 Added 16 March,…" at bounding box center [356, 237] width 280 height 307
click at [264, 283] on span "Active member" at bounding box center [306, 290] width 98 height 14
drag, startPoint x: 307, startPoint y: 266, endPoint x: 241, endPoint y: 255, distance: 67.4
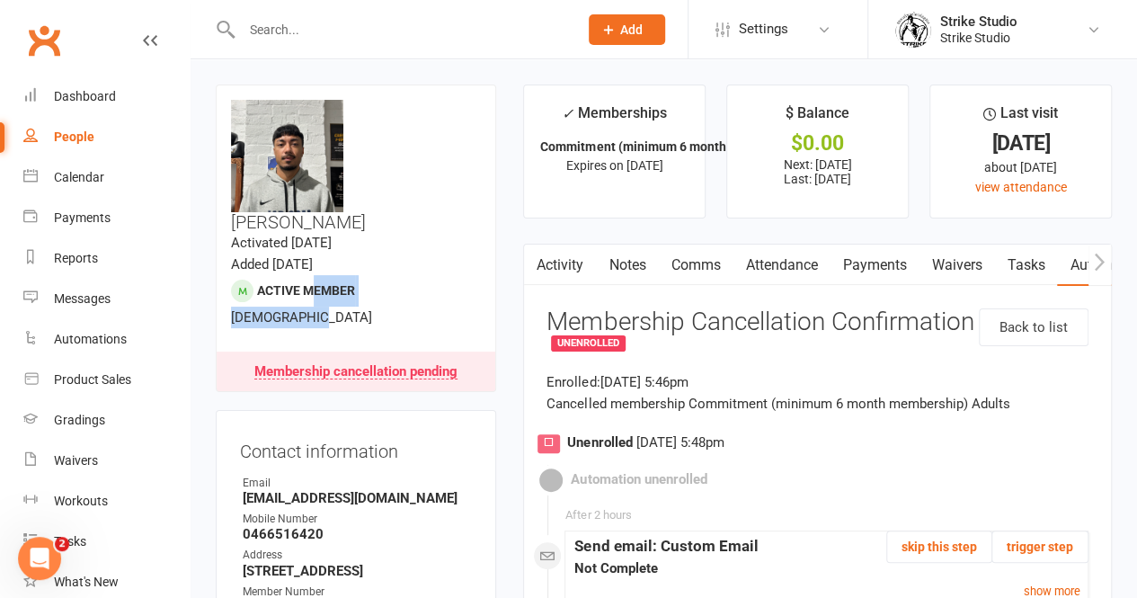
click at [241, 255] on div "upload photo change photo Albert Young Activated 26 March, 2025 Added 16 March,…" at bounding box center [356, 237] width 280 height 307
click at [91, 179] on div "Calendar" at bounding box center [79, 177] width 50 height 14
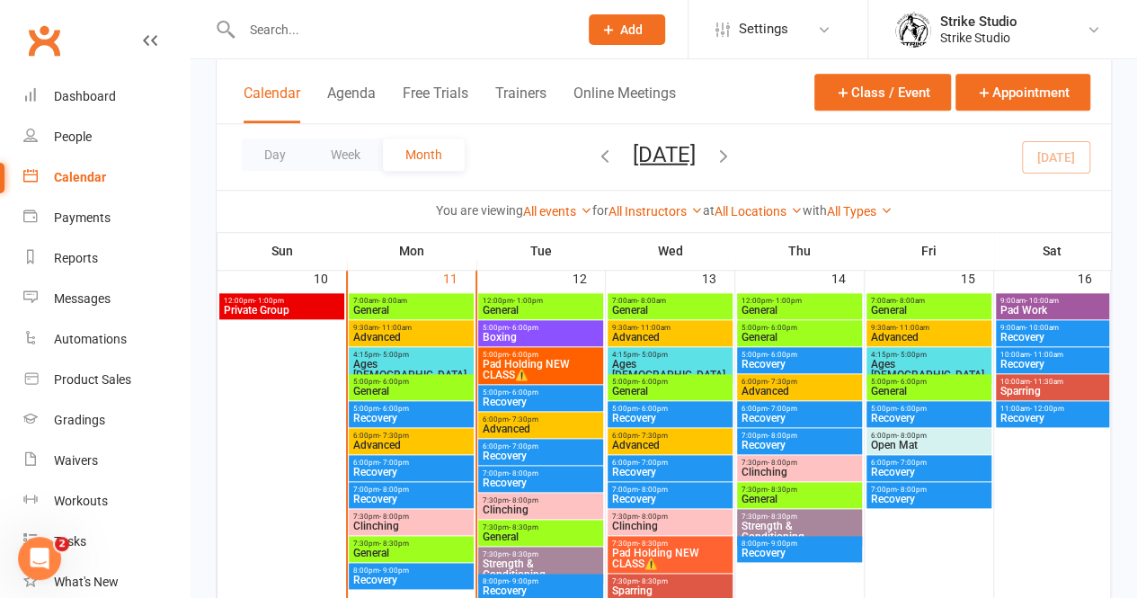
scroll to position [840, 0]
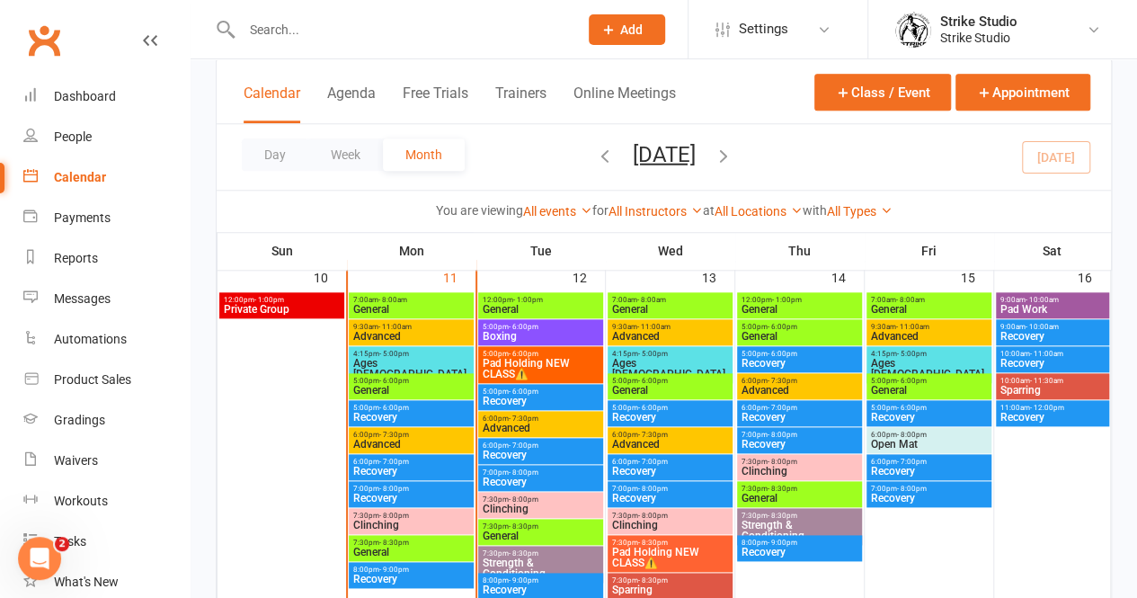
click at [797, 495] on span "General" at bounding box center [799, 497] width 118 height 11
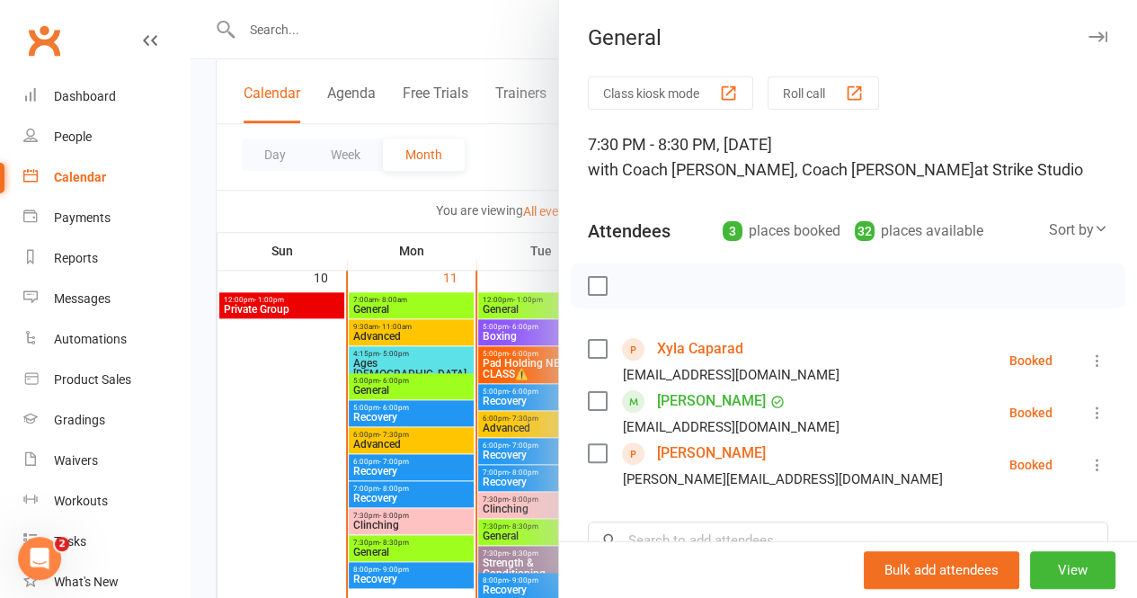
click at [512, 144] on div at bounding box center [663, 299] width 946 height 598
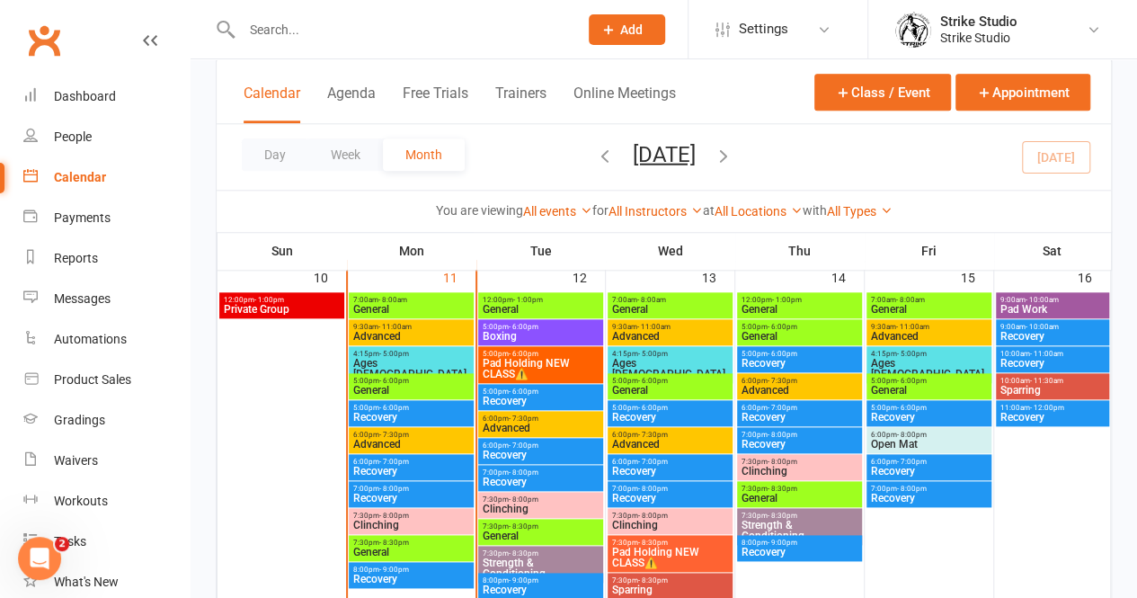
click at [787, 490] on span "- 8:30pm" at bounding box center [782, 488] width 30 height 8
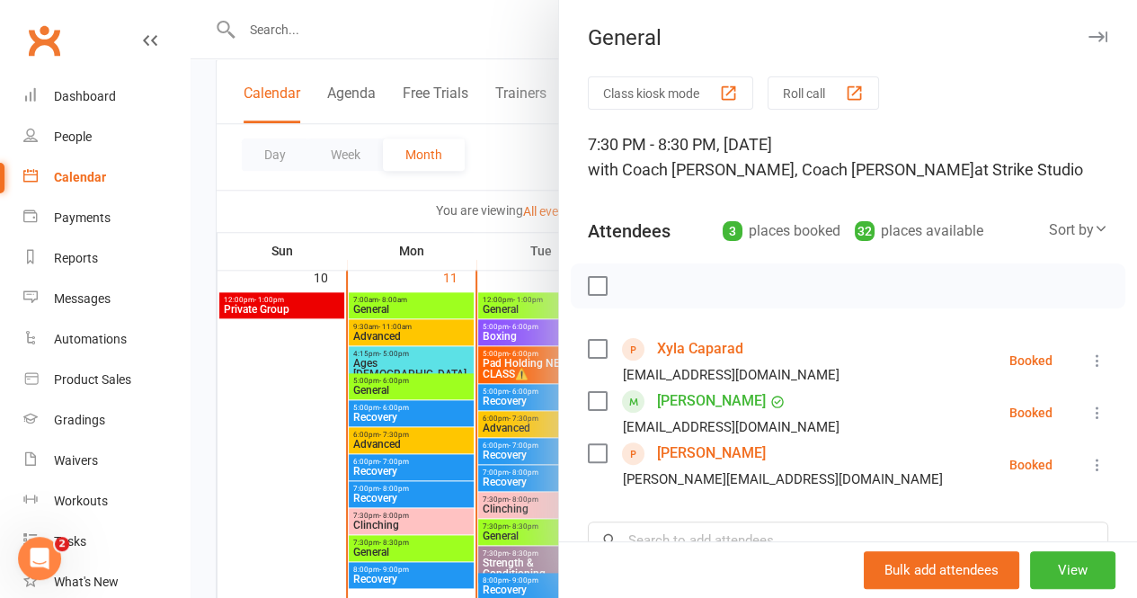
click at [510, 120] on div at bounding box center [663, 299] width 946 height 598
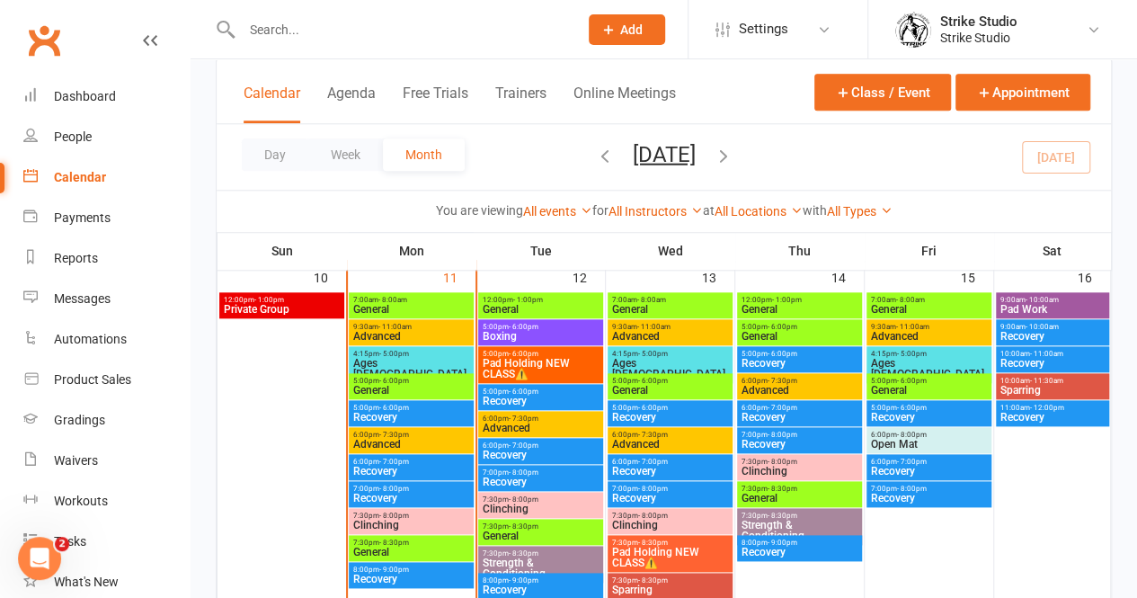
click at [814, 493] on span "General" at bounding box center [799, 497] width 118 height 11
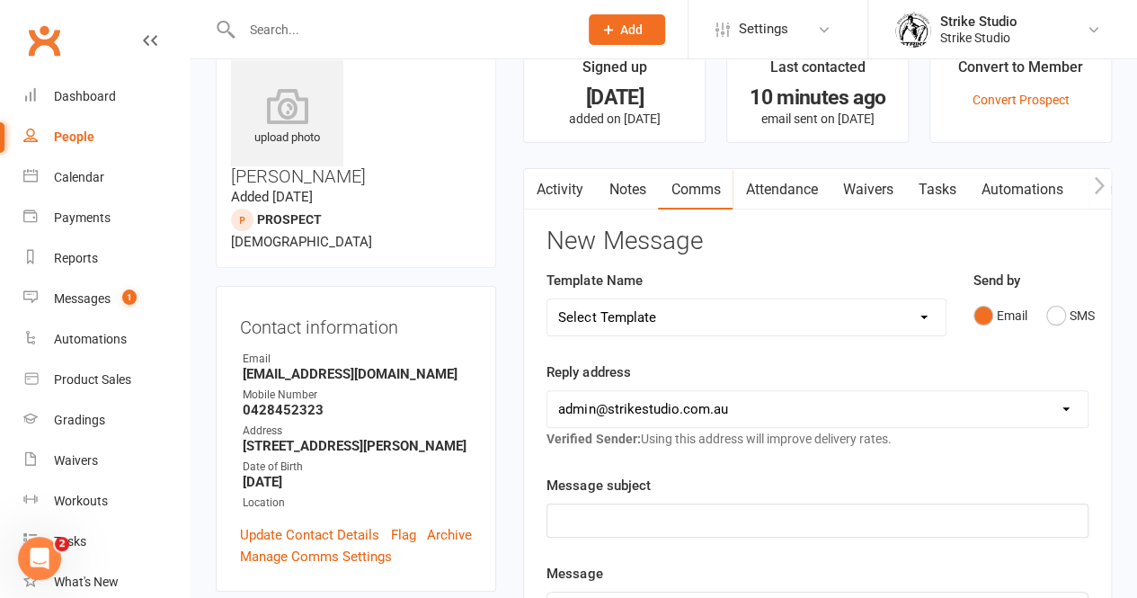
click at [553, 181] on link "Activity" at bounding box center [560, 189] width 72 height 41
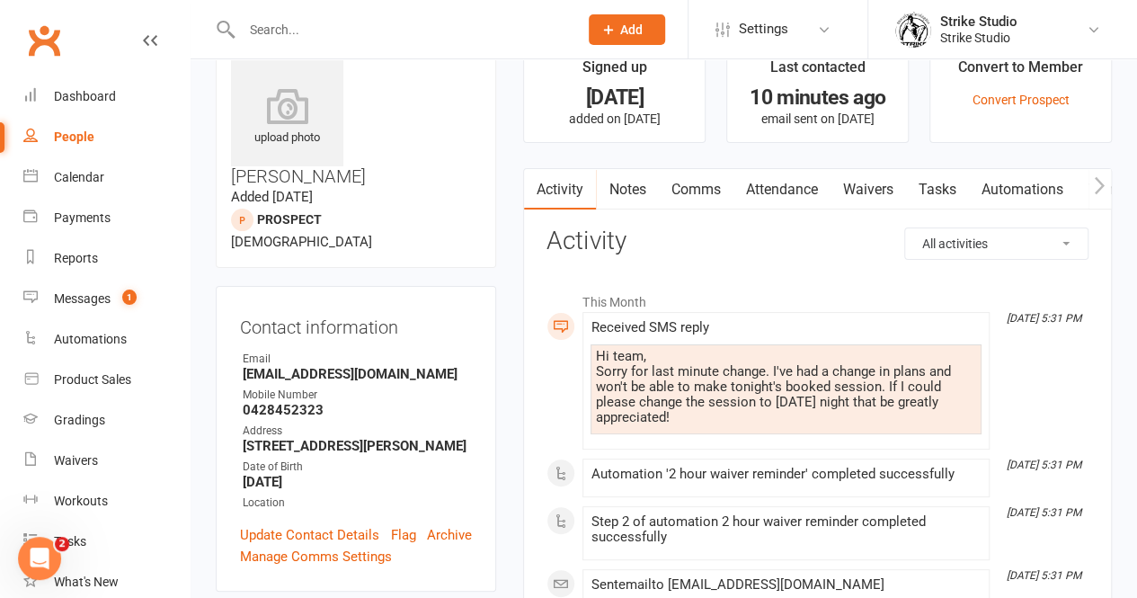
click at [859, 192] on link "Waivers" at bounding box center [866, 189] width 75 height 41
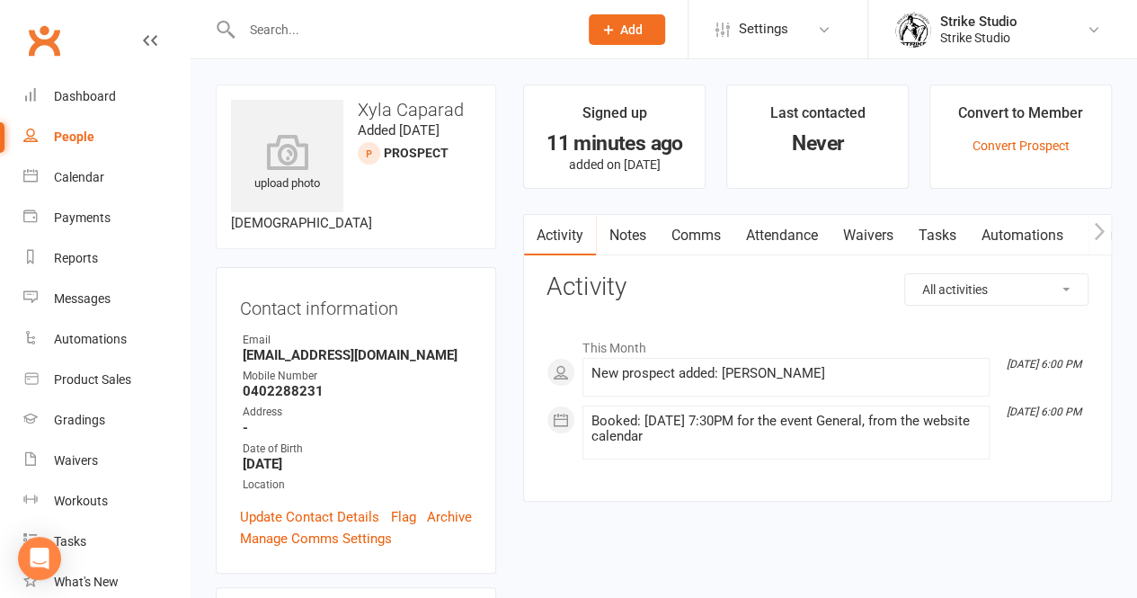
click at [1036, 235] on link "Automations" at bounding box center [1021, 235] width 107 height 41
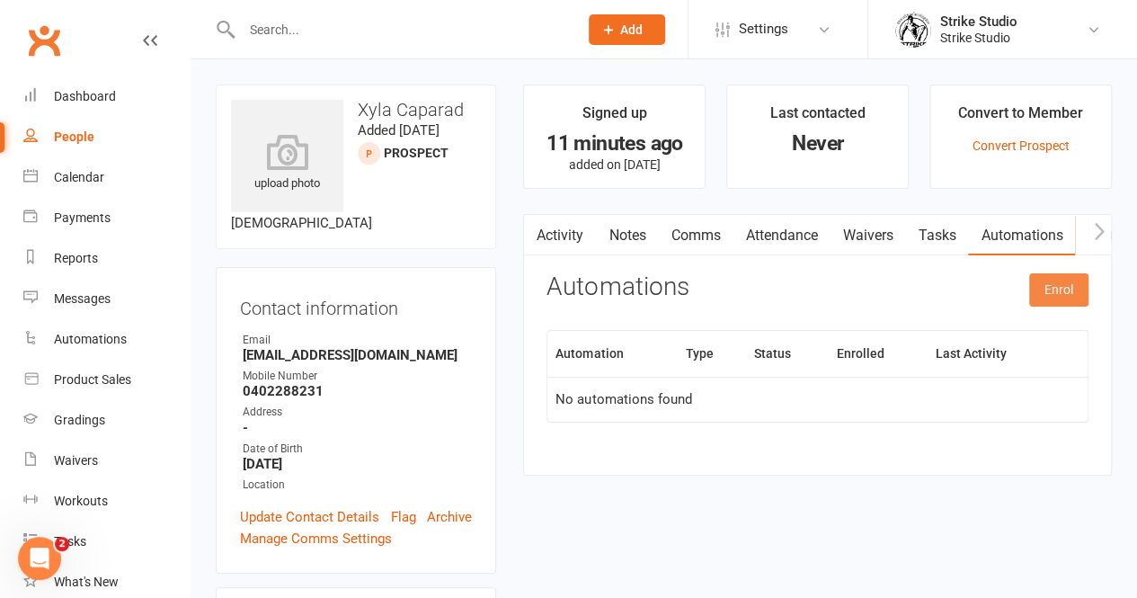
click at [1049, 285] on button "Enrol" at bounding box center [1058, 289] width 59 height 32
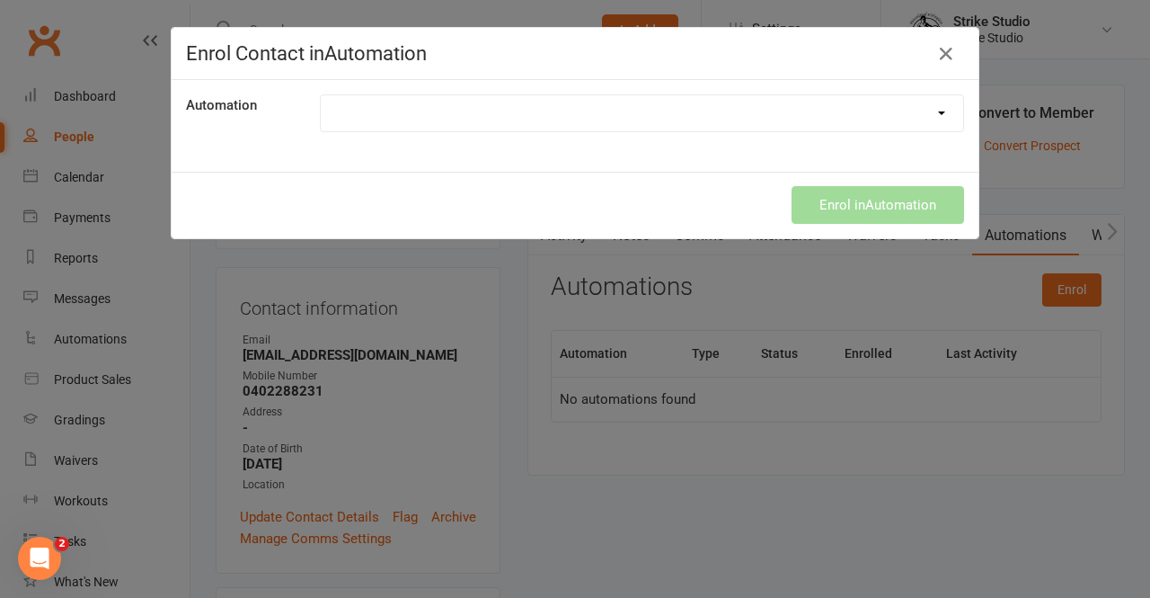
click at [677, 107] on select "100th Class Booking 10 Class Pass Used Up 10 Class Pass Used Up (KIDS) 1 Pass l…" at bounding box center [642, 113] width 642 height 36
select select "6910"
click at [321, 95] on select "100th Class Booking 10 Class Pass Used Up 10 Class Pass Used Up (KIDS) 1 Pass l…" at bounding box center [642, 113] width 642 height 36
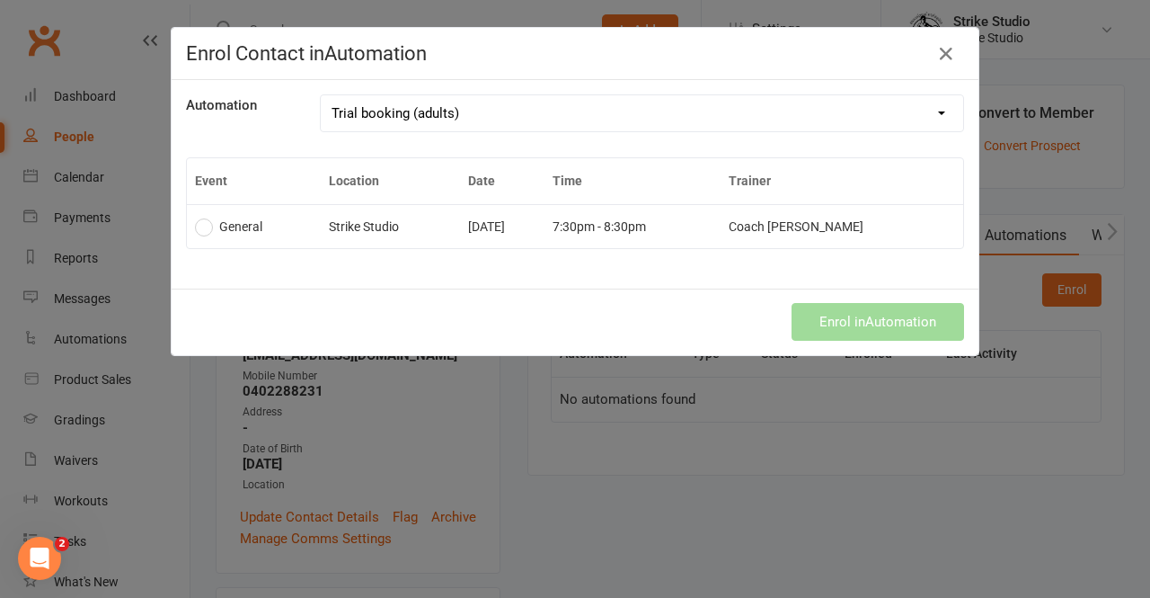
click at [721, 219] on td "7:30pm - 8:30pm" at bounding box center [632, 226] width 176 height 44
click at [863, 314] on button "Enrol in Automation" at bounding box center [878, 322] width 173 height 38
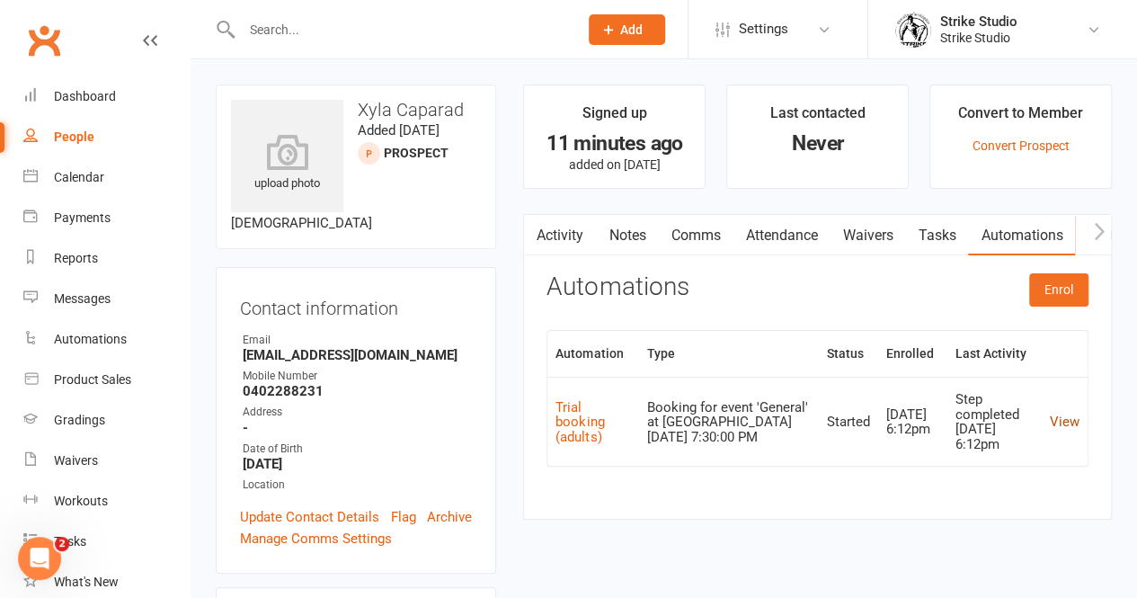
click at [1072, 421] on link "View" at bounding box center [1064, 421] width 30 height 16
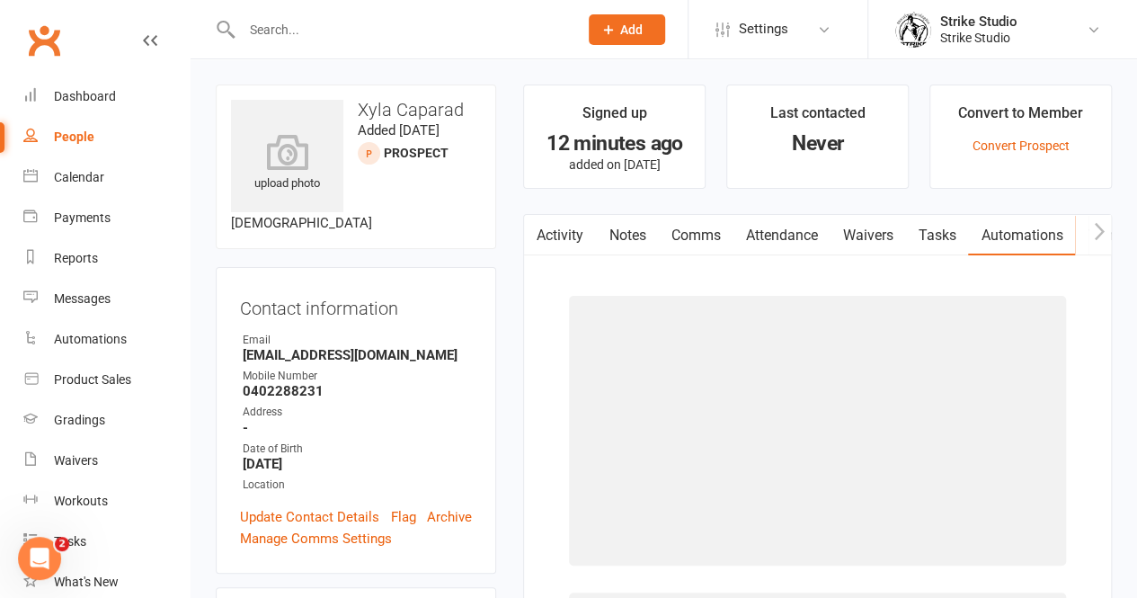
scroll to position [288, 0]
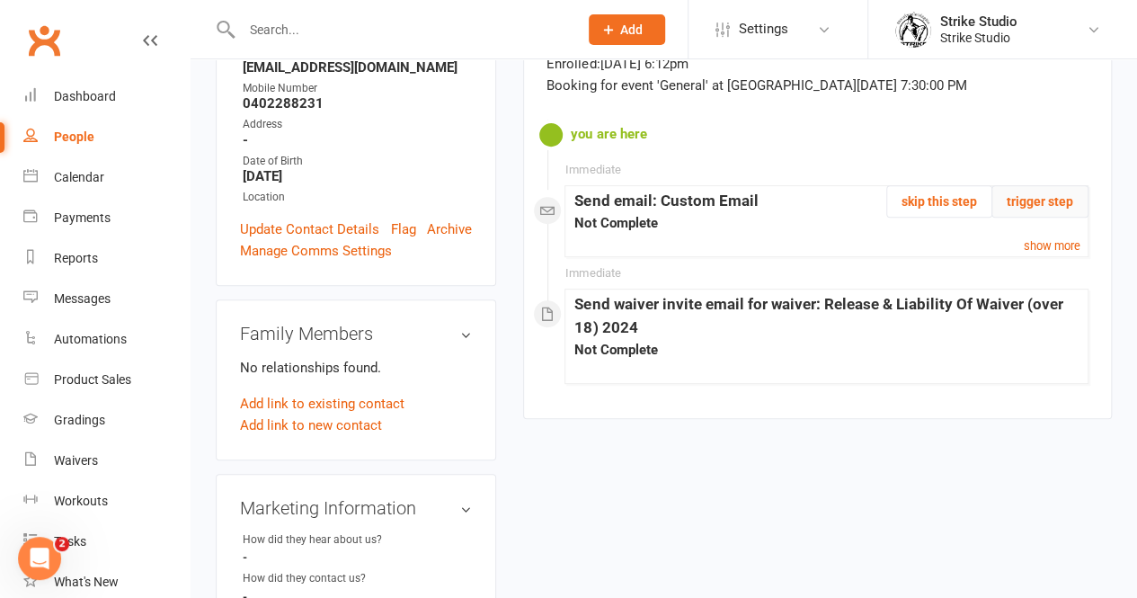
click at [1047, 198] on button "trigger step" at bounding box center [1039, 201] width 97 height 32
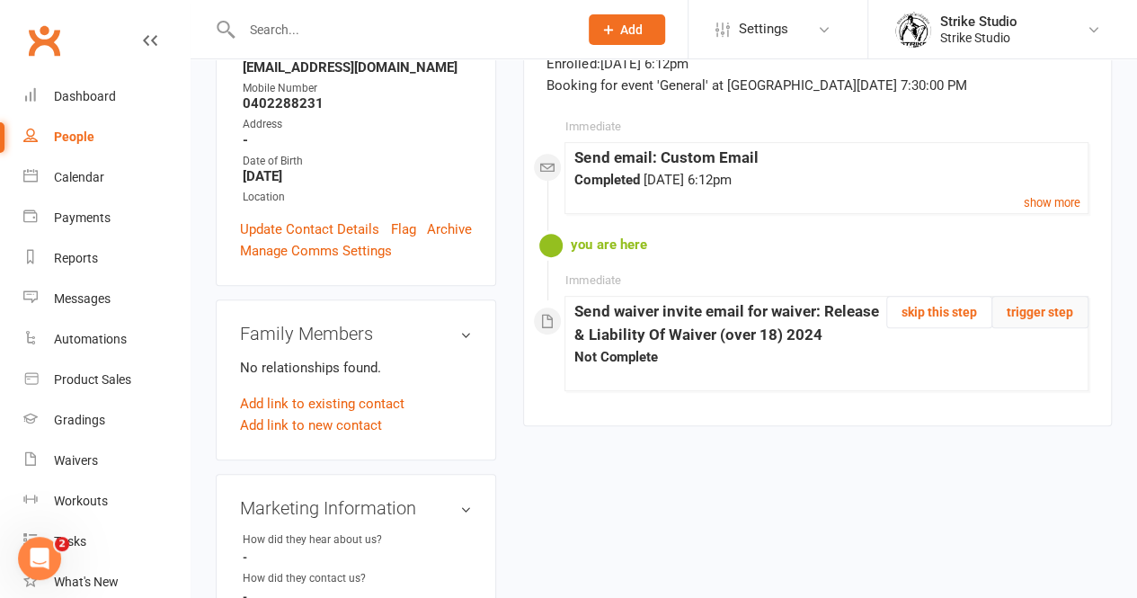
click at [1044, 314] on button "trigger step" at bounding box center [1039, 312] width 97 height 32
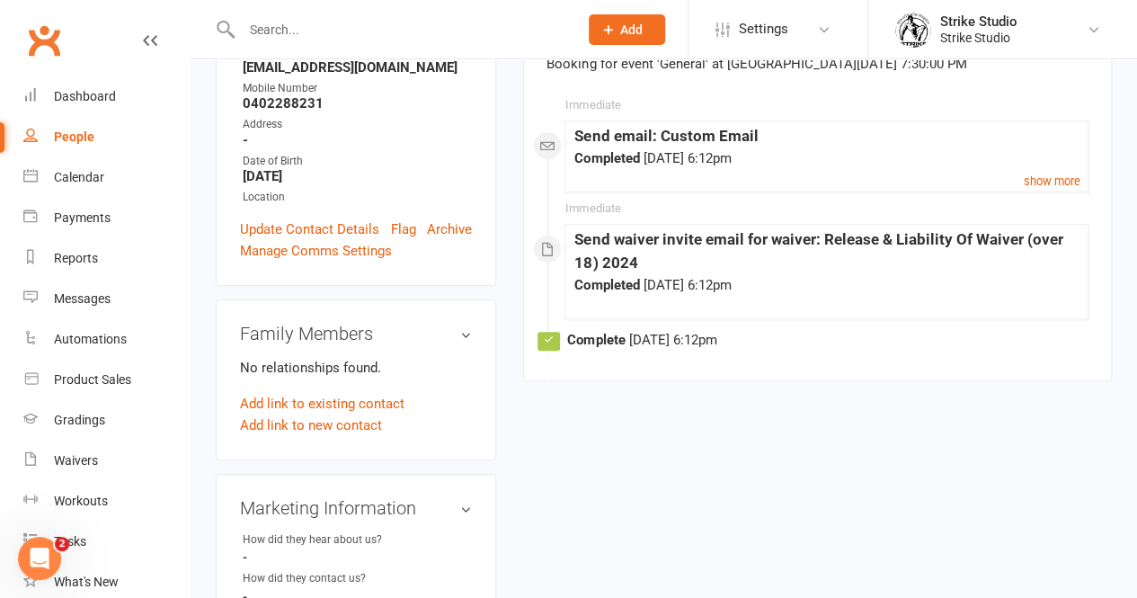
scroll to position [0, 0]
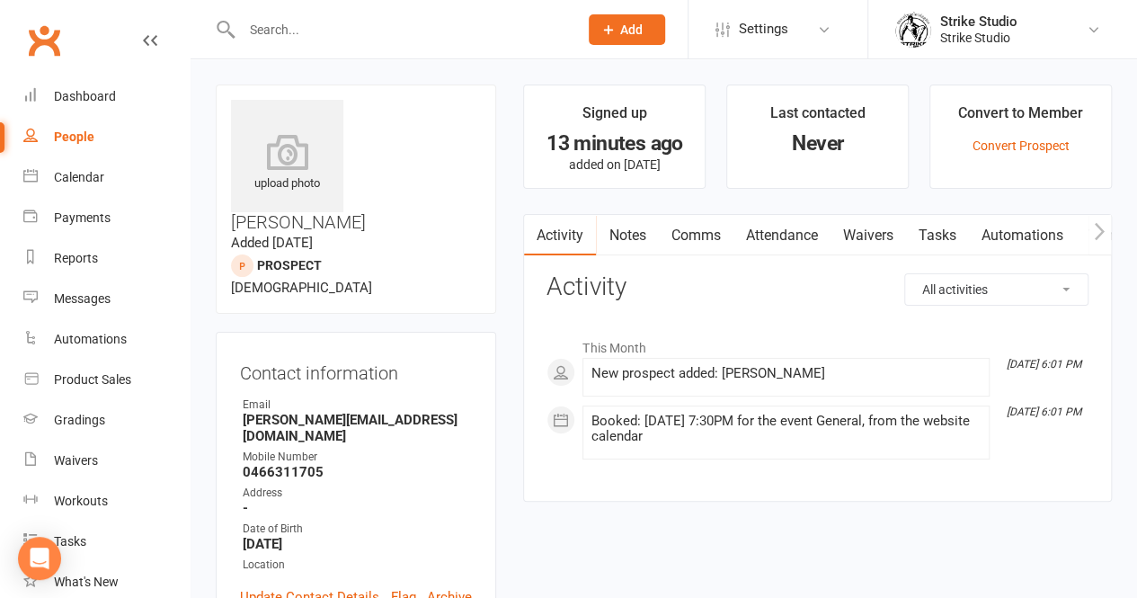
click at [1009, 233] on link "Automations" at bounding box center [1021, 235] width 107 height 41
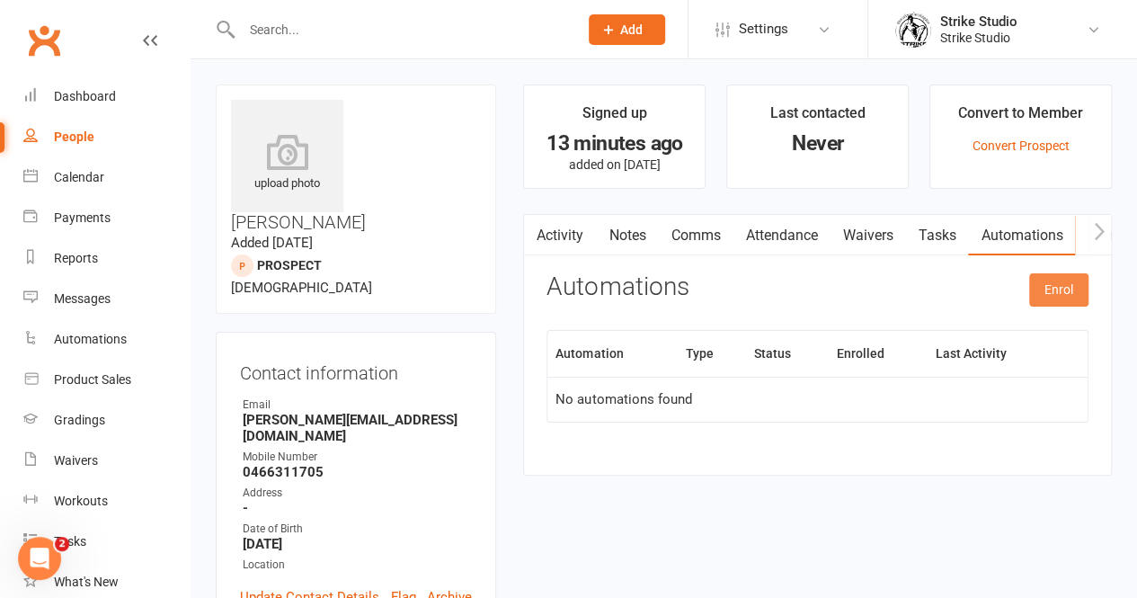
click at [1077, 291] on button "Enrol" at bounding box center [1058, 289] width 59 height 32
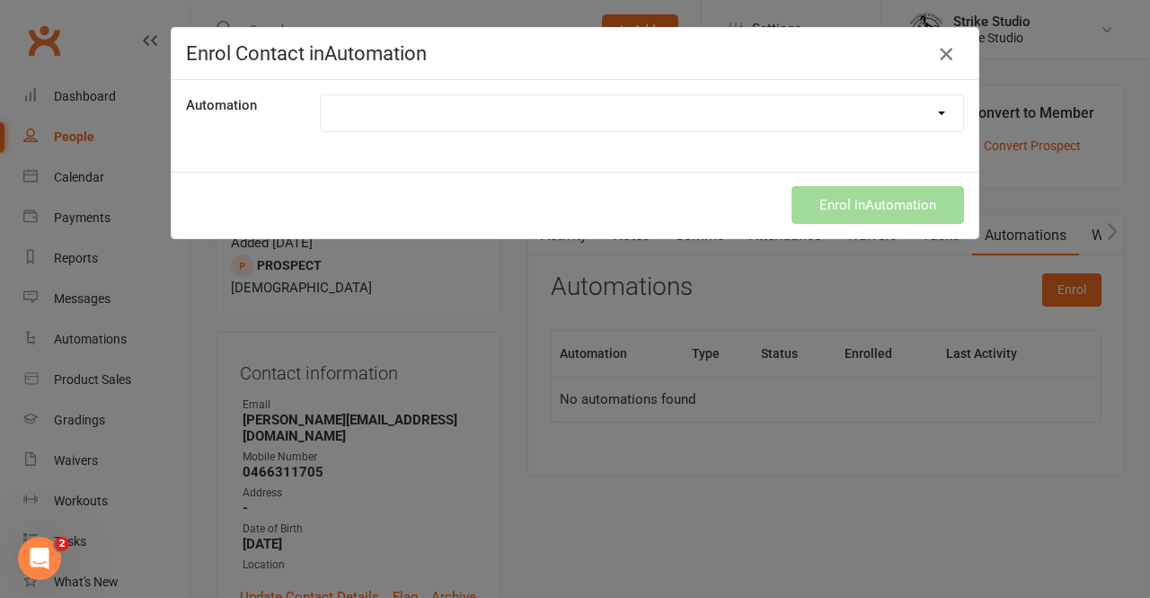
click at [938, 49] on icon "button" at bounding box center [946, 54] width 22 height 22
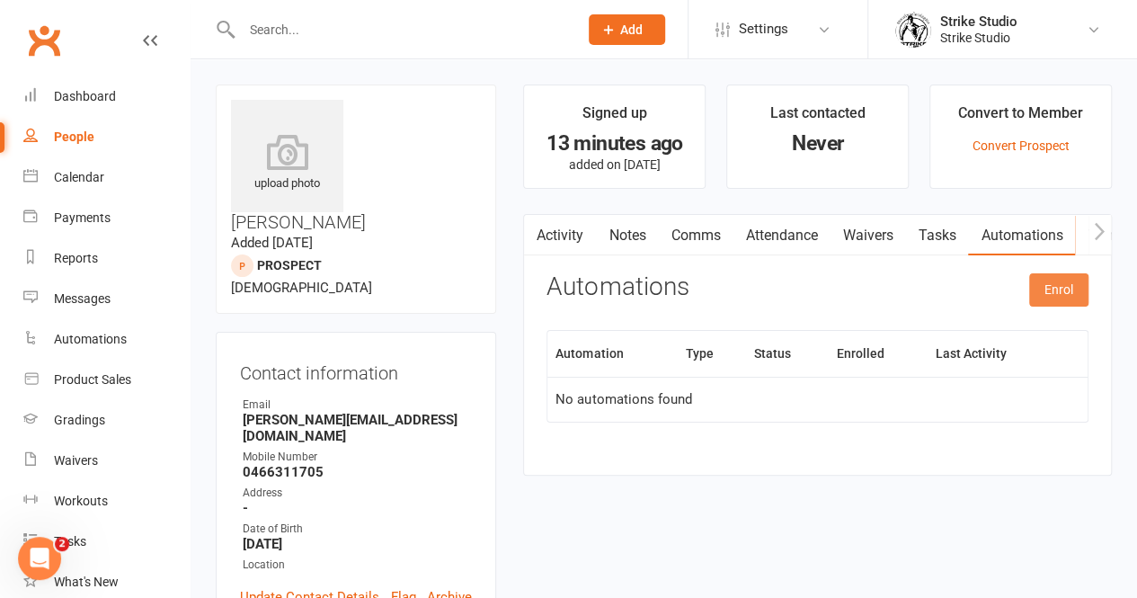
click at [1050, 296] on button "Enrol" at bounding box center [1058, 289] width 59 height 32
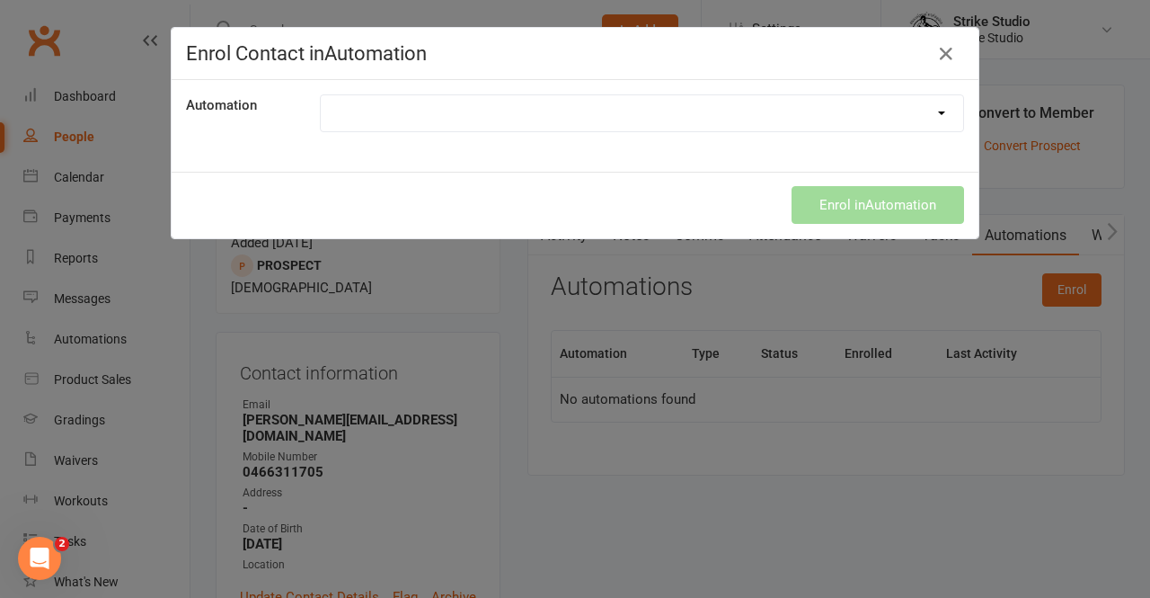
click at [784, 129] on select "100th Class Booking 10 Class Pass Used Up 10 Class Pass Used Up (KIDS) 1 Pass l…" at bounding box center [642, 113] width 642 height 36
select select "6910"
click at [321, 95] on select "100th Class Booking 10 Class Pass Used Up 10 Class Pass Used Up (KIDS) 1 Pass l…" at bounding box center [642, 113] width 642 height 36
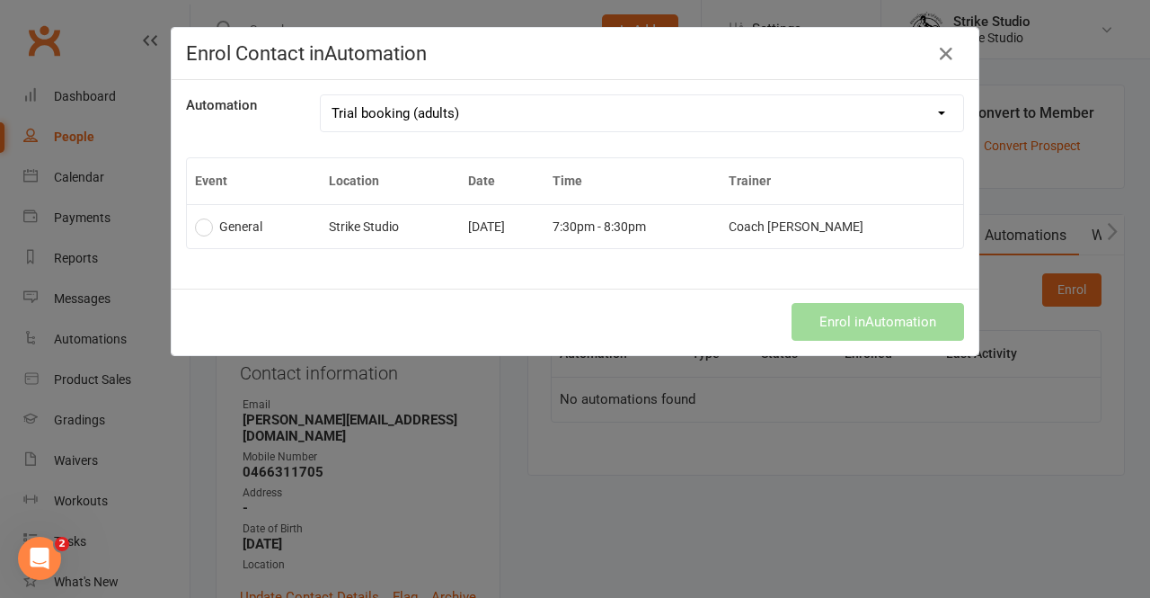
click at [710, 220] on td "7:30pm - 8:30pm" at bounding box center [632, 226] width 176 height 44
click at [868, 323] on button "Enrol in Automation" at bounding box center [878, 322] width 173 height 38
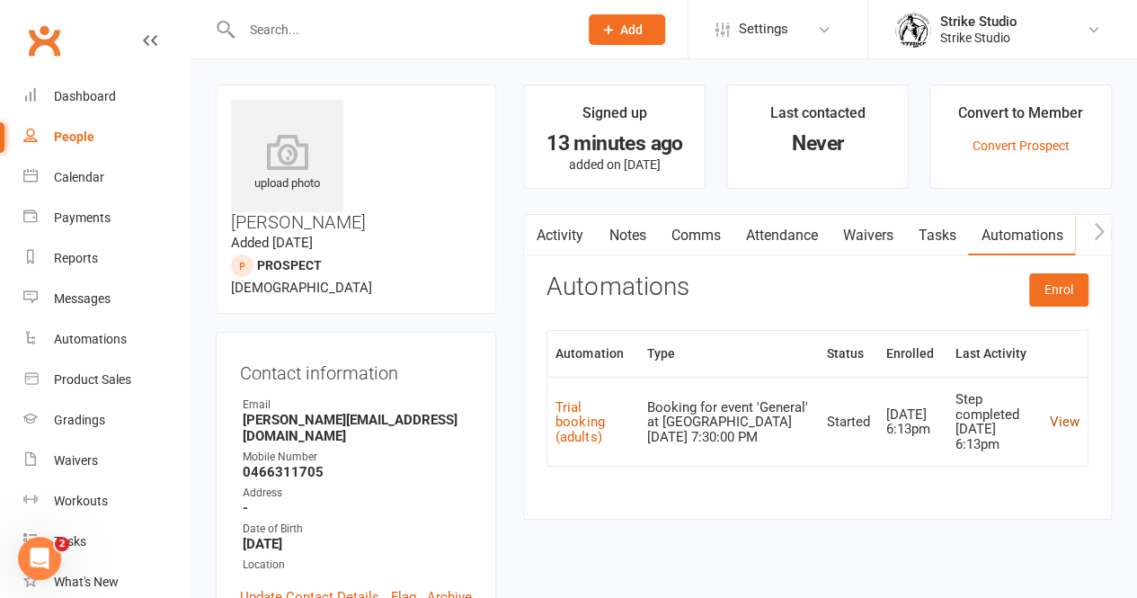
click at [1073, 423] on link "View" at bounding box center [1064, 421] width 30 height 16
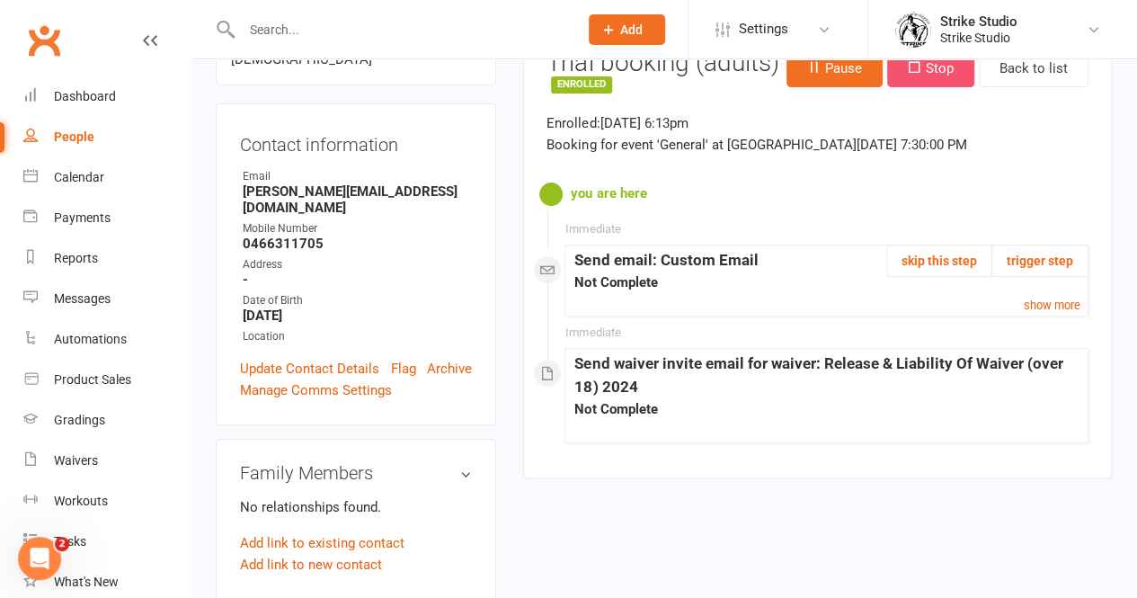
scroll to position [230, 0]
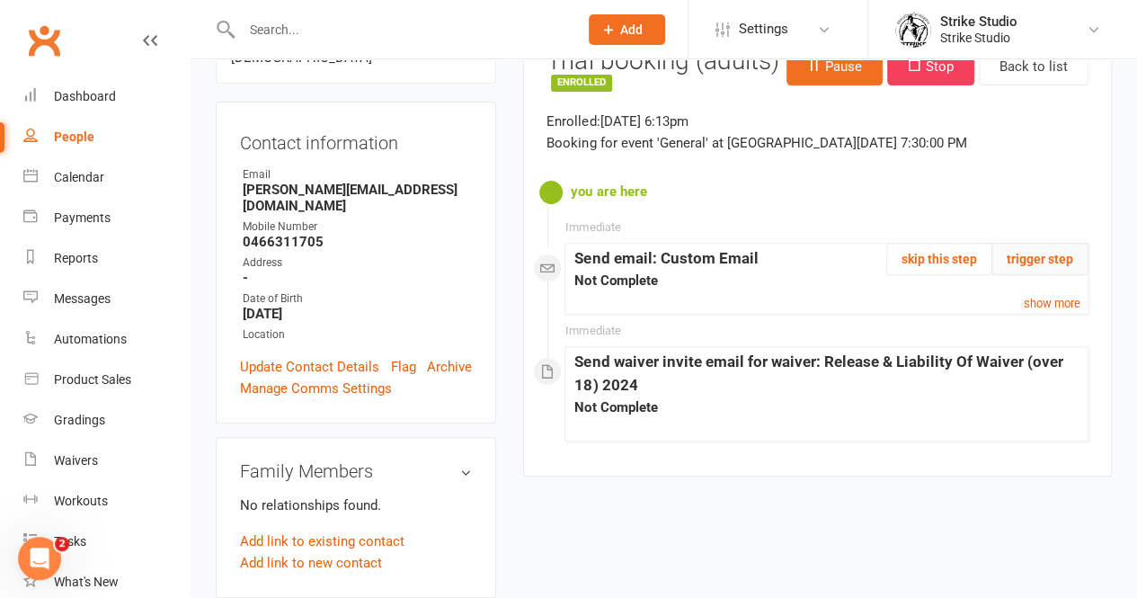
click at [1042, 261] on button "trigger step" at bounding box center [1039, 259] width 97 height 32
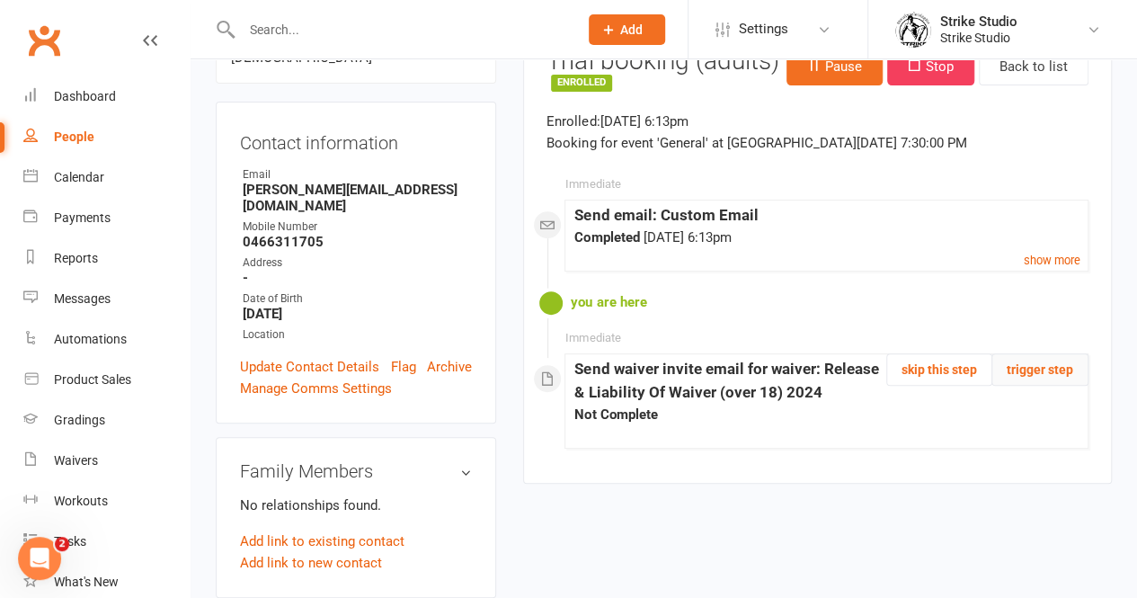
click at [1049, 371] on button "trigger step" at bounding box center [1039, 369] width 97 height 32
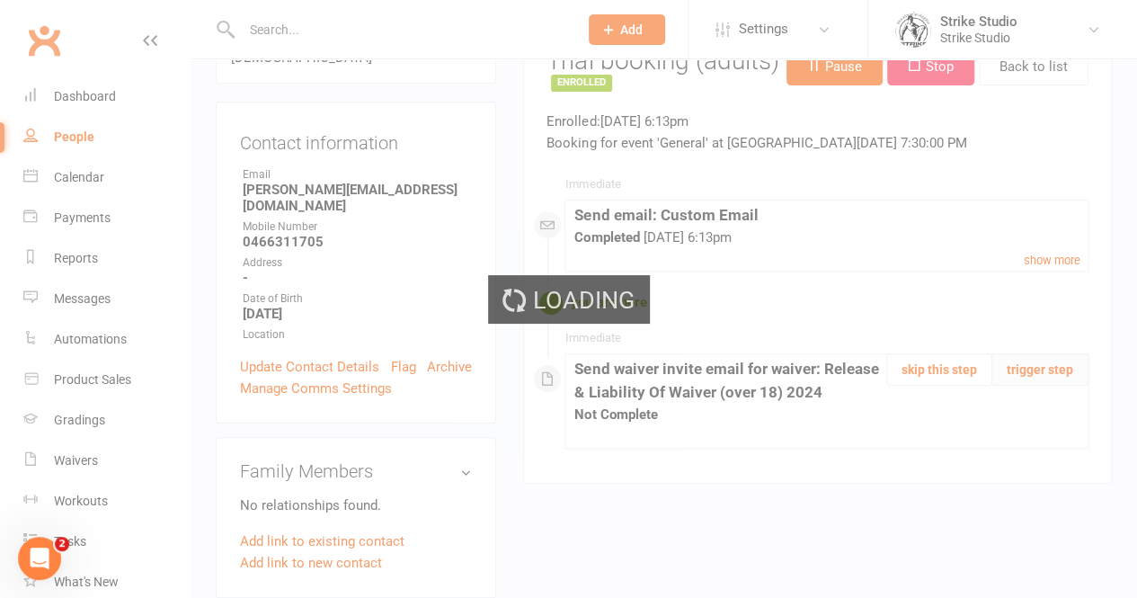
scroll to position [0, 0]
